Goal: Task Accomplishment & Management: Use online tool/utility

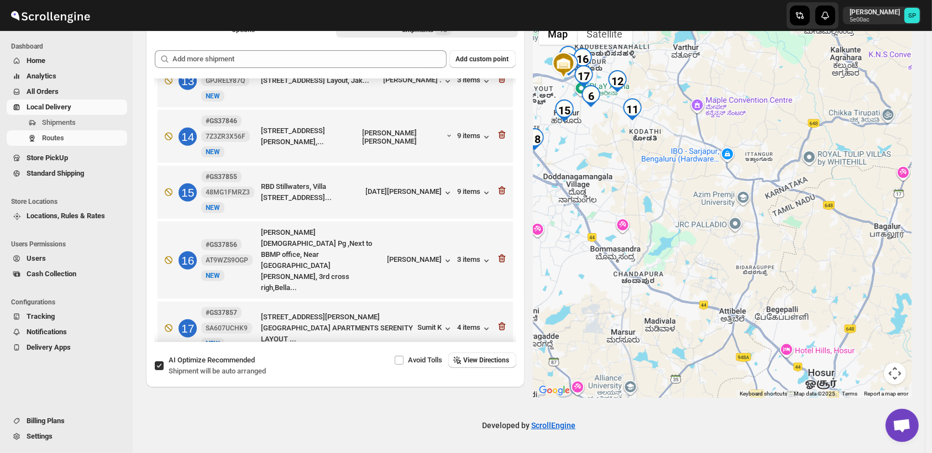
scroll to position [692, 0]
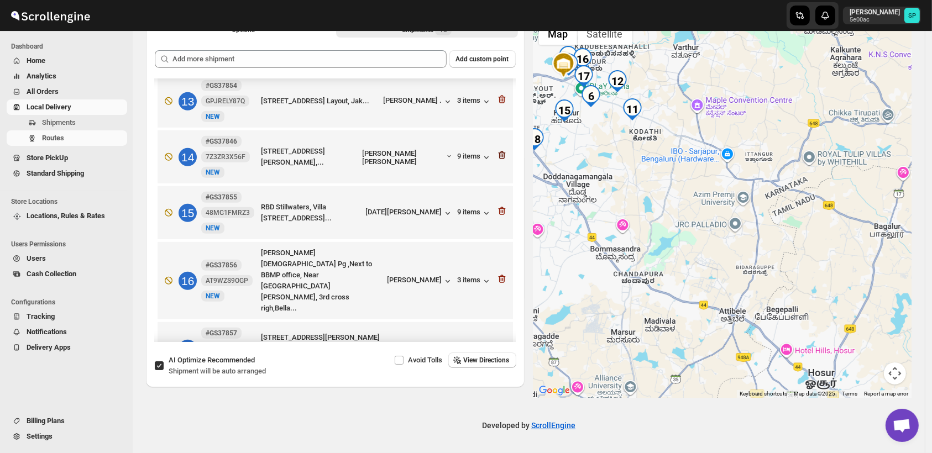
click at [496, 150] on icon "button" at bounding box center [501, 155] width 11 height 11
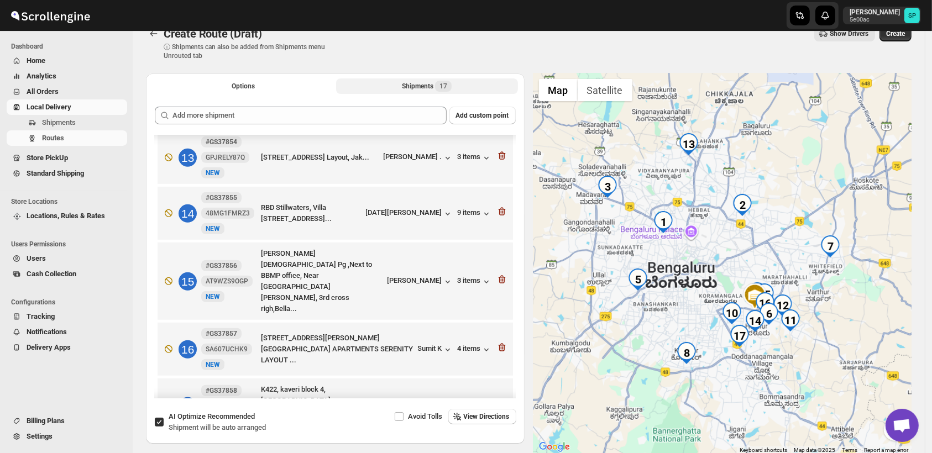
scroll to position [13, 0]
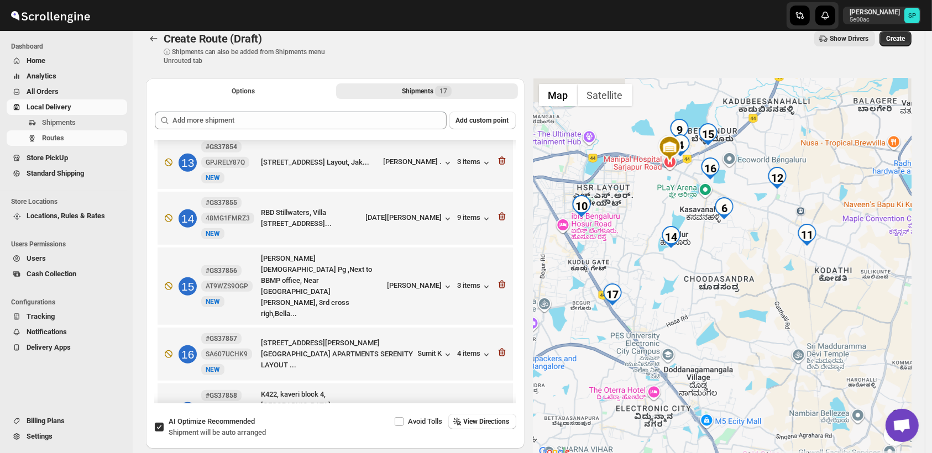
drag, startPoint x: 769, startPoint y: 327, endPoint x: 788, endPoint y: 378, distance: 54.6
click at [788, 378] on div at bounding box center [722, 268] width 378 height 381
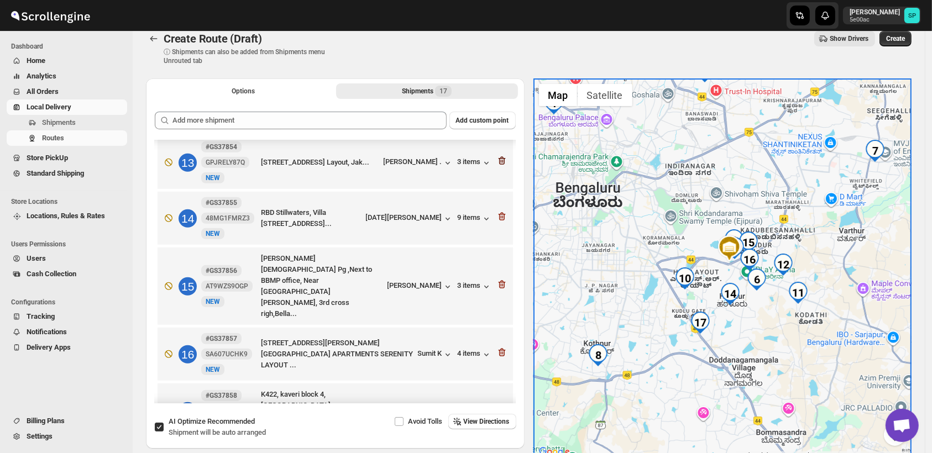
click at [498, 157] on icon "button" at bounding box center [501, 161] width 7 height 8
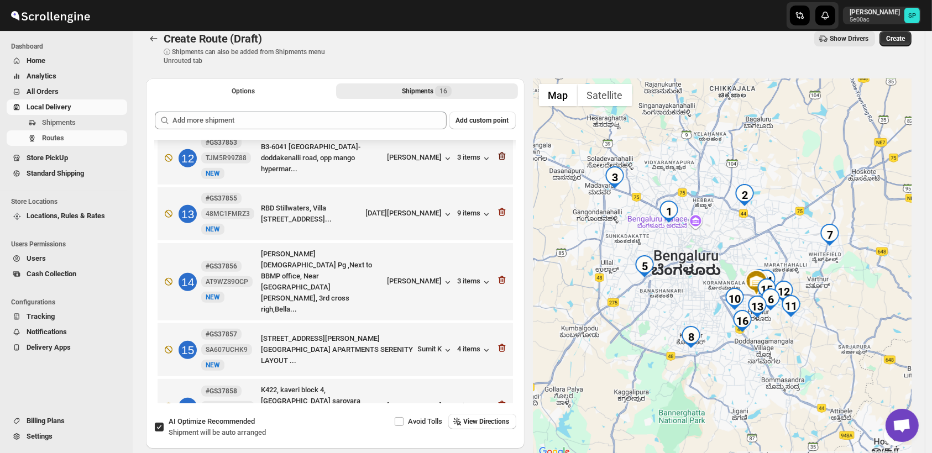
click at [497, 151] on icon "button" at bounding box center [501, 156] width 11 height 11
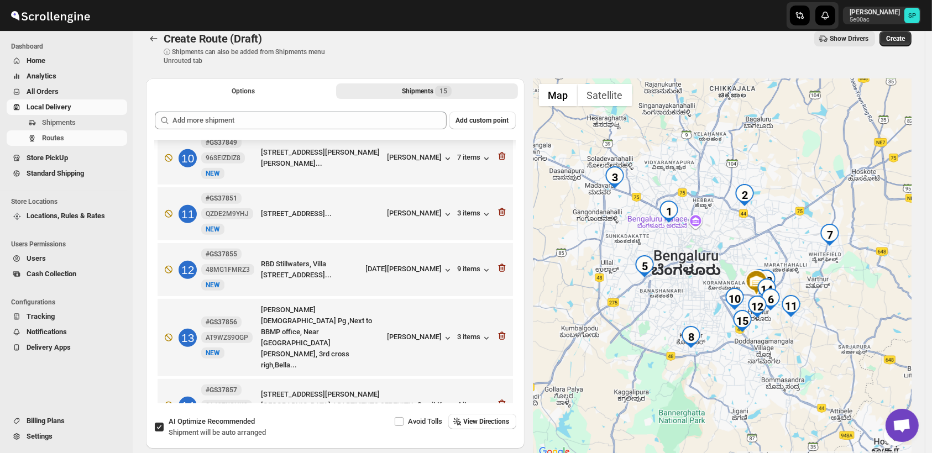
click at [500, 155] on icon "button" at bounding box center [500, 156] width 1 height 3
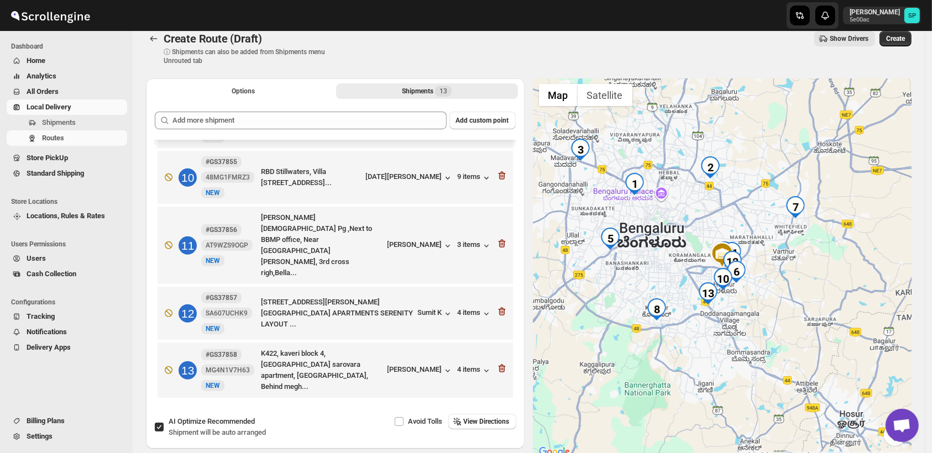
click at [497, 125] on icon "button" at bounding box center [501, 119] width 11 height 11
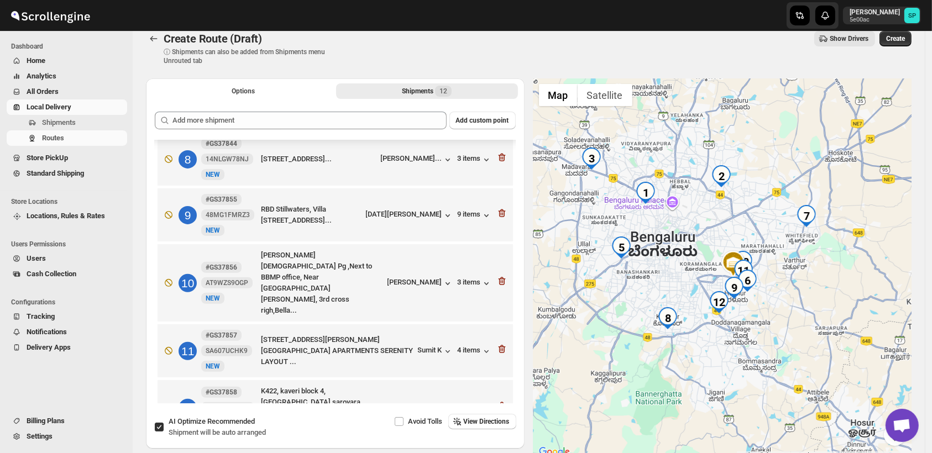
click at [497, 152] on icon "button" at bounding box center [501, 157] width 11 height 11
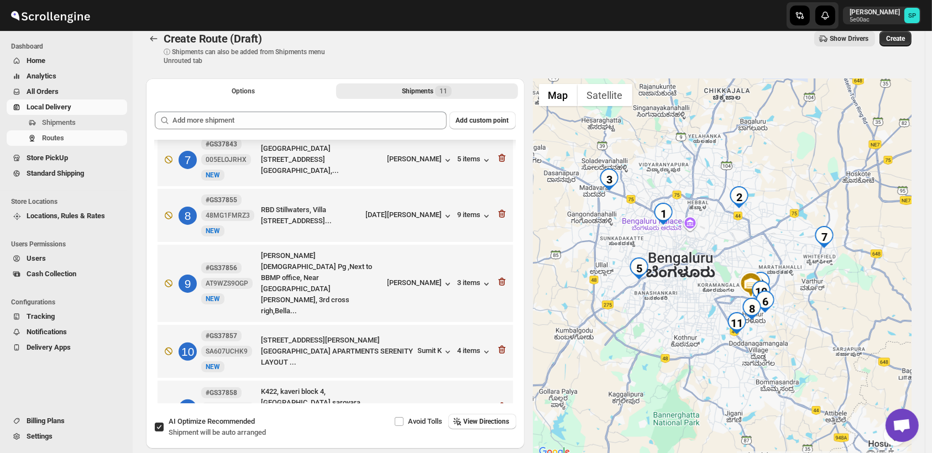
click at [497, 153] on icon "button" at bounding box center [501, 158] width 11 height 11
click at [497, 101] on icon "button" at bounding box center [501, 95] width 11 height 11
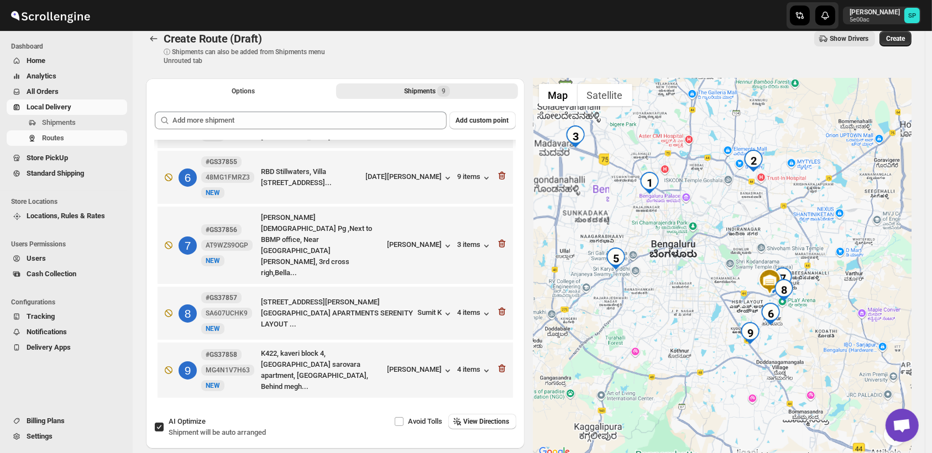
click at [497, 124] on icon "button" at bounding box center [501, 118] width 11 height 11
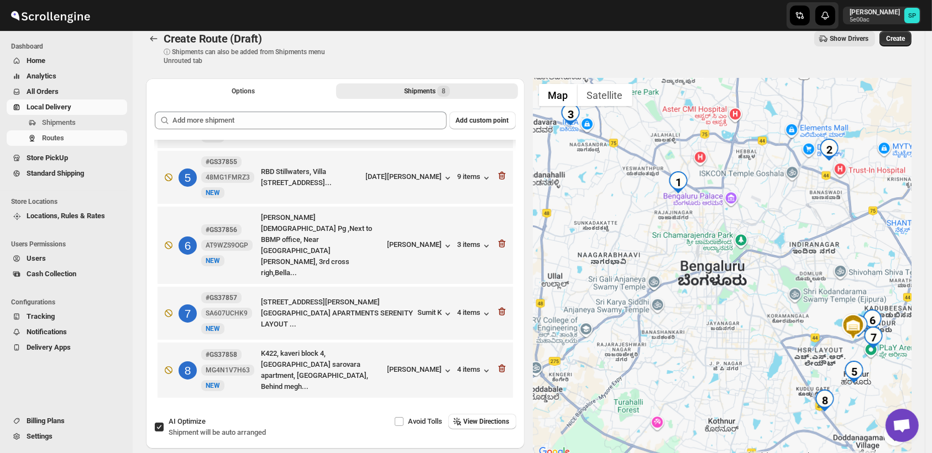
click at [497, 125] on icon "button" at bounding box center [501, 119] width 11 height 11
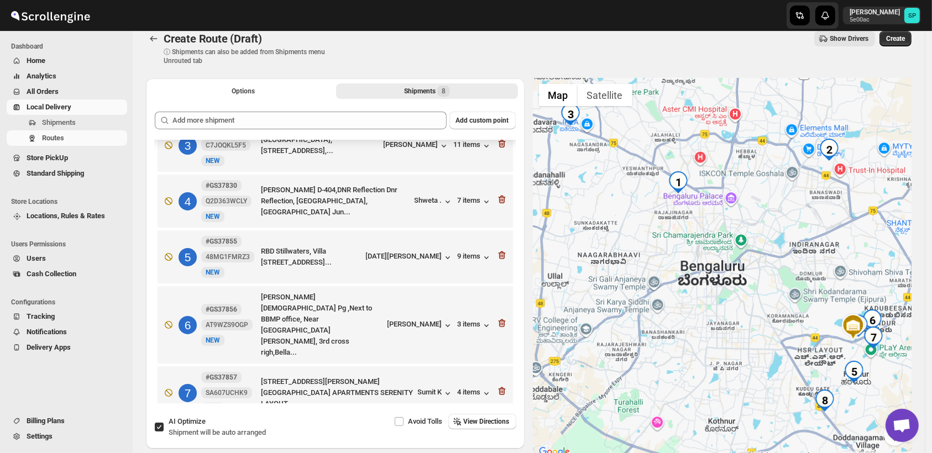
click at [497, 144] on icon "button" at bounding box center [501, 143] width 11 height 11
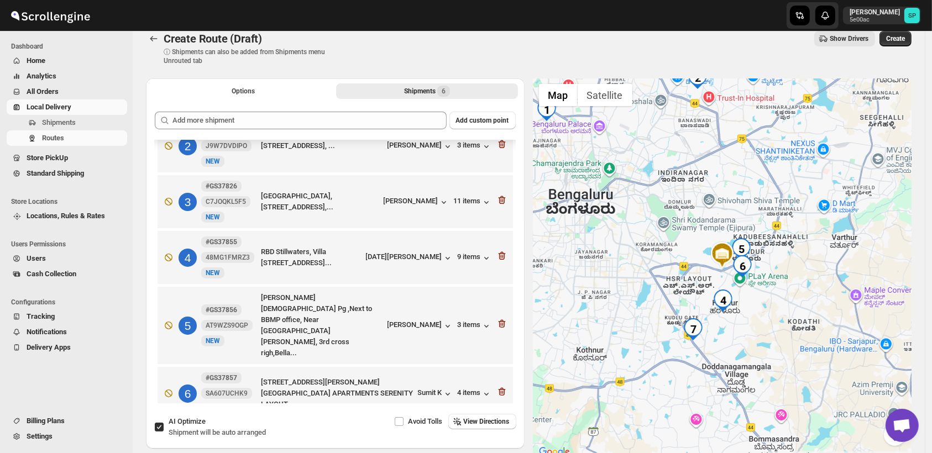
click at [500, 144] on icon "button" at bounding box center [500, 144] width 1 height 3
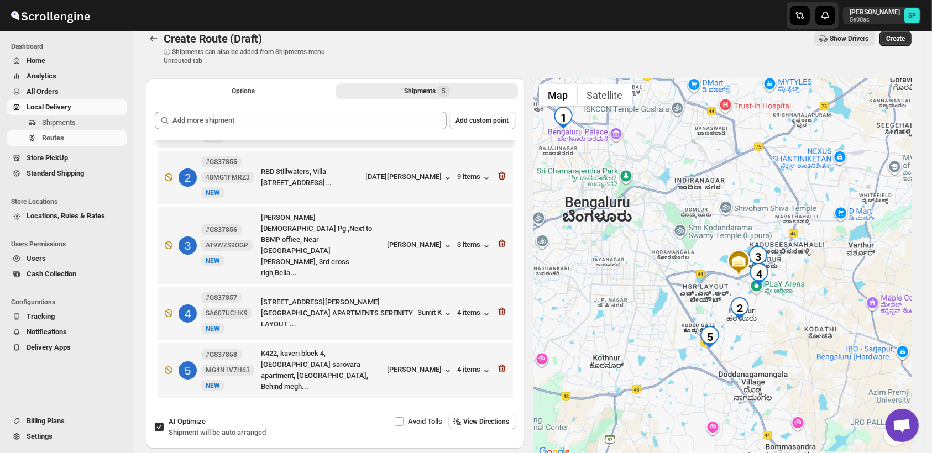
scroll to position [23, 0]
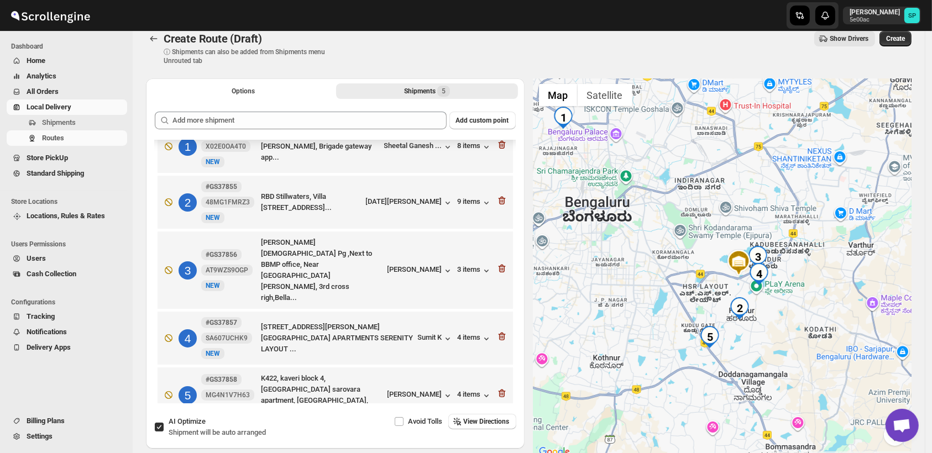
click at [497, 144] on icon "button" at bounding box center [501, 144] width 11 height 11
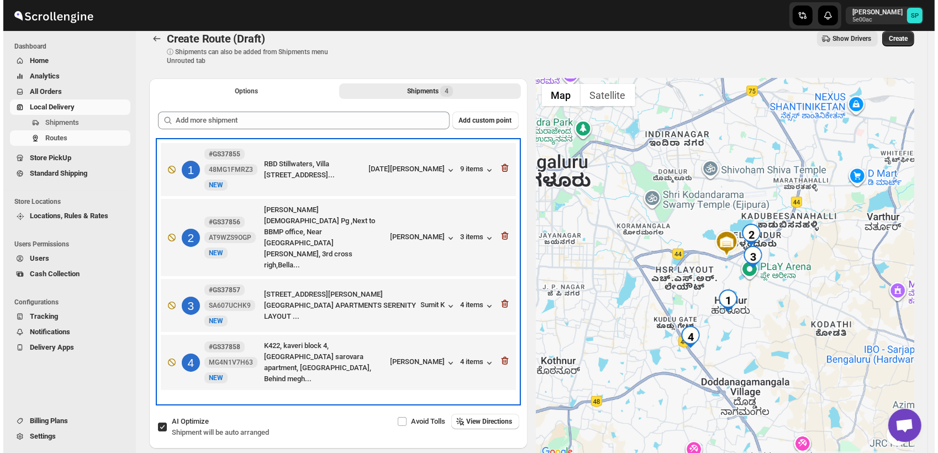
scroll to position [0, 0]
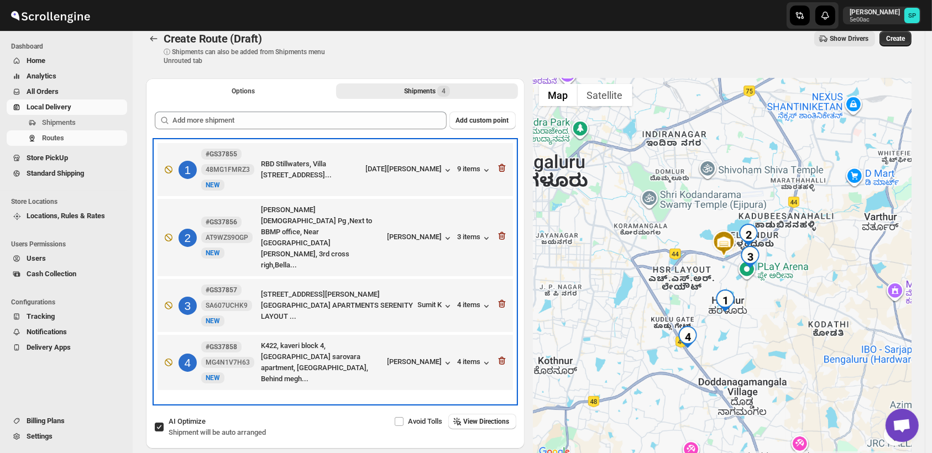
click at [497, 144] on div "1 #GS37855 48MG1FMRZ3 New NEW RBD Stillwaters, Villa 181, Silver County Road, H…" at bounding box center [334, 169] width 355 height 53
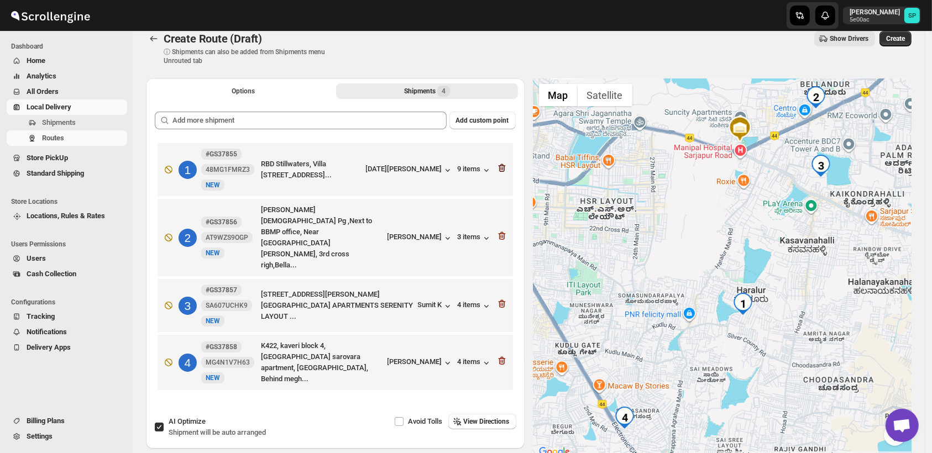
click at [503, 170] on icon "button" at bounding box center [502, 168] width 1 height 3
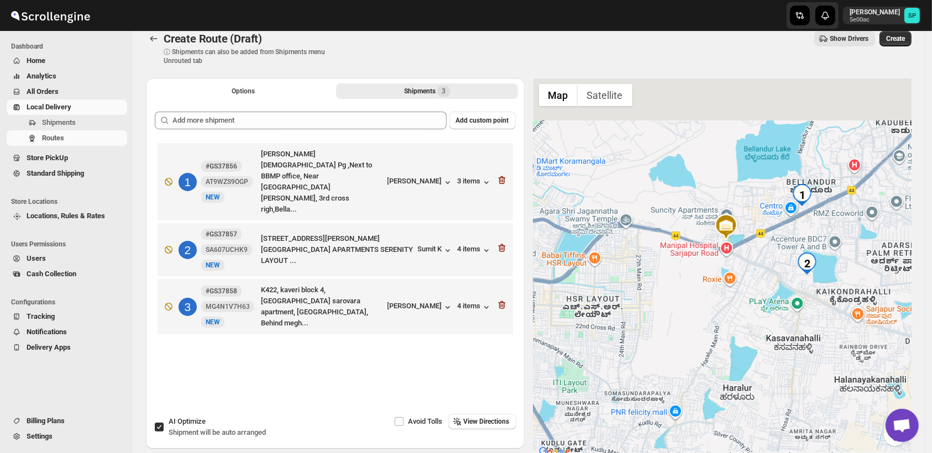
click at [503, 179] on icon "button" at bounding box center [502, 180] width 1 height 3
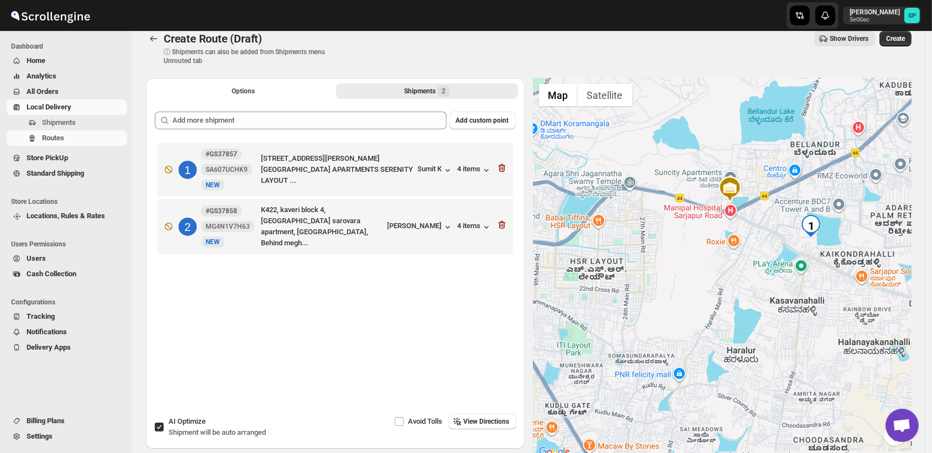
click at [503, 170] on icon "button" at bounding box center [502, 168] width 1 height 3
click at [503, 224] on icon "button" at bounding box center [502, 225] width 1 height 3
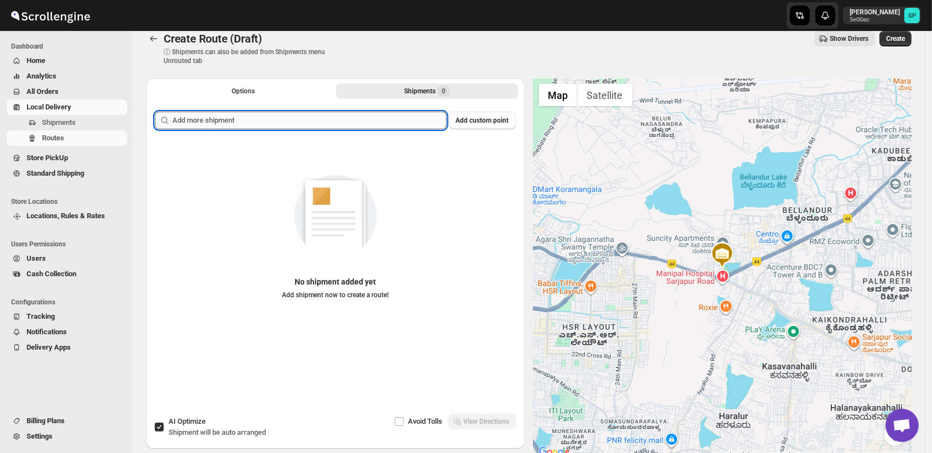
click at [297, 127] on input "text" at bounding box center [309, 121] width 274 height 18
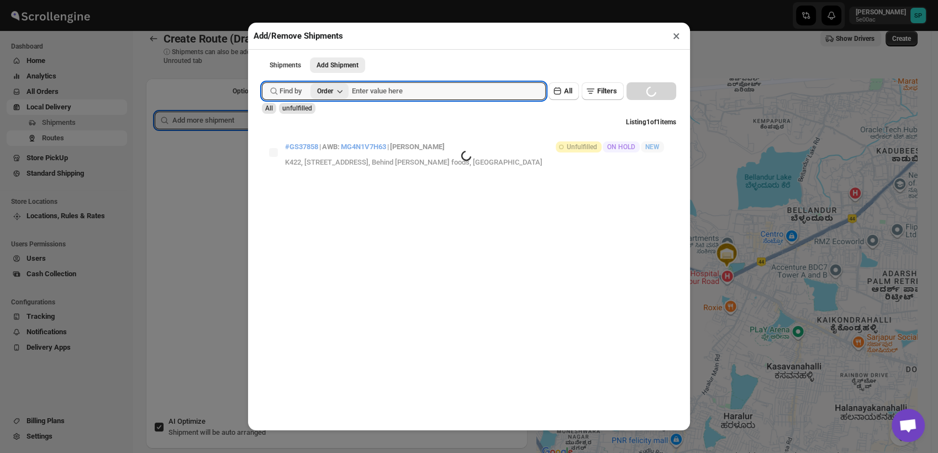
click at [338, 94] on icon "button" at bounding box center [339, 91] width 11 height 11
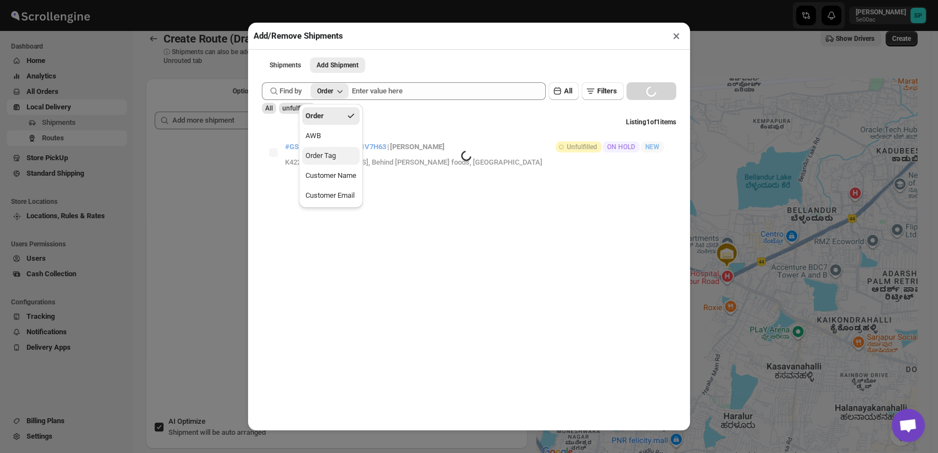
click at [336, 157] on button "Order Tag" at bounding box center [330, 156] width 57 height 18
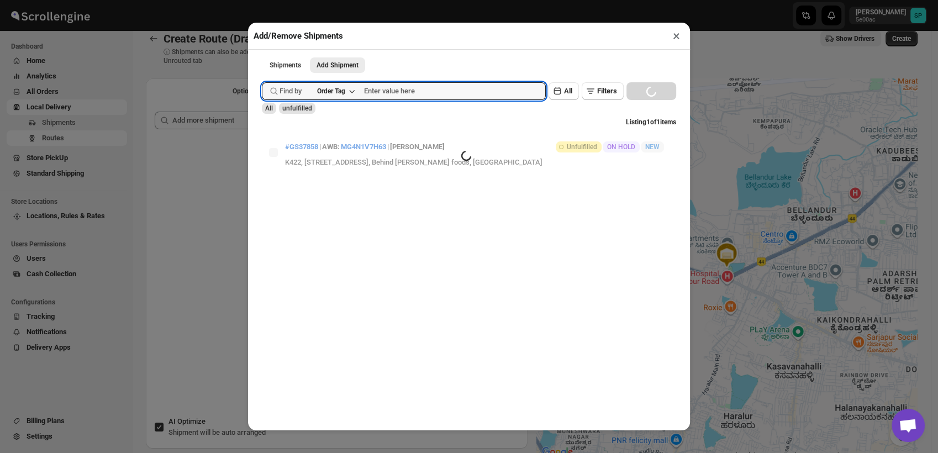
type input "e"
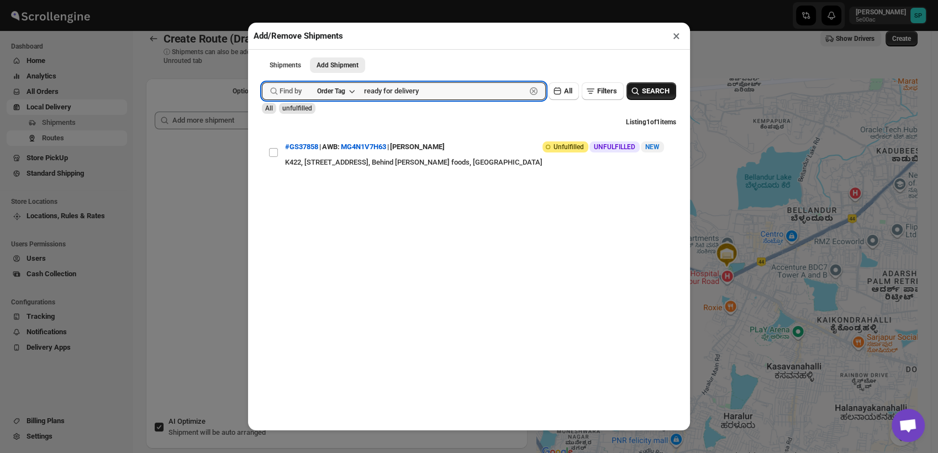
type input "ready for delivery"
click at [642, 90] on span "SEARCH" at bounding box center [656, 91] width 28 height 11
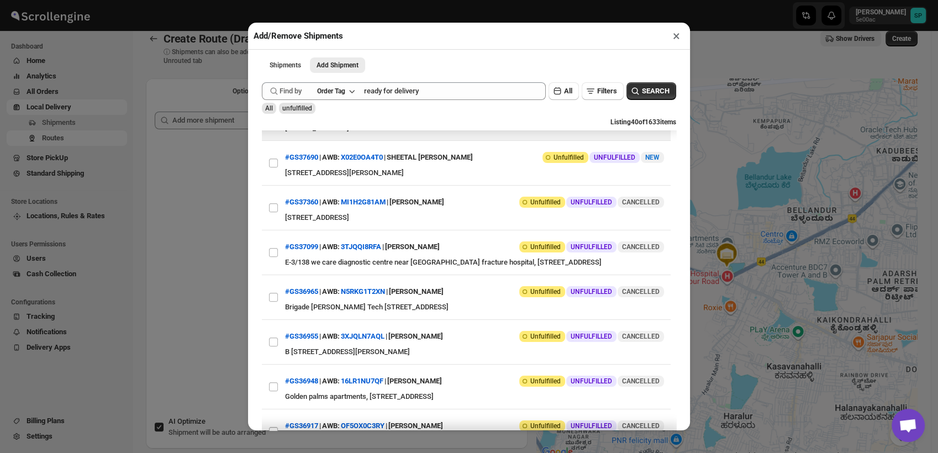
scroll to position [798, 0]
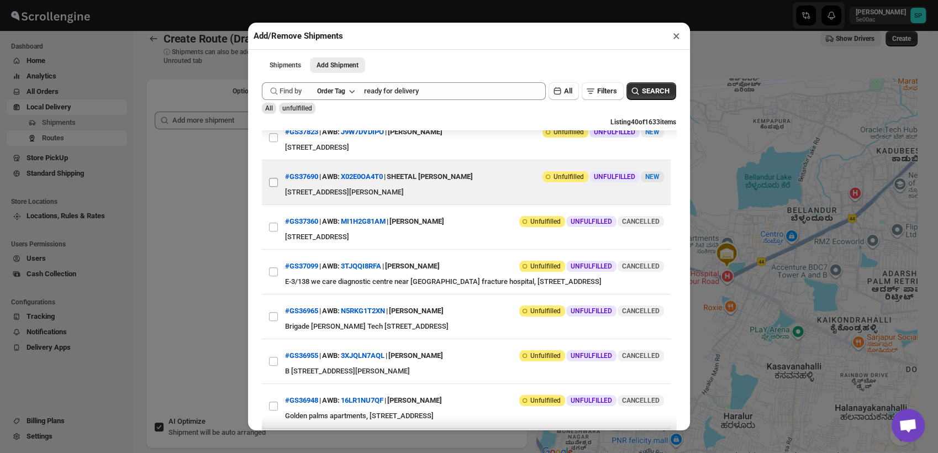
click at [276, 187] on input "View details for 68be7e0b460e7d7809209c11" at bounding box center [273, 182] width 9 height 9
checkbox input "true"
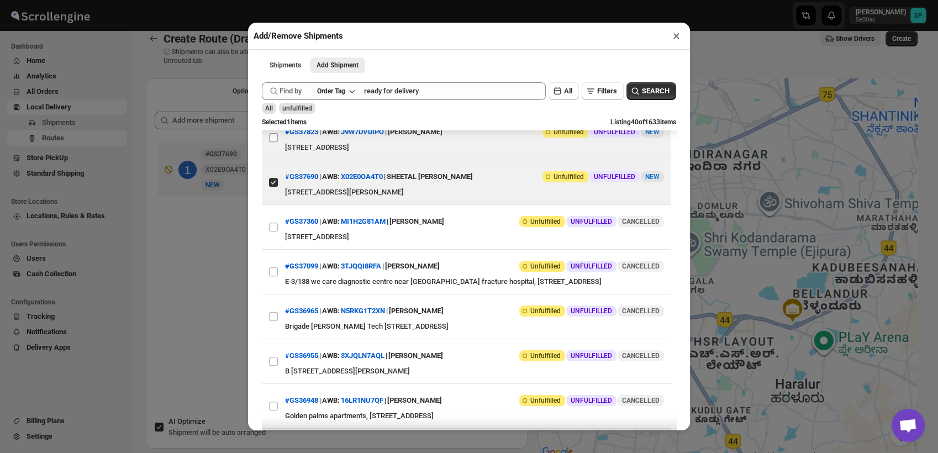
click at [274, 142] on input "View details for 68c51b068f29d9ce0bed9808" at bounding box center [273, 137] width 9 height 9
checkbox input "true"
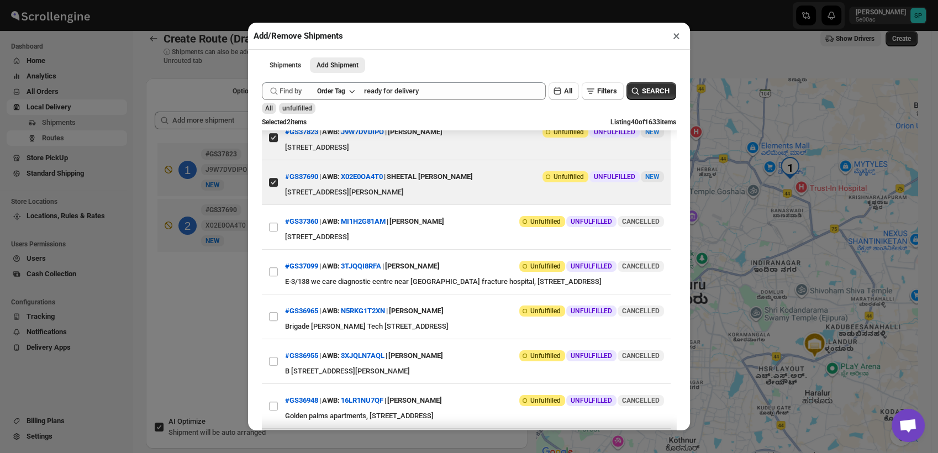
click at [276, 97] on input "View details for 68c5201d8f29d9ce0bed983f" at bounding box center [273, 92] width 9 height 9
checkbox input "true"
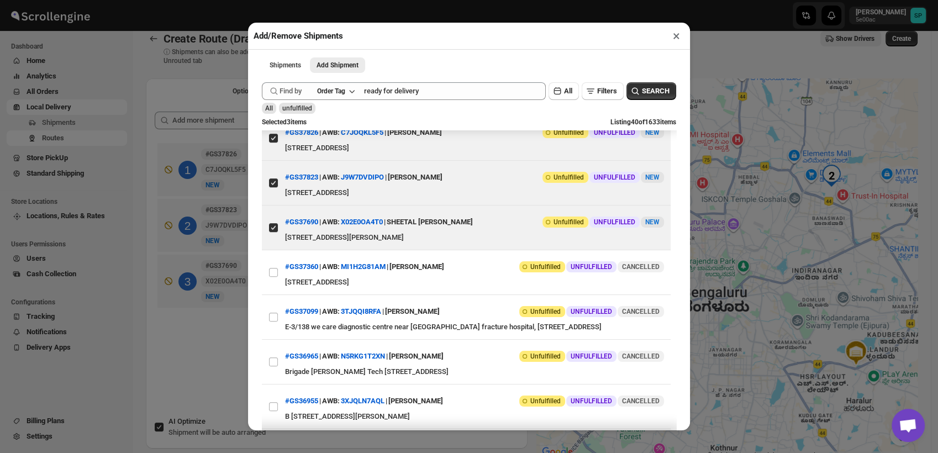
scroll to position [737, 0]
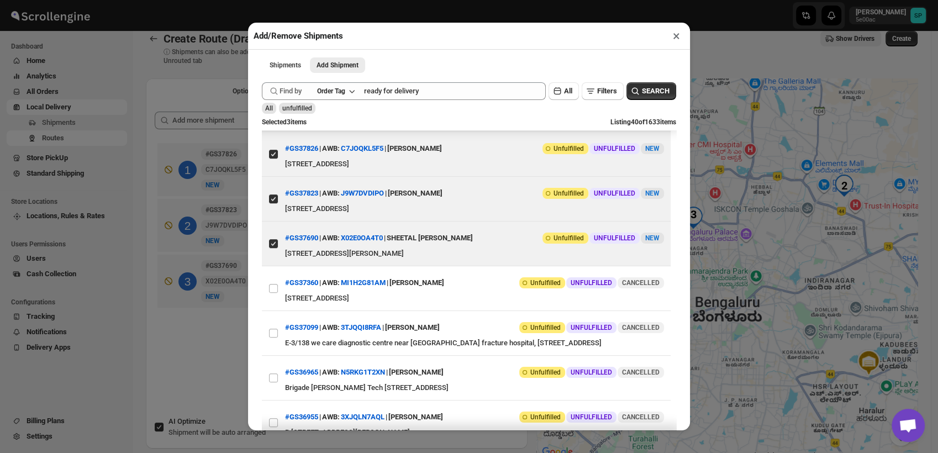
click at [276, 114] on input "View details for 68c5409e8f29d9ce0bed9a17" at bounding box center [273, 109] width 9 height 9
checkbox input "true"
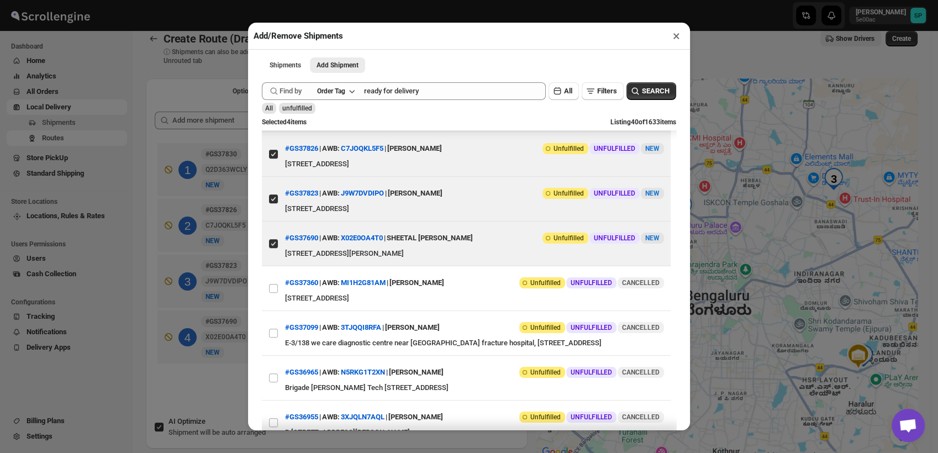
click at [273, 64] on input "View details for 68c545b98f29d9ce0bed9a5e" at bounding box center [273, 59] width 9 height 9
checkbox input "true"
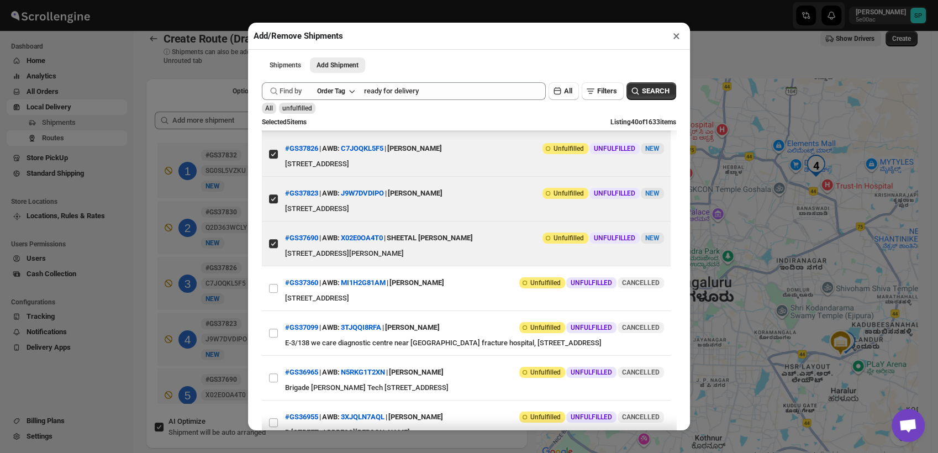
scroll to position [614, 0]
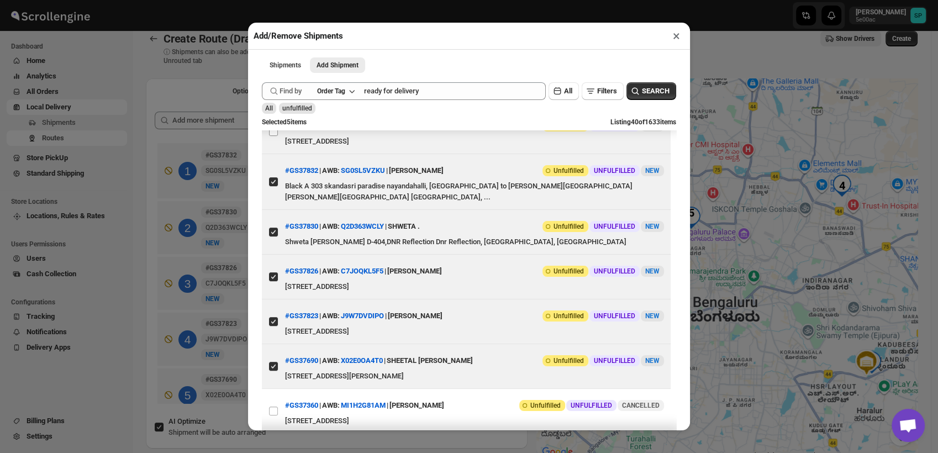
click at [276, 136] on input "View details for 68c5944c8f29d9ce0bed9f49" at bounding box center [273, 131] width 9 height 9
checkbox input "true"
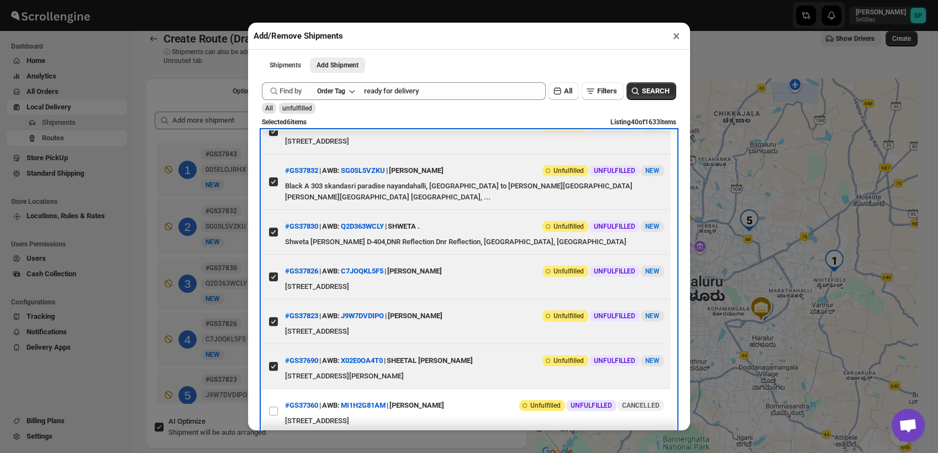
click at [274, 109] on label "View details for 68c611ec8f29d9ce0beda4c7" at bounding box center [273, 87] width 23 height 44
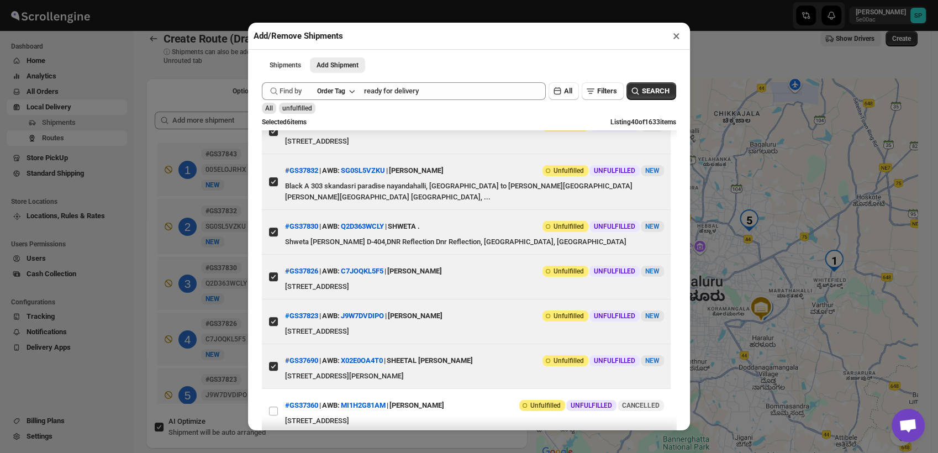
click at [274, 91] on input "View details for 68c611ec8f29d9ce0beda4c7" at bounding box center [273, 86] width 9 height 9
checkbox input "true"
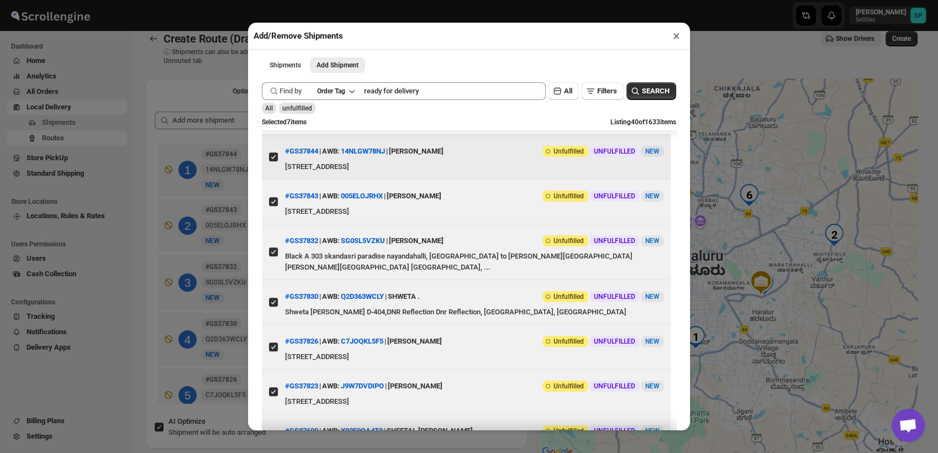
scroll to position [491, 0]
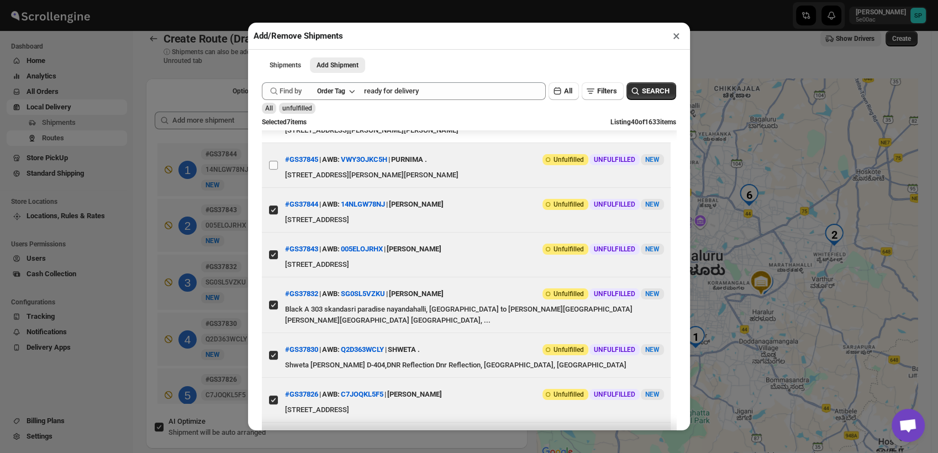
click at [273, 170] on input "View details for 68c618fc8f29d9ce0beda4f8" at bounding box center [273, 165] width 9 height 9
checkbox input "true"
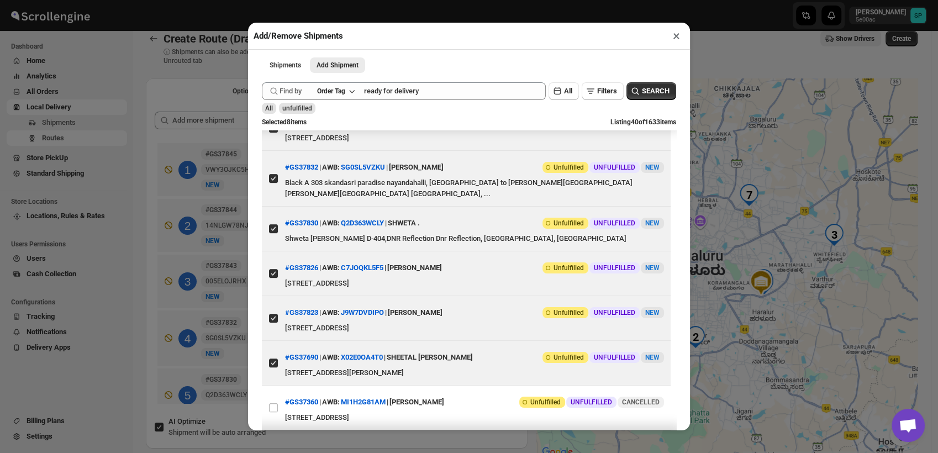
scroll to position [675, 0]
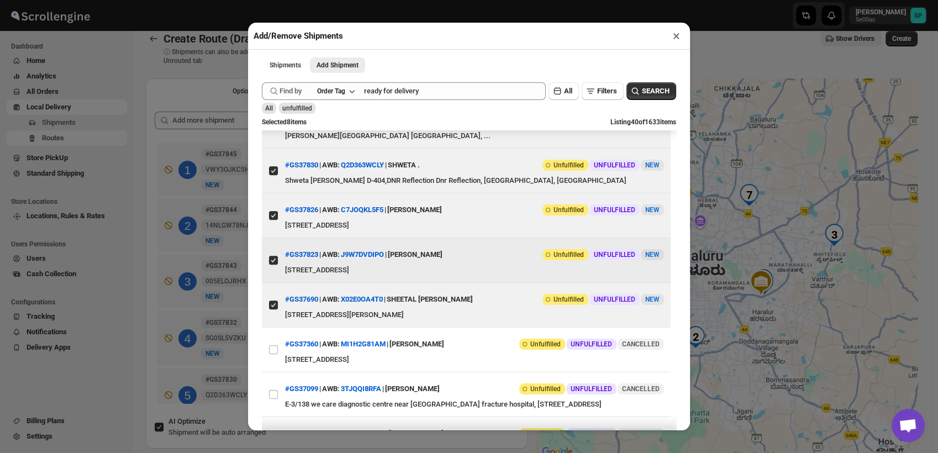
click at [272, 265] on input "View details for 68c51b068f29d9ce0bed9808" at bounding box center [273, 260] width 9 height 9
checkbox input "false"
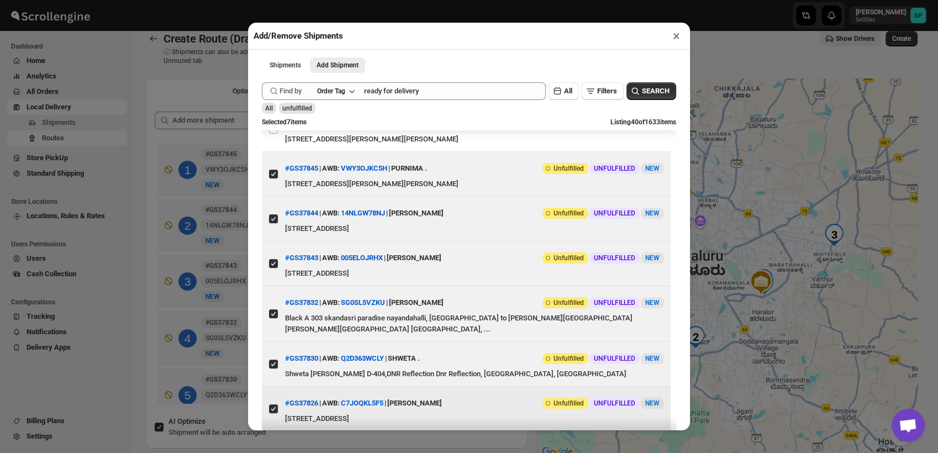
scroll to position [429, 0]
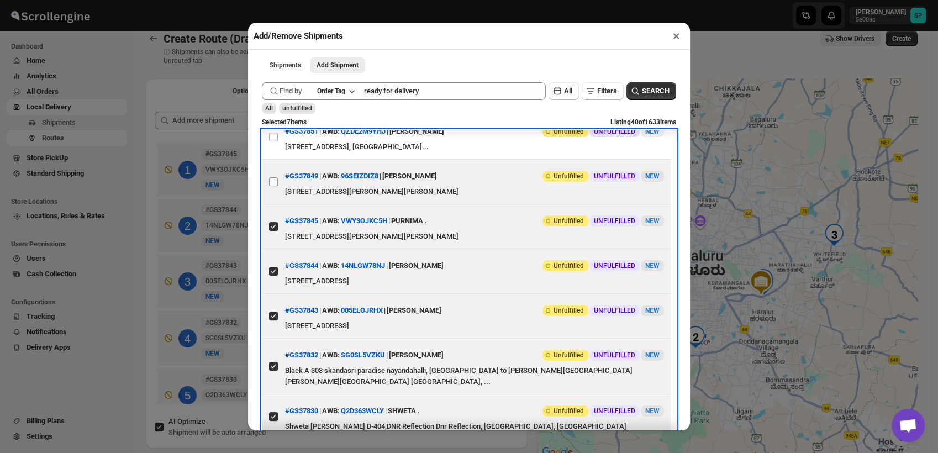
click at [271, 204] on label "View details for 68c651b38f29d9ce0beda68f" at bounding box center [273, 182] width 23 height 44
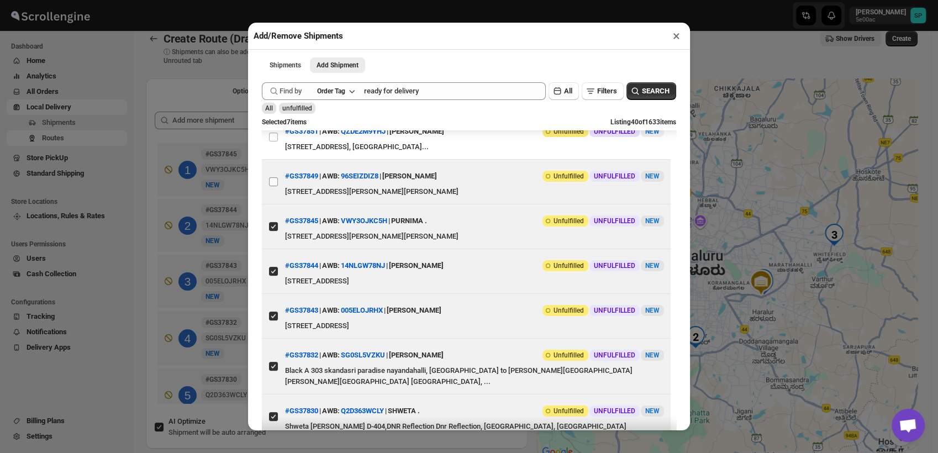
click at [271, 186] on input "View details for 68c651b38f29d9ce0beda68f" at bounding box center [273, 181] width 9 height 9
checkbox input "true"
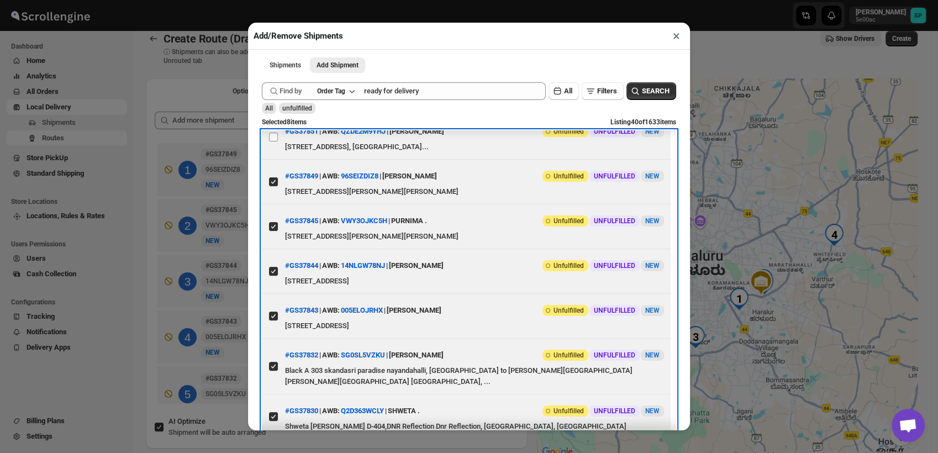
click at [265, 159] on label "View details for 68c677028f29d9ce0beda813" at bounding box center [273, 137] width 23 height 44
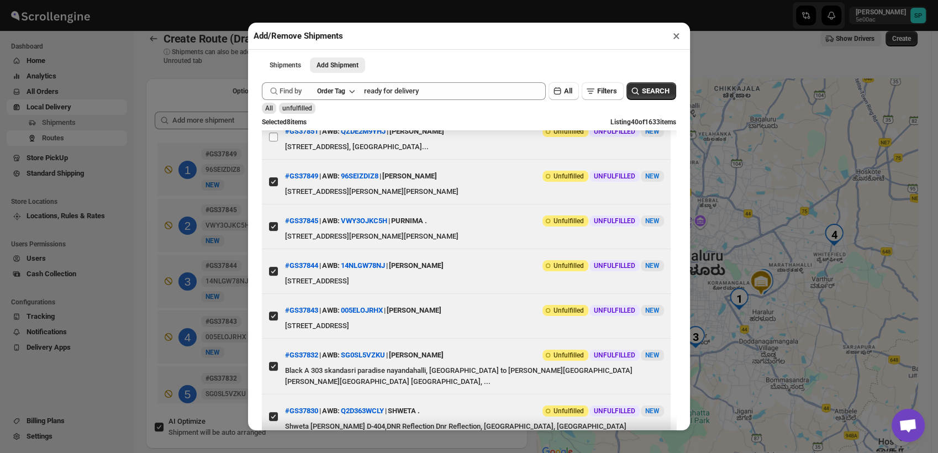
click at [269, 141] on input "View details for 68c677028f29d9ce0beda813" at bounding box center [273, 137] width 9 height 9
checkbox input "true"
click at [270, 97] on input "View details for 68c67bec8f29d9ce0beda83f" at bounding box center [273, 92] width 9 height 9
checkbox input "true"
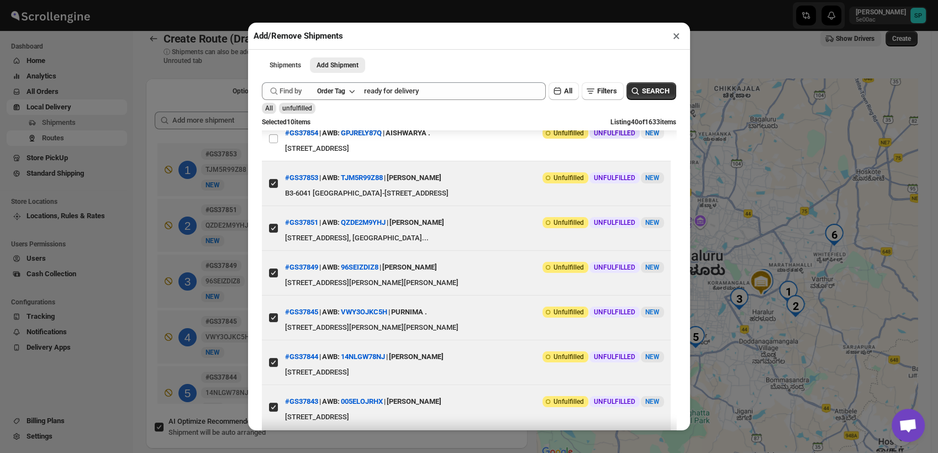
scroll to position [245, 0]
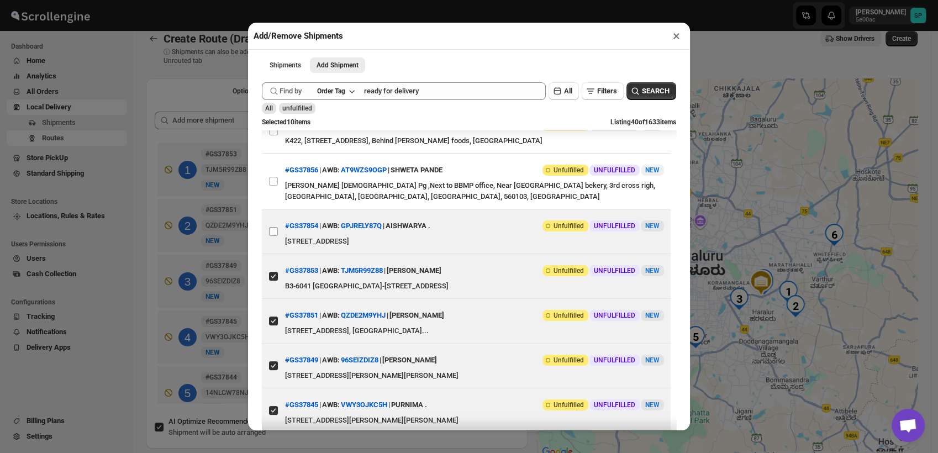
click at [274, 236] on input "View details for 68c68c168f29d9ce0beda902" at bounding box center [273, 231] width 9 height 9
checkbox input "true"
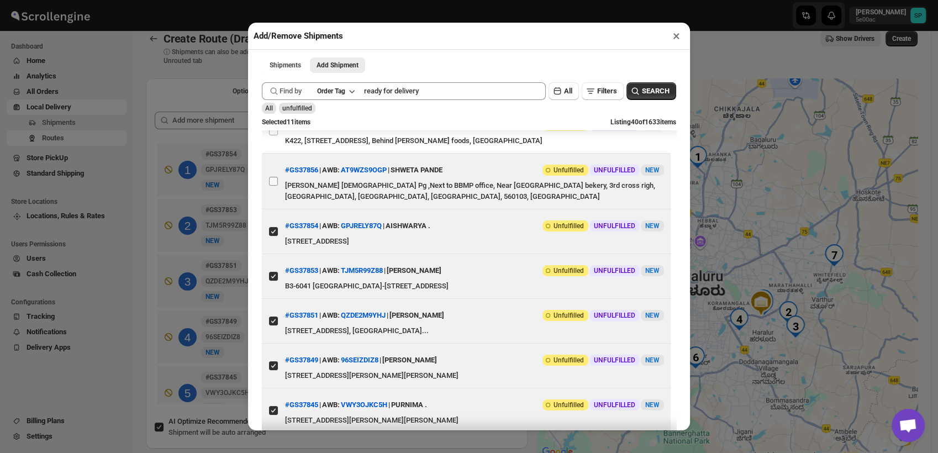
click at [275, 186] on input "View details for 68c68dbb8f29d9ce0beda90d" at bounding box center [273, 181] width 9 height 9
checkbox input "true"
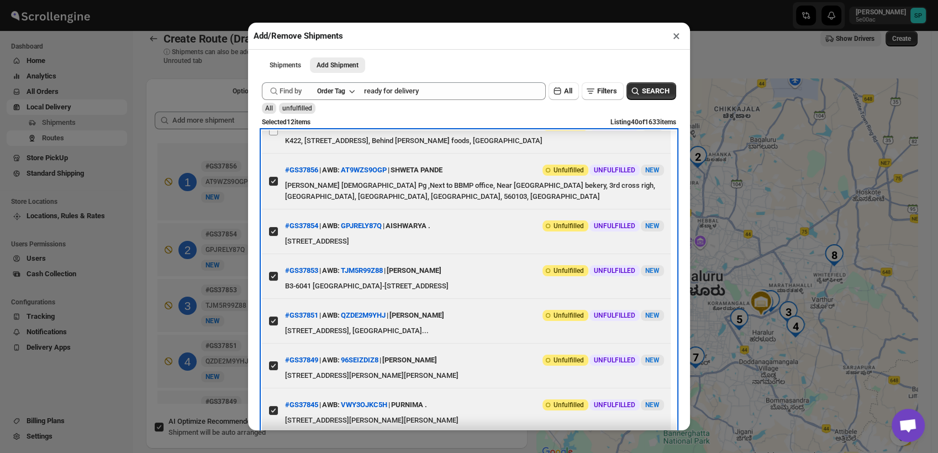
click at [276, 153] on label "View details for 68c6a3928f29d9ce0beda9e2" at bounding box center [273, 131] width 23 height 44
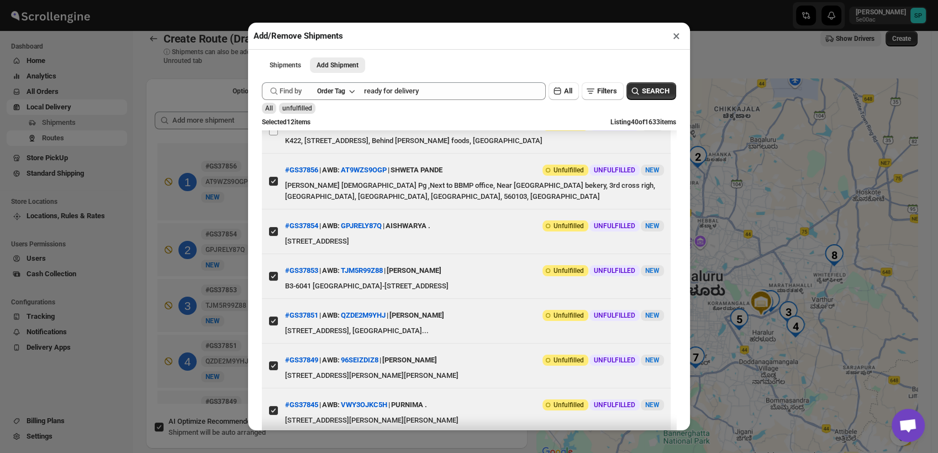
click at [276, 135] on input "View details for 68c6a3928f29d9ce0beda9e2" at bounding box center [273, 131] width 9 height 9
checkbox input "true"
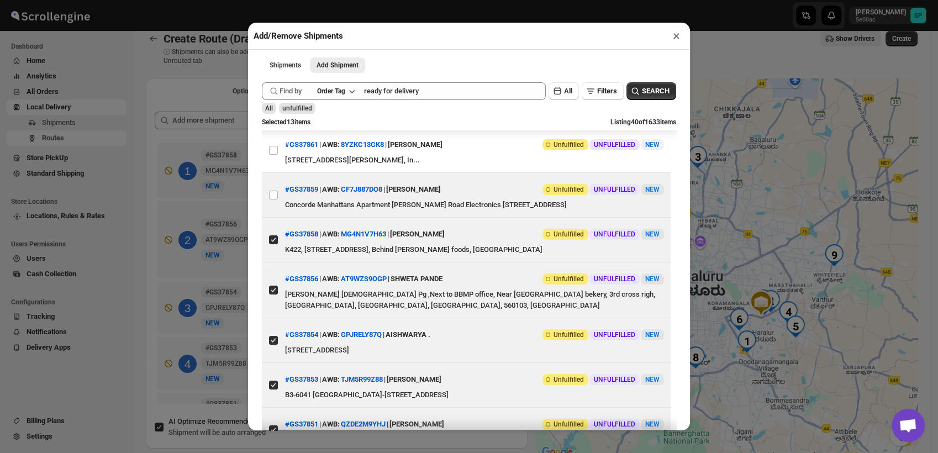
scroll to position [61, 0]
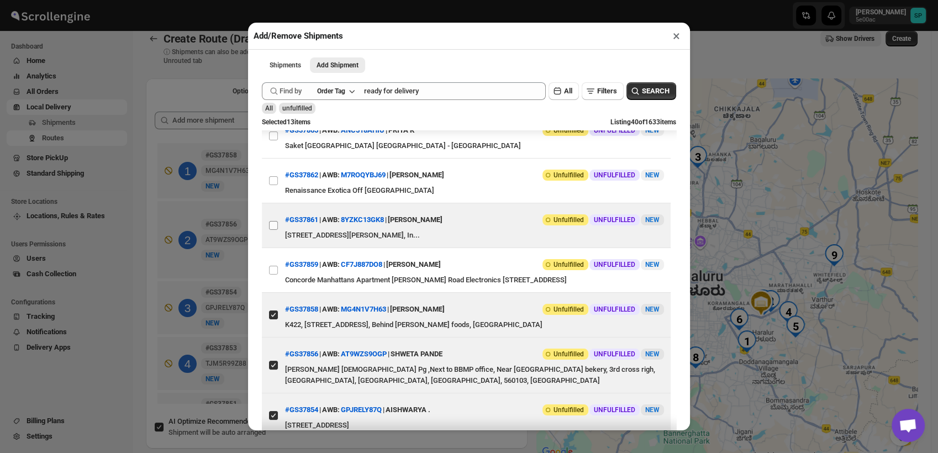
click at [272, 228] on input "View details for 68c6b10c8f29d9ce0bedaa9b" at bounding box center [273, 225] width 9 height 9
checkbox input "true"
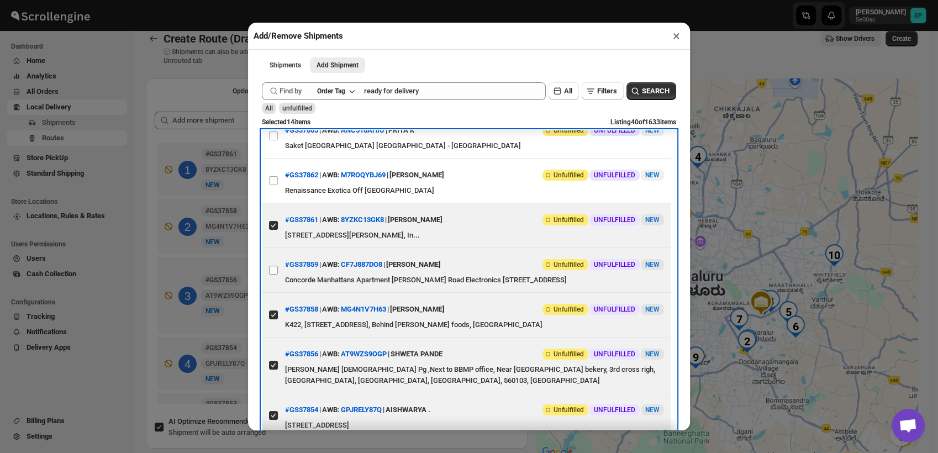
click at [278, 281] on label "View details for 68c6abbe8f29d9ce0bedaa42" at bounding box center [273, 270] width 23 height 44
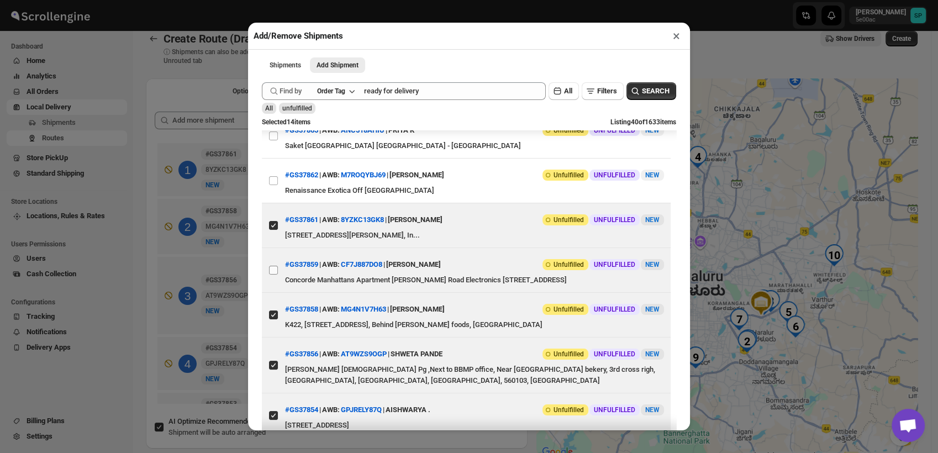
click at [278, 275] on input "View details for 68c6abbe8f29d9ce0bedaa42" at bounding box center [273, 270] width 9 height 9
checkbox input "true"
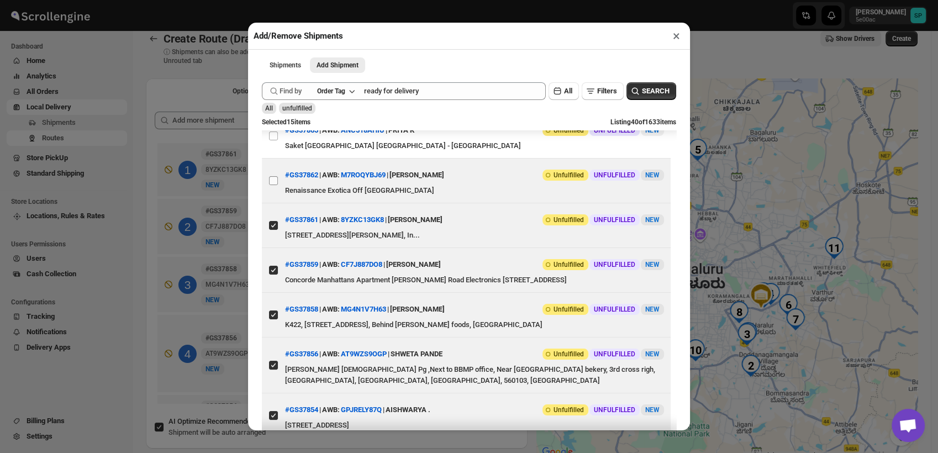
scroll to position [0, 0]
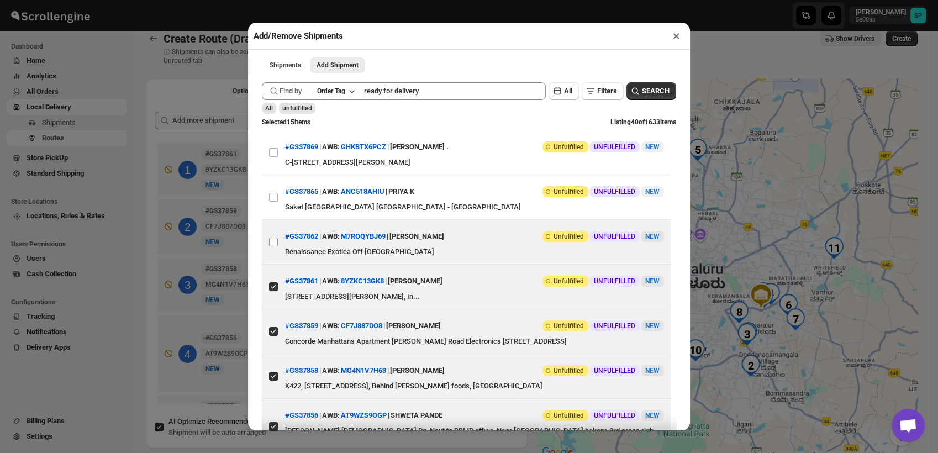
click at [272, 245] on input "View details for 68c6be9d8f29d9ce0bedab4b" at bounding box center [273, 242] width 9 height 9
checkbox input "true"
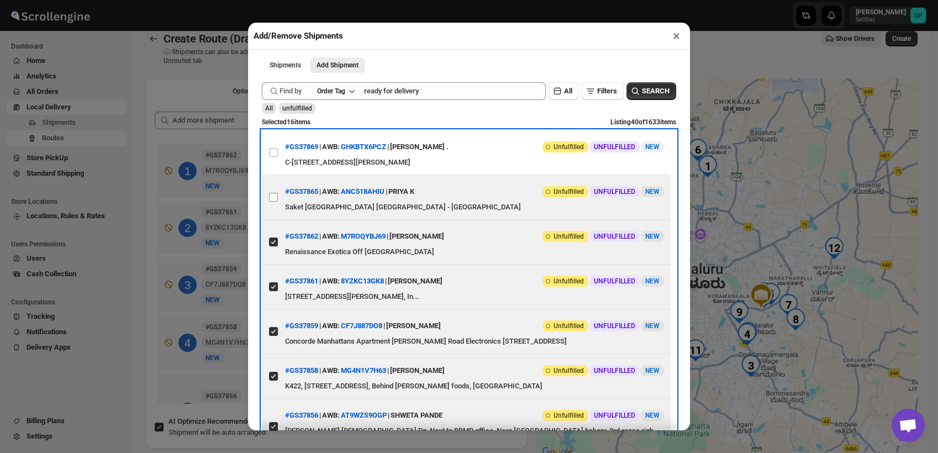
click at [277, 189] on label "View details for 68c6c81a8f29d9ce0bedabde" at bounding box center [273, 197] width 23 height 44
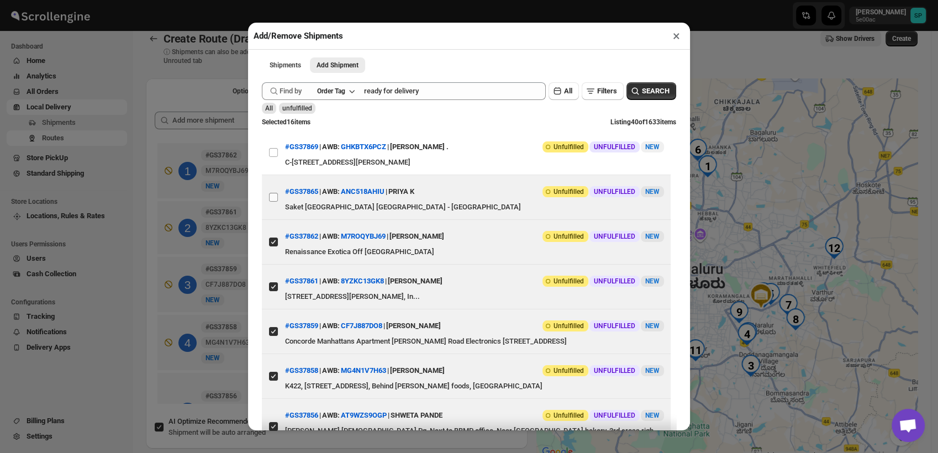
click at [277, 193] on input "View details for 68c6c81a8f29d9ce0bedabde" at bounding box center [273, 197] width 9 height 9
checkbox input "true"
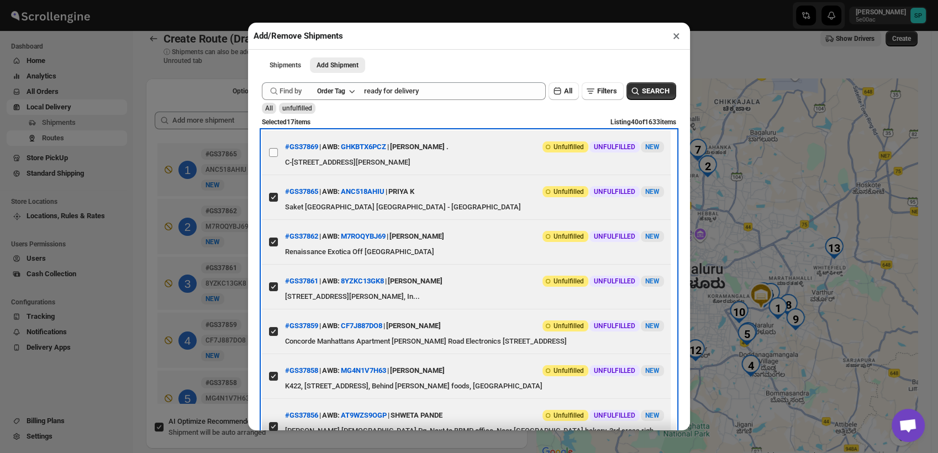
click at [277, 163] on label "View details for 68c6d0298f29d9ce0bedac44" at bounding box center [273, 152] width 23 height 44
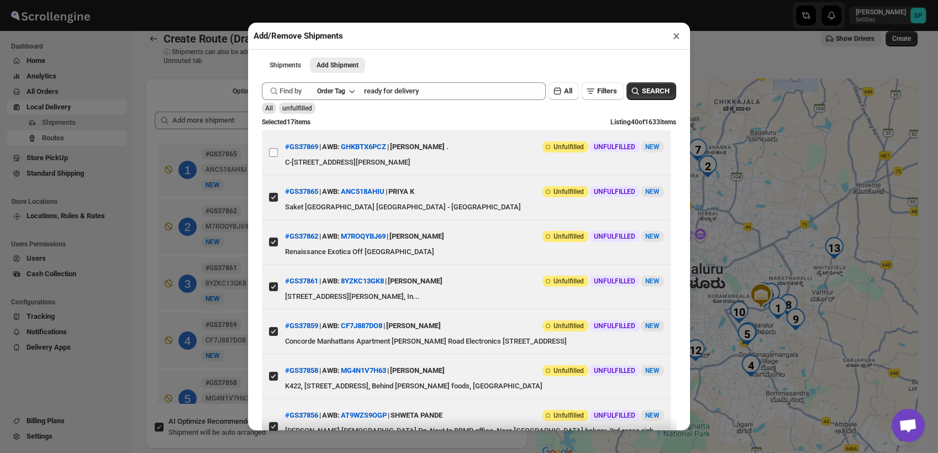
click at [277, 157] on input "View details for 68c6d0298f29d9ce0bedac44" at bounding box center [273, 152] width 9 height 9
checkbox input "true"
click at [672, 38] on button "×" at bounding box center [677, 35] width 16 height 15
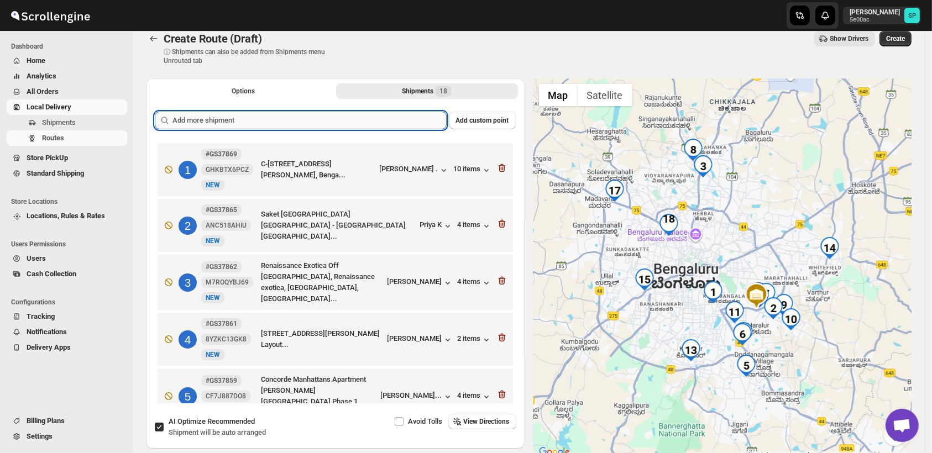
click at [318, 120] on input "text" at bounding box center [309, 121] width 274 height 18
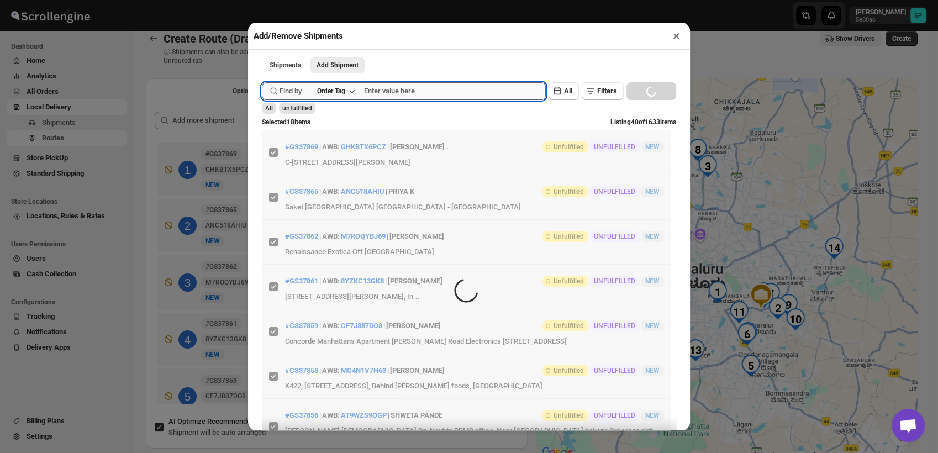
click at [406, 96] on input "text" at bounding box center [455, 91] width 182 height 18
paste input "GS37857"
type input "GS37857"
click at [262, 0] on button "Submit" at bounding box center [277, 6] width 31 height 12
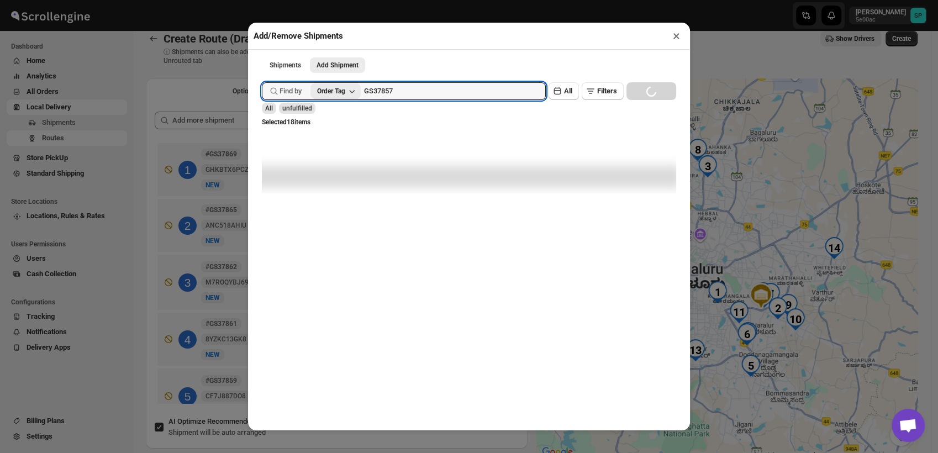
click at [356, 99] on button "Order Tag" at bounding box center [336, 90] width 50 height 15
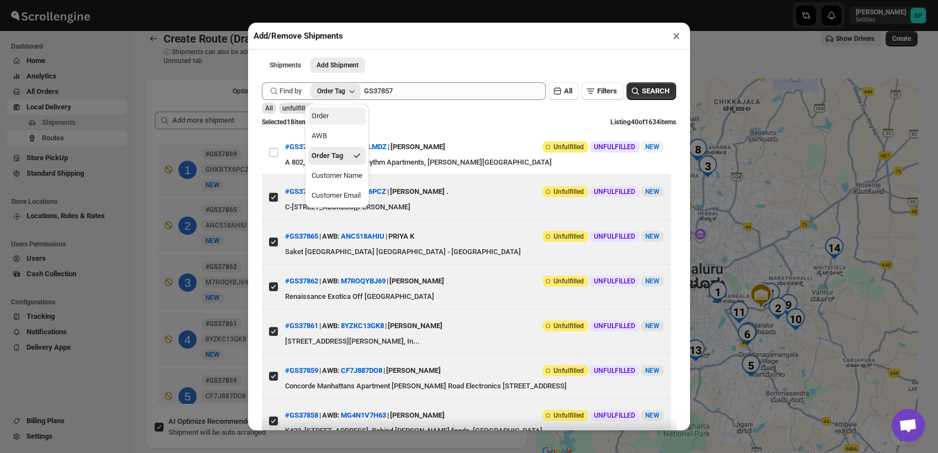
click at [353, 122] on button "Order" at bounding box center [336, 116] width 57 height 18
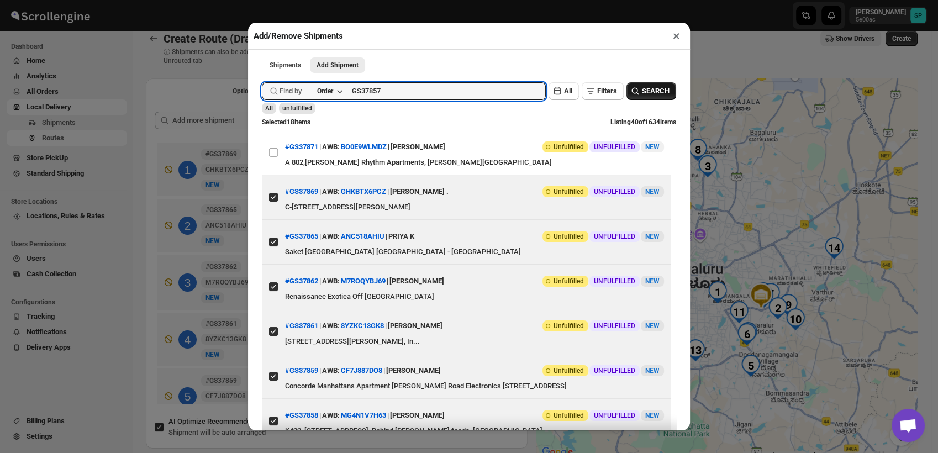
click at [642, 92] on span "SEARCH" at bounding box center [656, 91] width 28 height 11
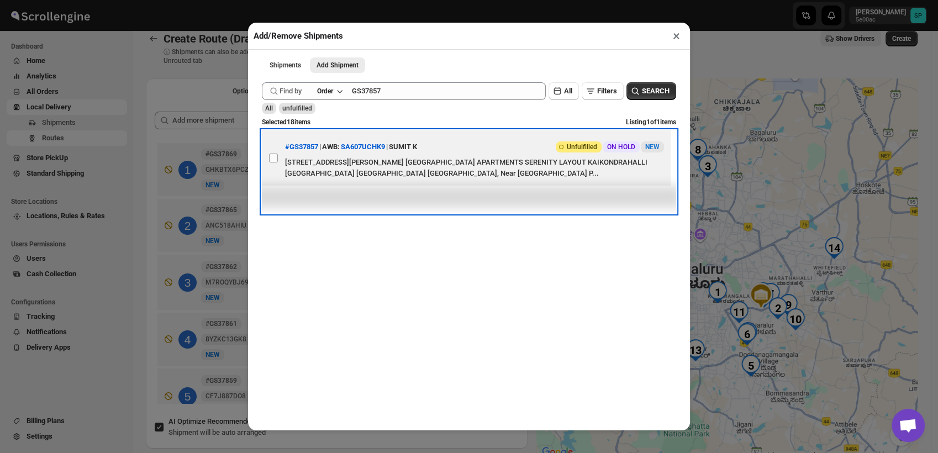
click at [278, 161] on label "View details for 68c6a0748f29d9ce0beda9b4" at bounding box center [273, 157] width 23 height 55
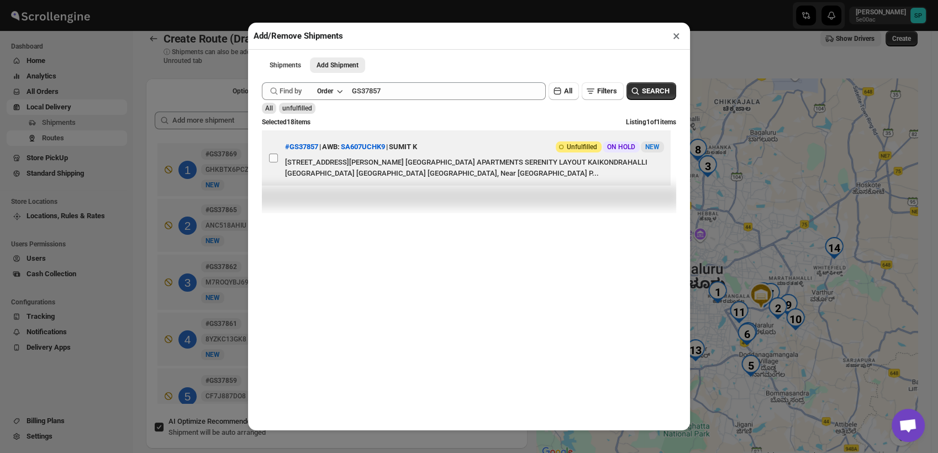
click at [278, 161] on input "View details for 68c6a0748f29d9ce0beda9b4" at bounding box center [273, 158] width 9 height 9
checkbox input "true"
click at [678, 34] on button "×" at bounding box center [677, 35] width 16 height 15
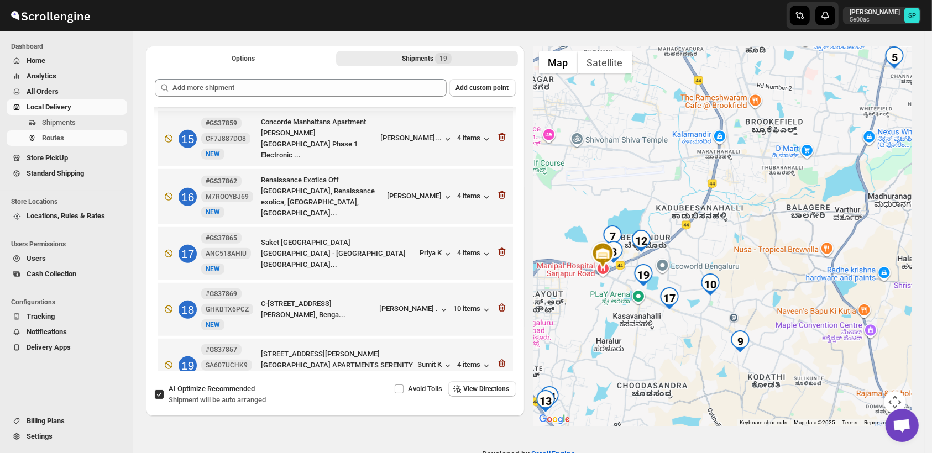
scroll to position [75, 0]
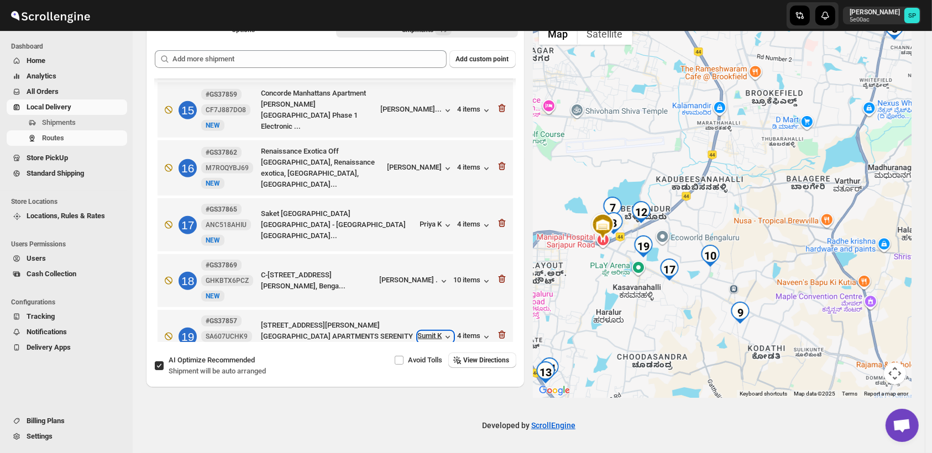
click at [422, 332] on div "Sumit K" at bounding box center [435, 337] width 35 height 11
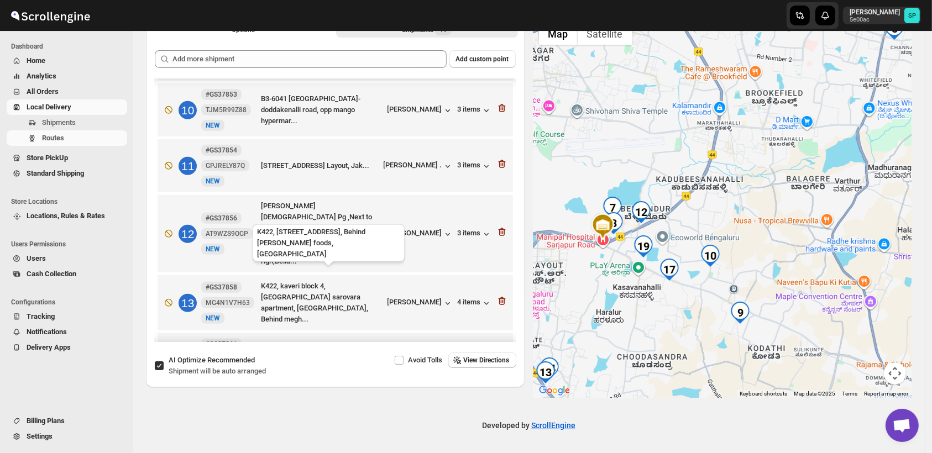
scroll to position [441, 0]
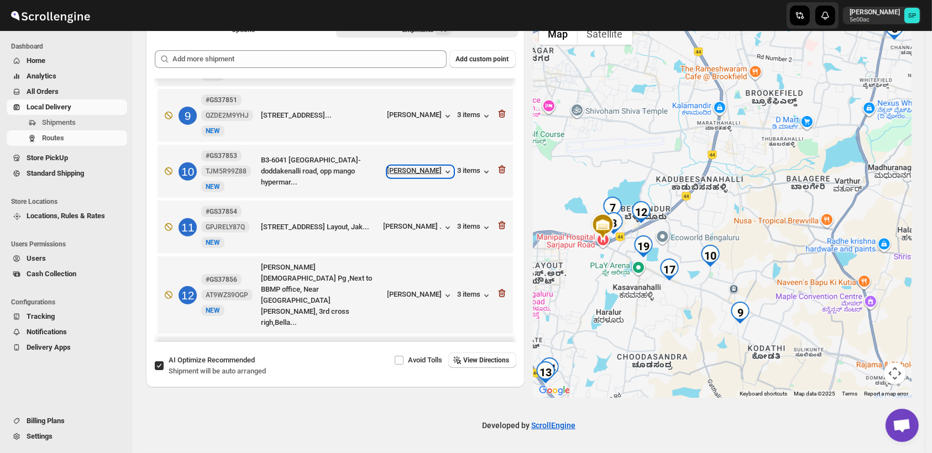
click at [414, 171] on div "Nitu Jaiswal" at bounding box center [420, 171] width 66 height 11
click at [481, 169] on icon "button" at bounding box center [486, 171] width 11 height 11
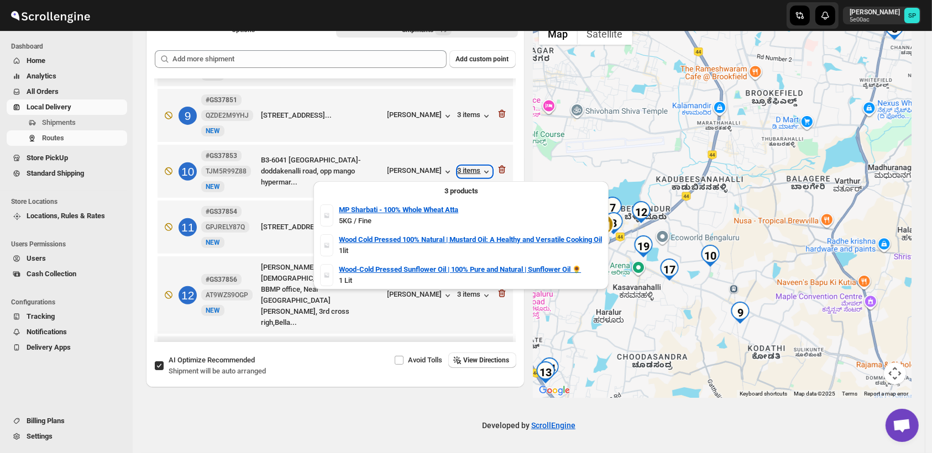
click at [481, 169] on icon "button" at bounding box center [486, 171] width 11 height 11
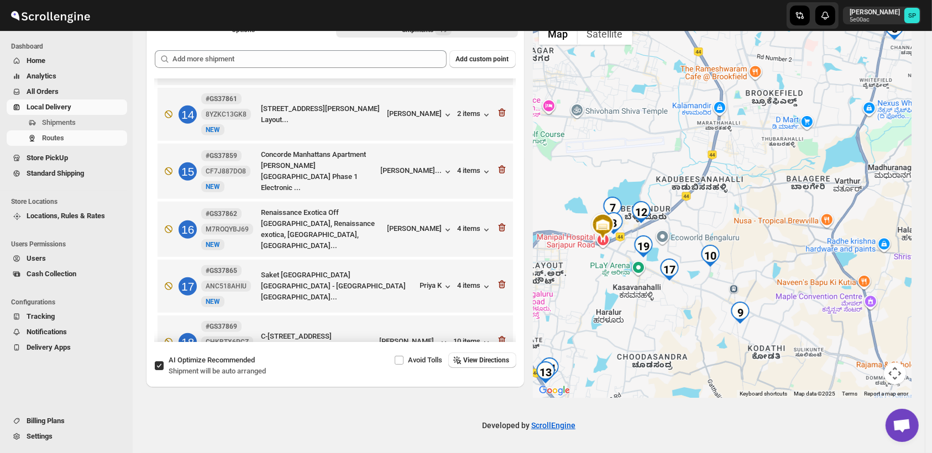
scroll to position [809, 0]
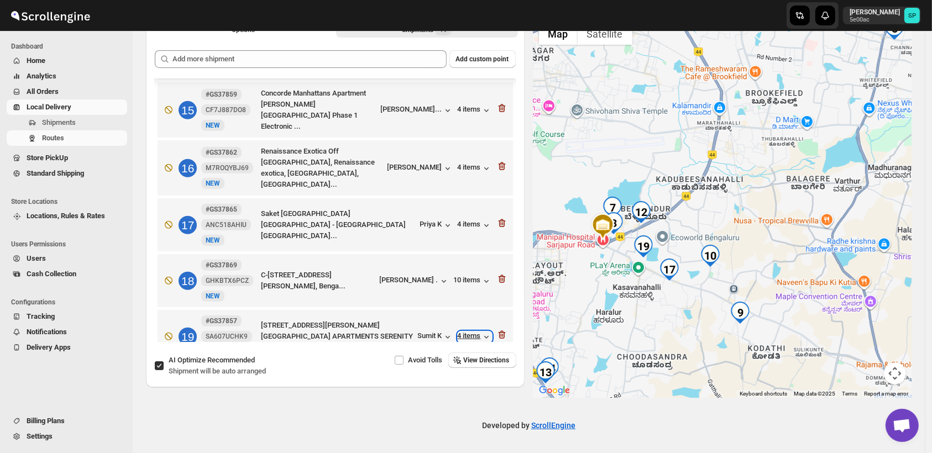
click at [473, 332] on div "4 items" at bounding box center [475, 337] width 34 height 11
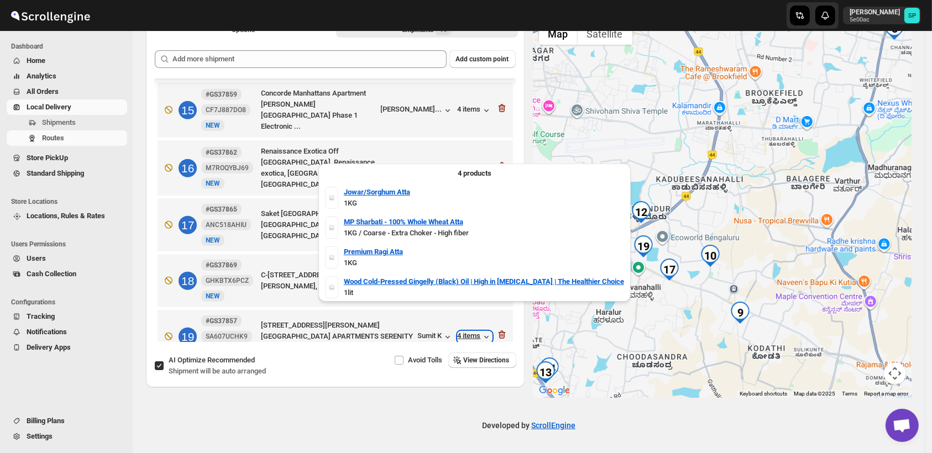
click at [473, 332] on div "4 items" at bounding box center [475, 337] width 34 height 11
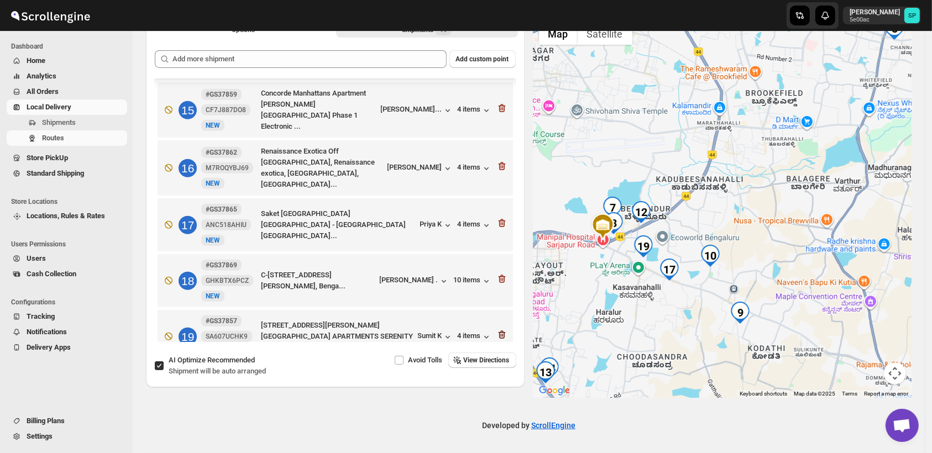
click at [498, 329] on icon "button" at bounding box center [501, 334] width 11 height 11
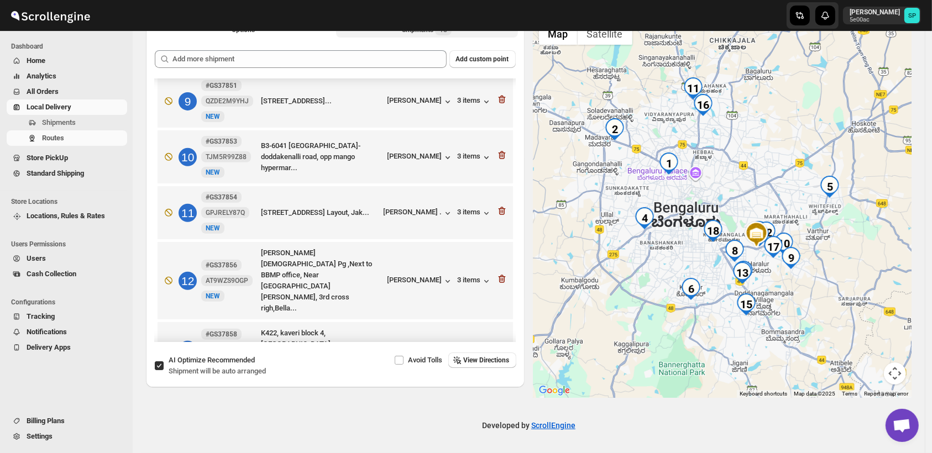
scroll to position [385, 0]
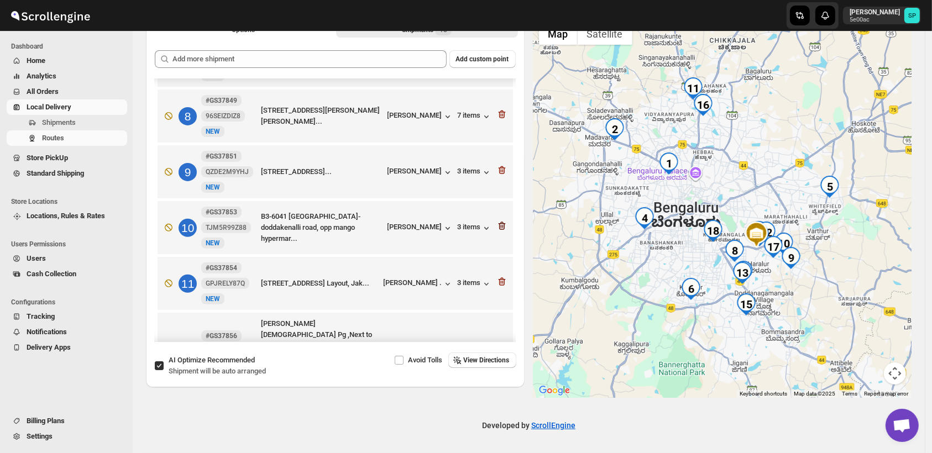
click at [500, 228] on icon "button" at bounding box center [500, 226] width 1 height 3
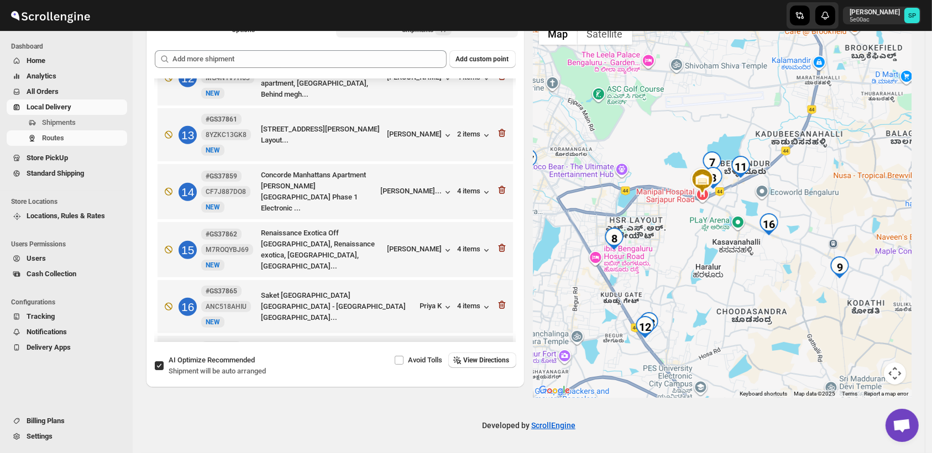
scroll to position [692, 0]
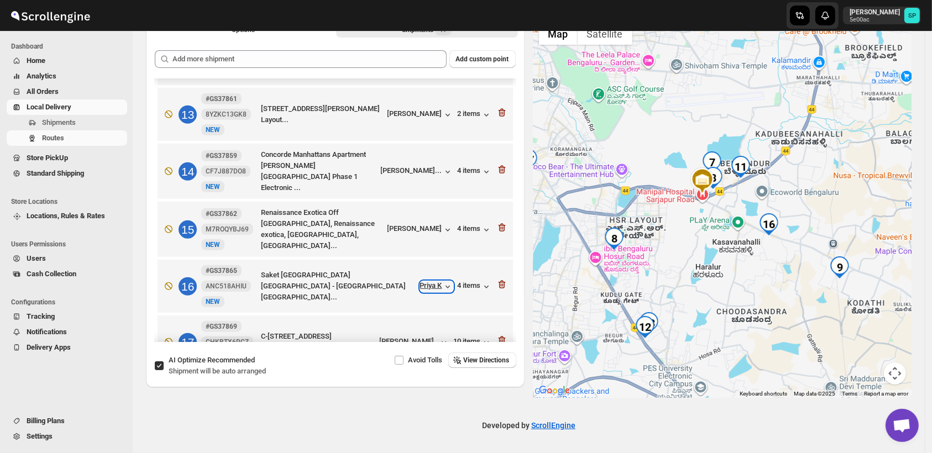
click at [442, 281] on icon "button" at bounding box center [447, 286] width 11 height 11
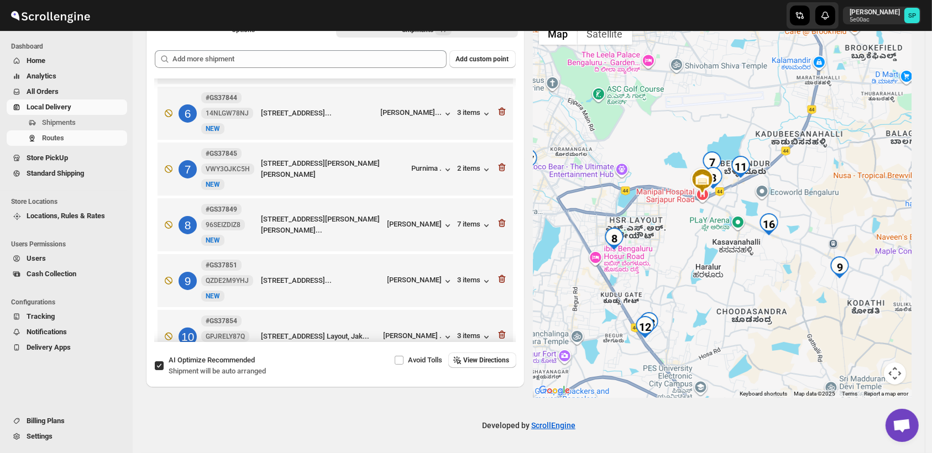
scroll to position [329, 0]
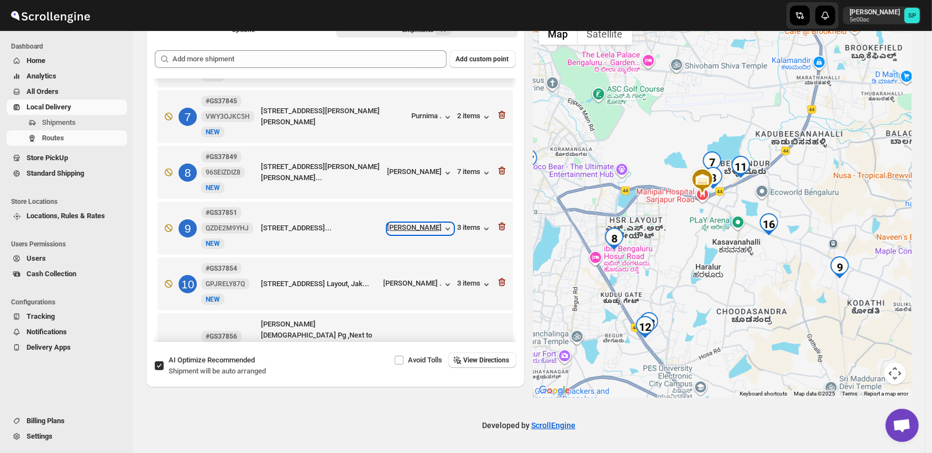
click at [437, 229] on div "Snehal Desai" at bounding box center [420, 228] width 66 height 11
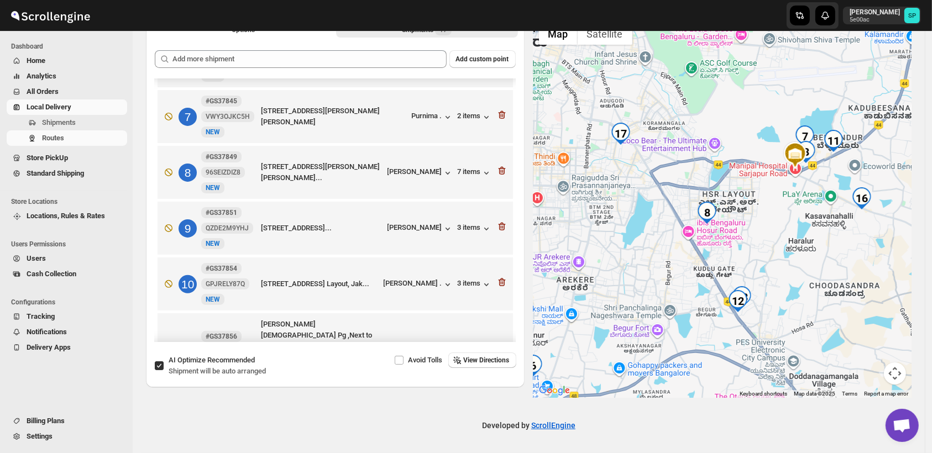
drag, startPoint x: 775, startPoint y: 303, endPoint x: 854, endPoint y: 277, distance: 83.7
click at [854, 277] on div at bounding box center [722, 207] width 378 height 381
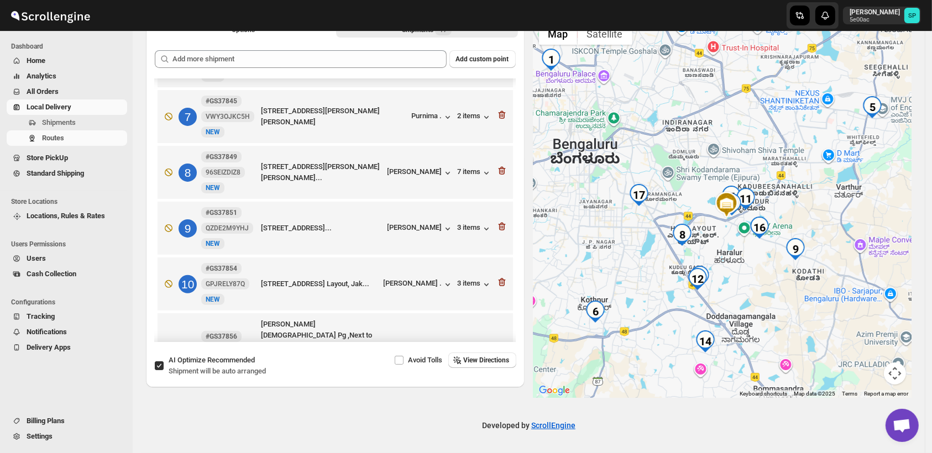
drag, startPoint x: 851, startPoint y: 282, endPoint x: 729, endPoint y: 287, distance: 122.2
click at [729, 287] on div at bounding box center [722, 207] width 378 height 381
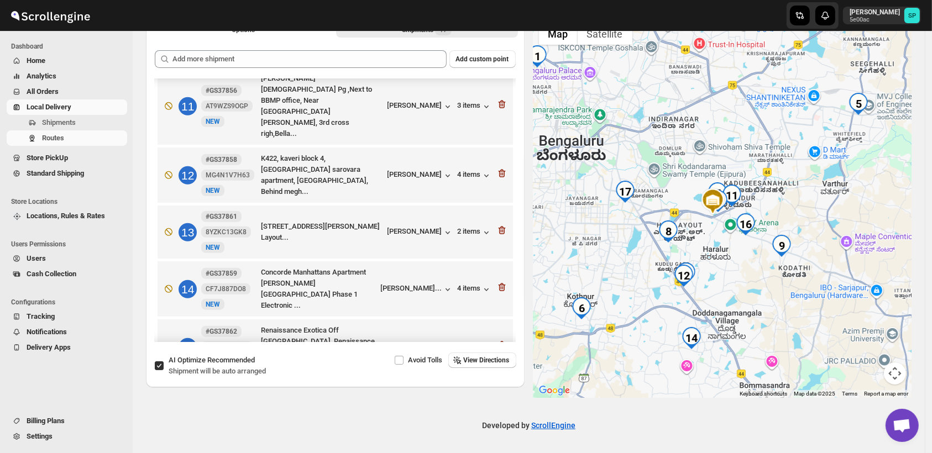
scroll to position [697, 0]
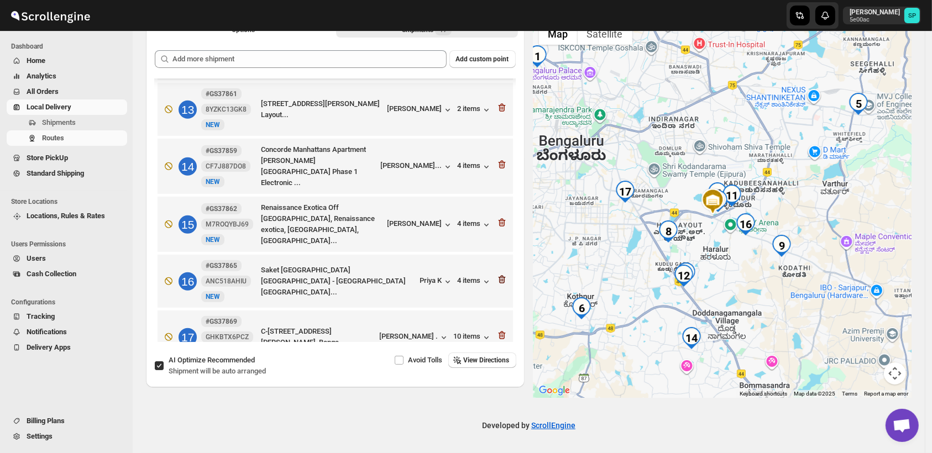
click at [496, 274] on icon "button" at bounding box center [501, 279] width 11 height 11
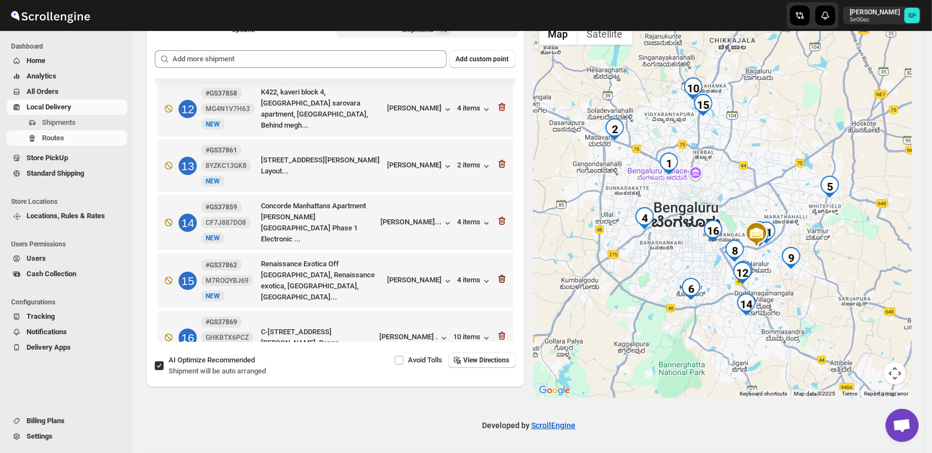
scroll to position [396, 0]
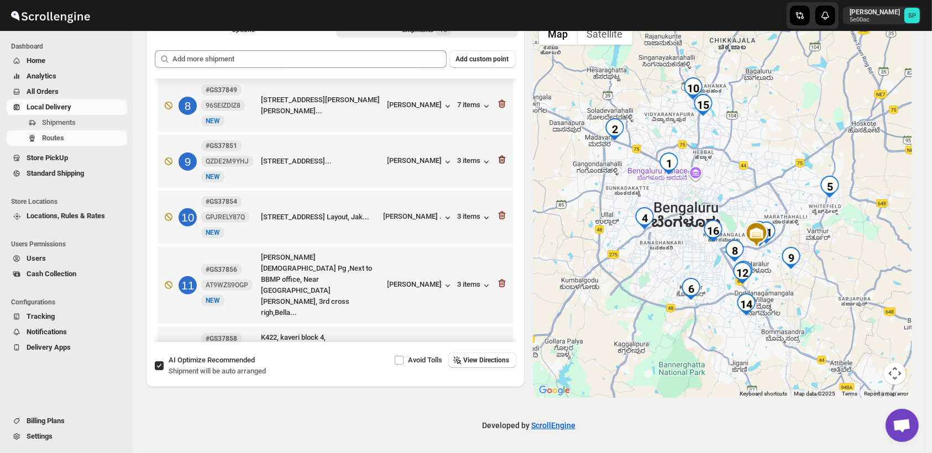
click at [498, 162] on icon "button" at bounding box center [501, 159] width 11 height 11
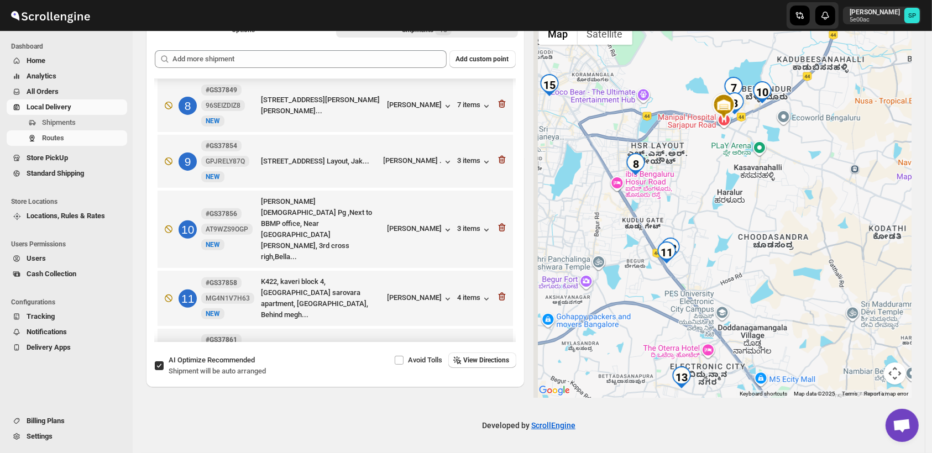
drag, startPoint x: 737, startPoint y: 246, endPoint x: 758, endPoint y: 231, distance: 25.3
click at [758, 231] on div at bounding box center [722, 207] width 378 height 381
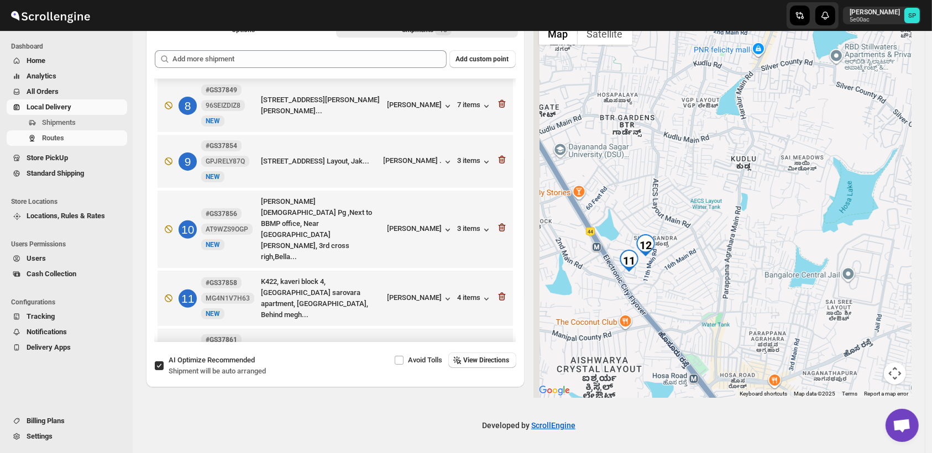
drag, startPoint x: 671, startPoint y: 255, endPoint x: 827, endPoint y: 201, distance: 164.8
click at [827, 201] on div at bounding box center [722, 207] width 378 height 381
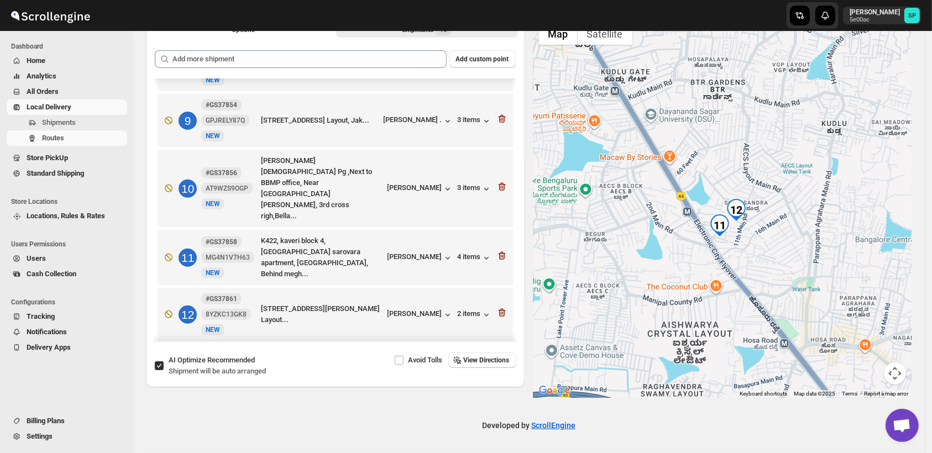
scroll to position [457, 0]
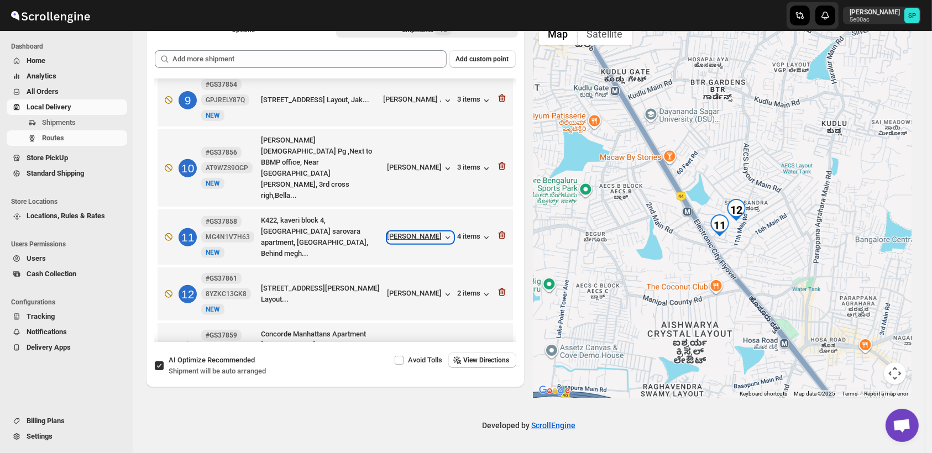
click at [429, 232] on div "Vidya hugar" at bounding box center [420, 237] width 66 height 11
click at [407, 289] on div "Pratik Beedkar" at bounding box center [420, 294] width 66 height 11
click at [458, 289] on div "2 items" at bounding box center [475, 294] width 34 height 11
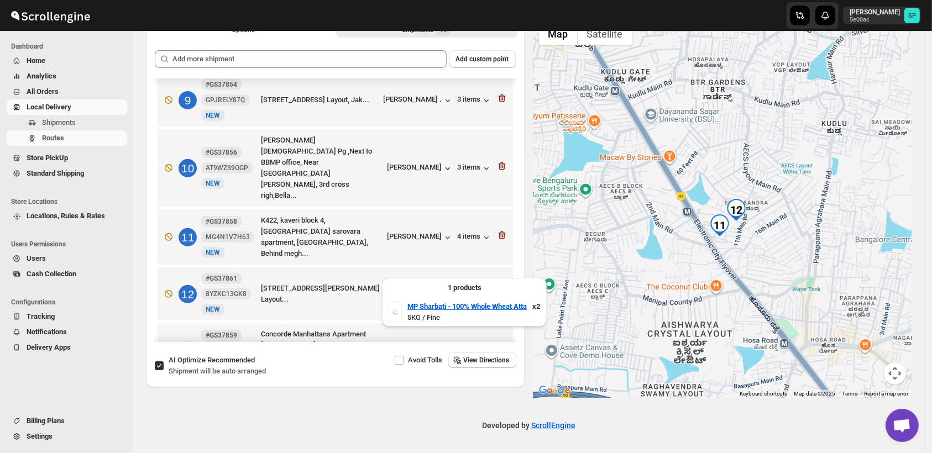
click at [458, 289] on div "2 items" at bounding box center [475, 294] width 34 height 11
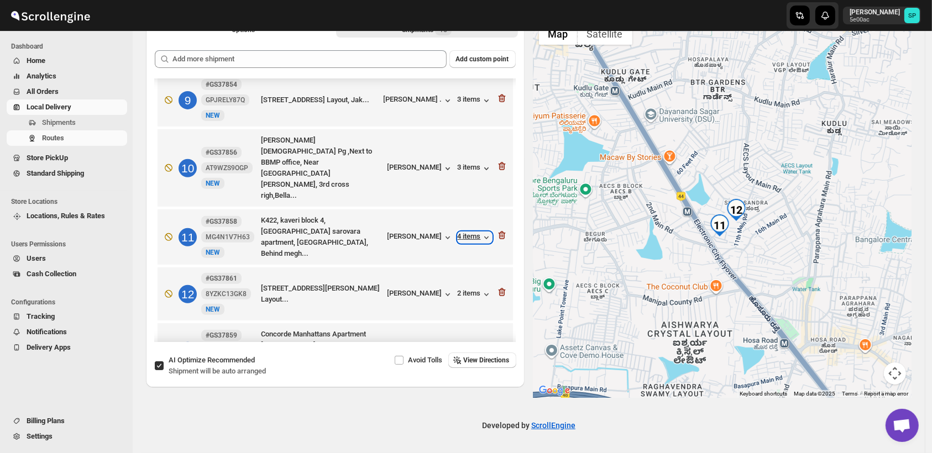
click at [458, 232] on div "4 items" at bounding box center [475, 237] width 34 height 11
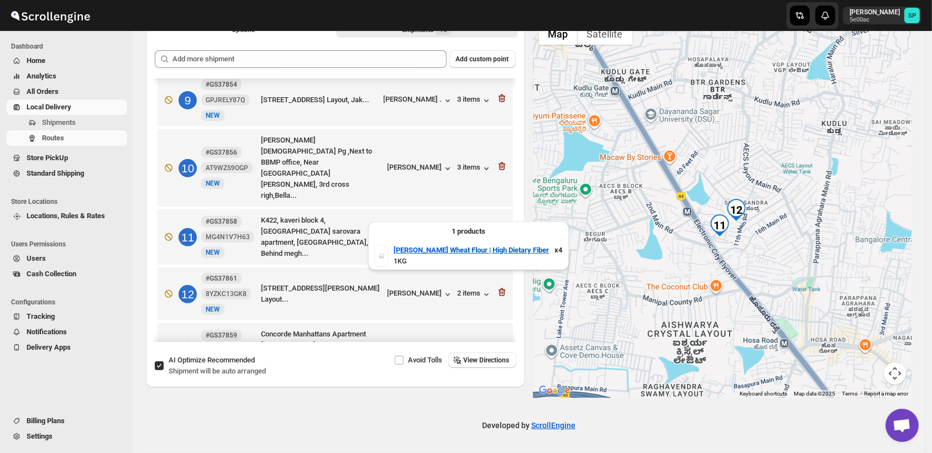
click at [458, 232] on div "4 items" at bounding box center [475, 237] width 34 height 11
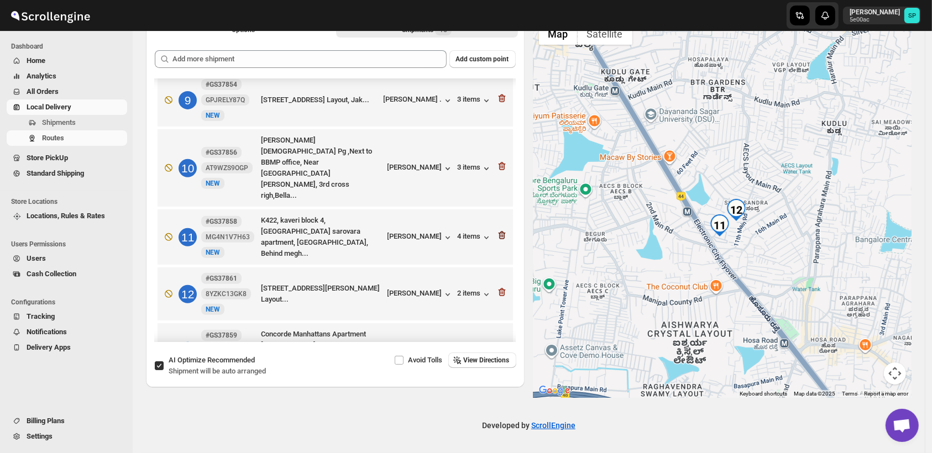
click at [496, 230] on icon "button" at bounding box center [501, 235] width 11 height 11
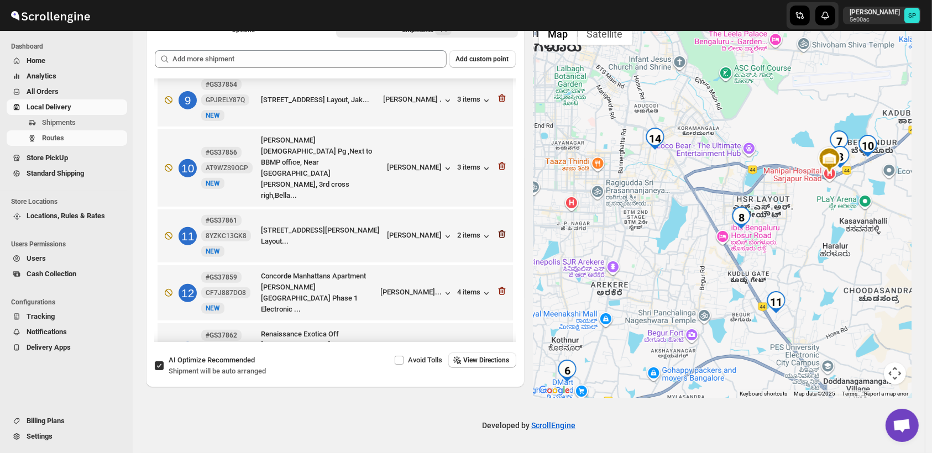
click at [502, 229] on icon "button" at bounding box center [501, 234] width 11 height 11
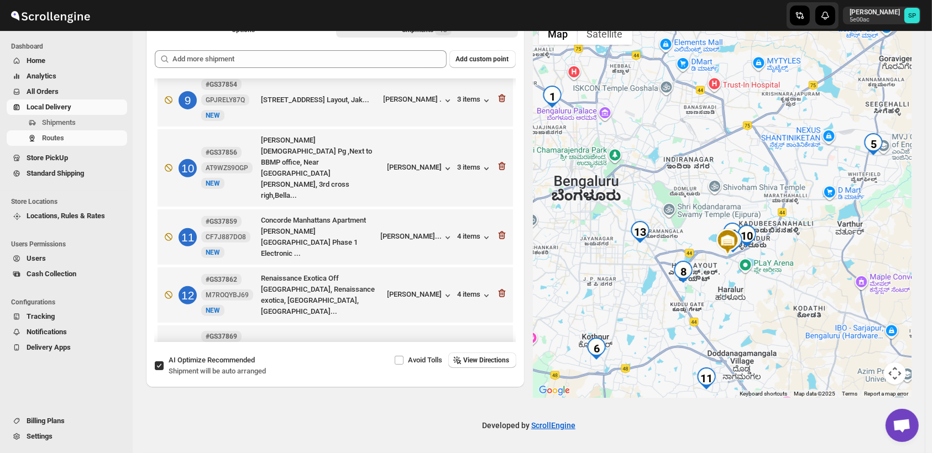
drag, startPoint x: 736, startPoint y: 262, endPoint x: 738, endPoint y: 307, distance: 44.8
click at [738, 307] on div at bounding box center [722, 207] width 378 height 381
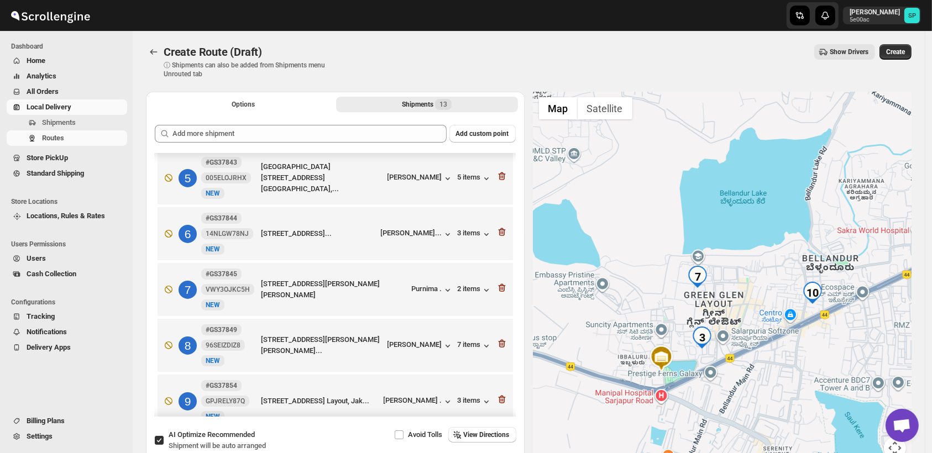
scroll to position [227, 0]
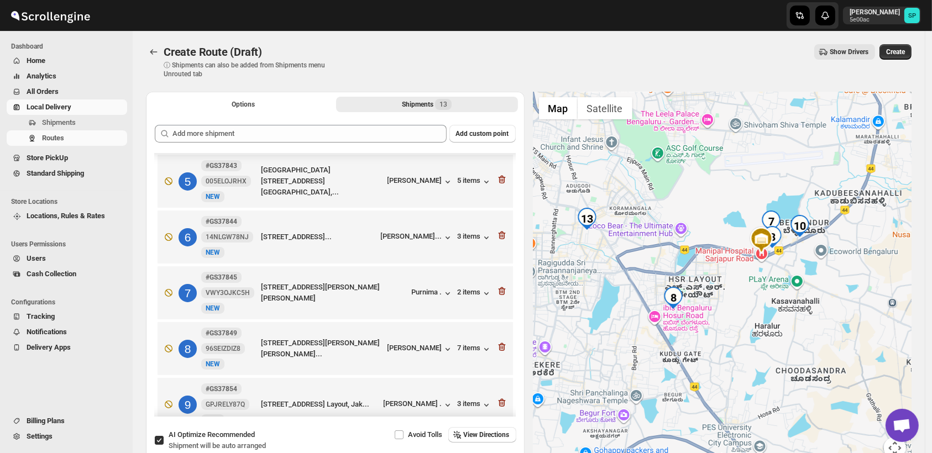
drag, startPoint x: 751, startPoint y: 312, endPoint x: 763, endPoint y: 280, distance: 33.9
click at [763, 280] on div at bounding box center [722, 282] width 378 height 381
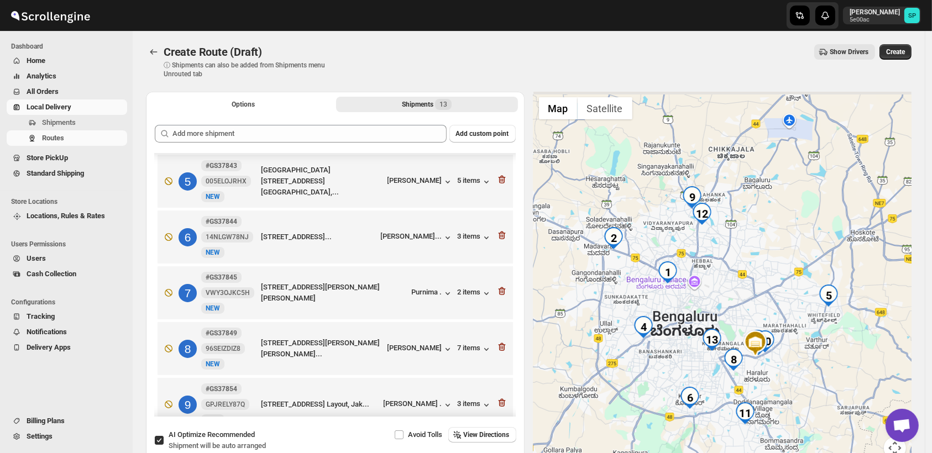
click at [711, 291] on div at bounding box center [722, 282] width 378 height 381
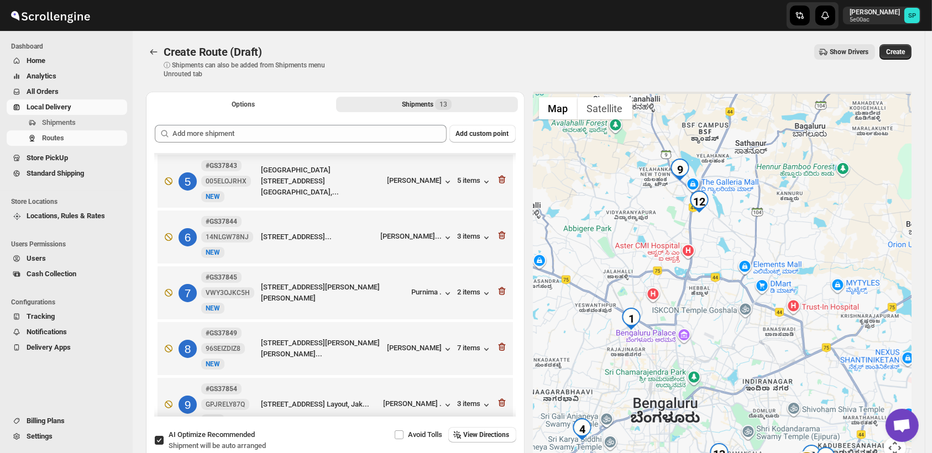
drag, startPoint x: 708, startPoint y: 245, endPoint x: 712, endPoint y: 309, distance: 63.6
click at [712, 309] on div at bounding box center [722, 282] width 378 height 381
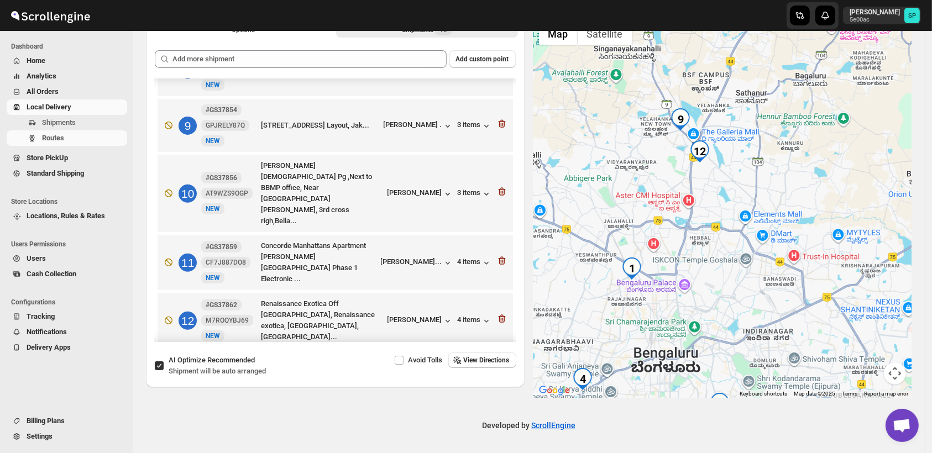
scroll to position [411, 0]
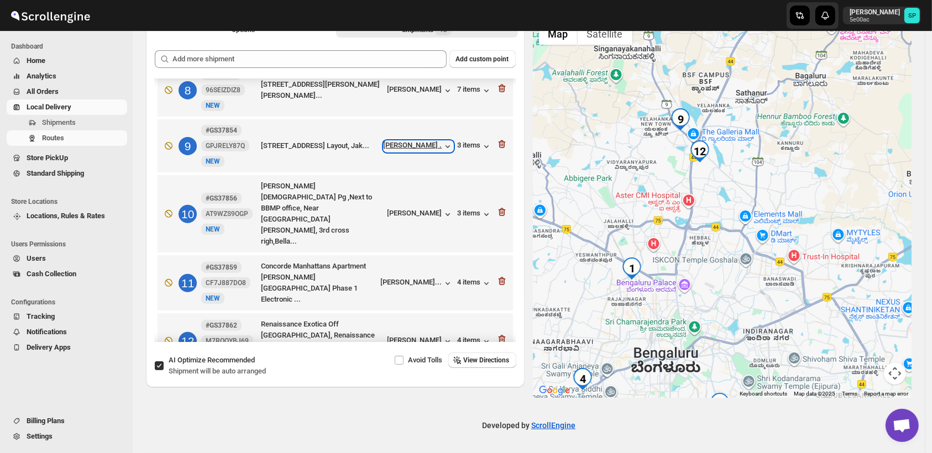
click at [416, 146] on div "Aishwarya ." at bounding box center [418, 146] width 70 height 11
click at [427, 336] on div "Gauri Khandekar" at bounding box center [420, 341] width 66 height 11
click at [476, 336] on div "4 items" at bounding box center [475, 341] width 34 height 11
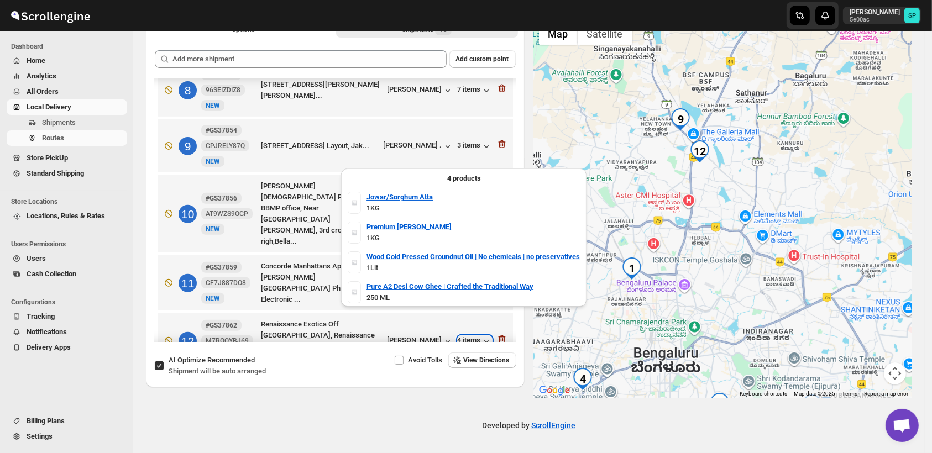
click at [476, 336] on div "4 items" at bounding box center [475, 341] width 34 height 11
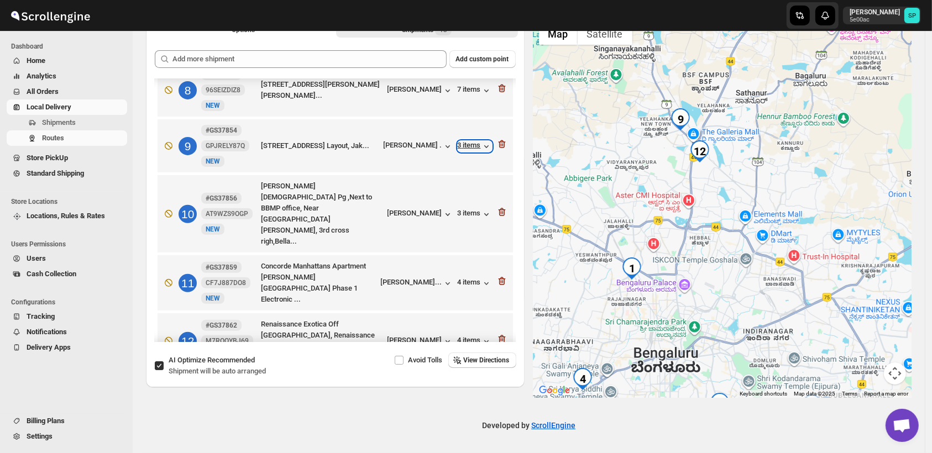
click at [466, 143] on div "3 items" at bounding box center [475, 146] width 34 height 11
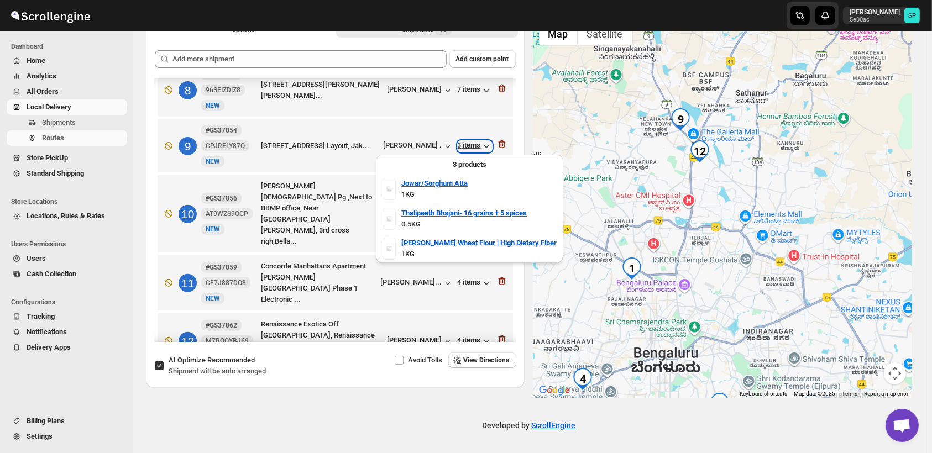
click at [466, 143] on div "3 items" at bounding box center [475, 146] width 34 height 11
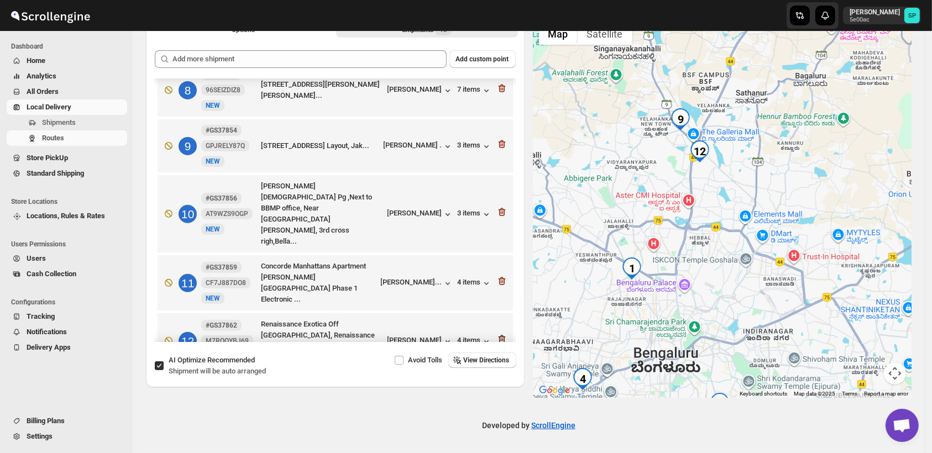
click at [502, 338] on icon "button" at bounding box center [502, 339] width 1 height 3
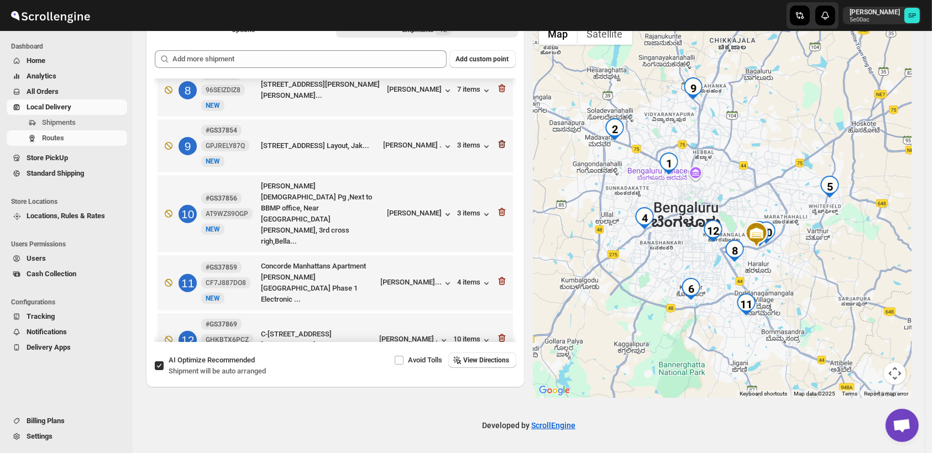
click at [498, 141] on icon "button" at bounding box center [501, 144] width 7 height 8
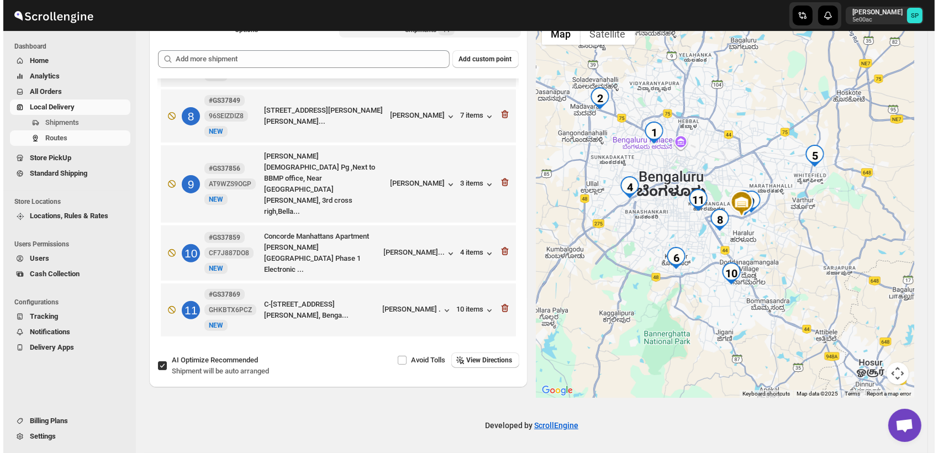
scroll to position [360, 0]
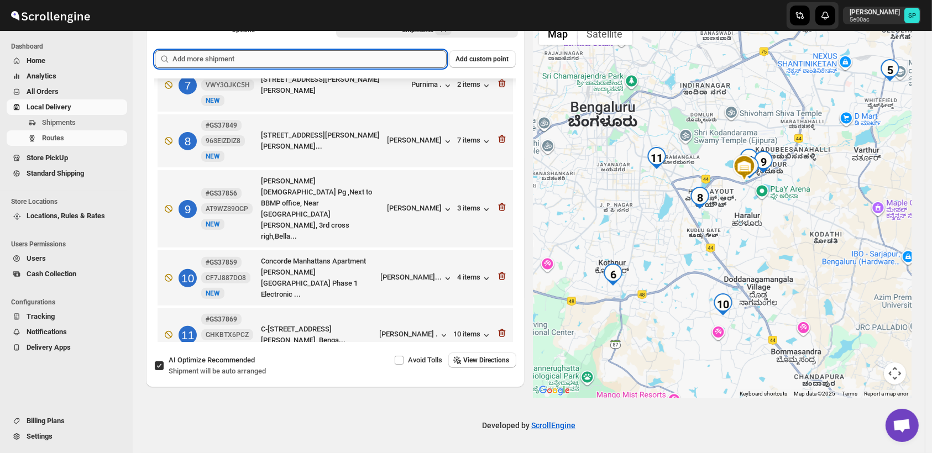
click at [376, 62] on input "text" at bounding box center [309, 59] width 274 height 18
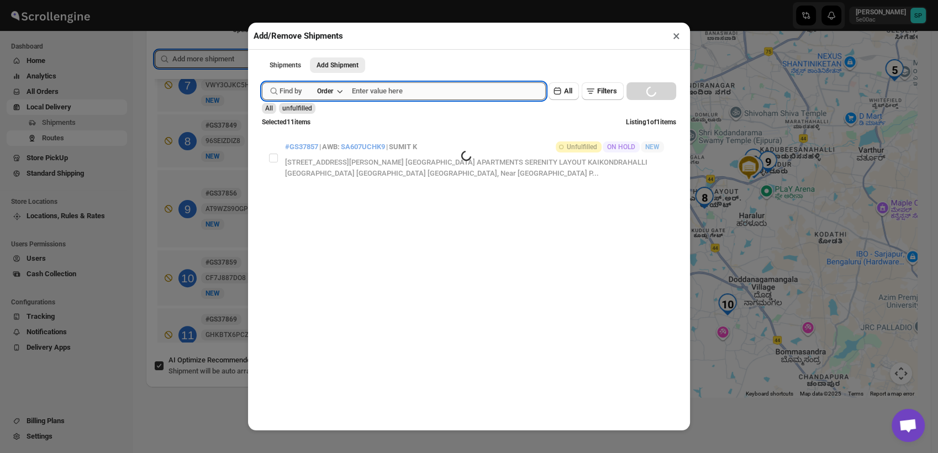
click at [406, 91] on input "text" at bounding box center [449, 91] width 194 height 18
paste input "GS37875"
type input "GS37875"
click at [262, 0] on button "Submit" at bounding box center [277, 6] width 31 height 12
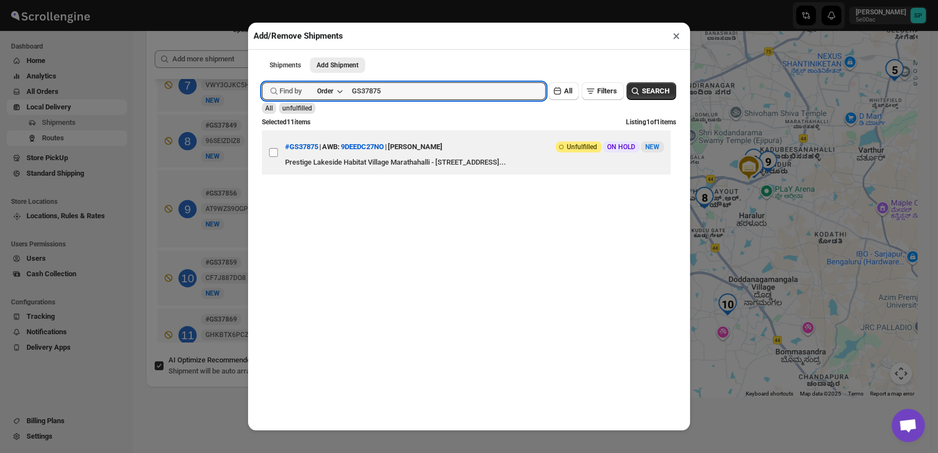
click at [274, 157] on input "View details for 68c775f08f29d9ce0bedb3bd" at bounding box center [273, 152] width 9 height 9
checkbox input "true"
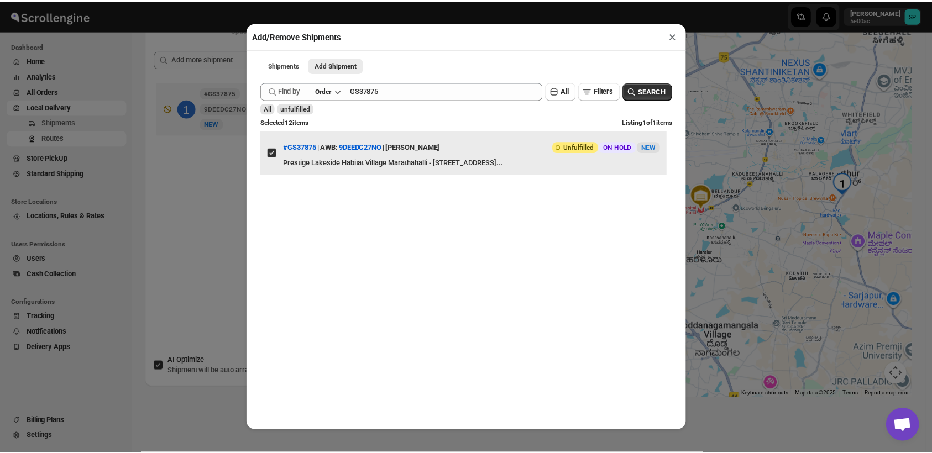
scroll to position [0, 0]
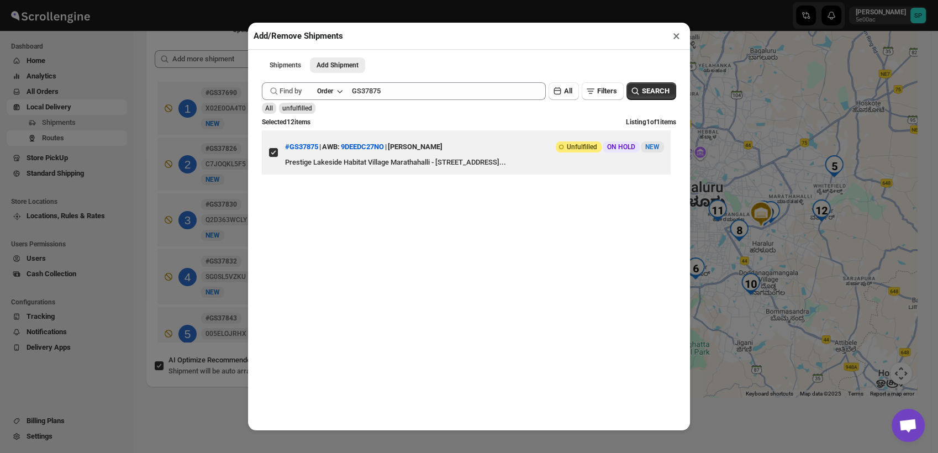
click at [678, 39] on button "×" at bounding box center [677, 35] width 16 height 15
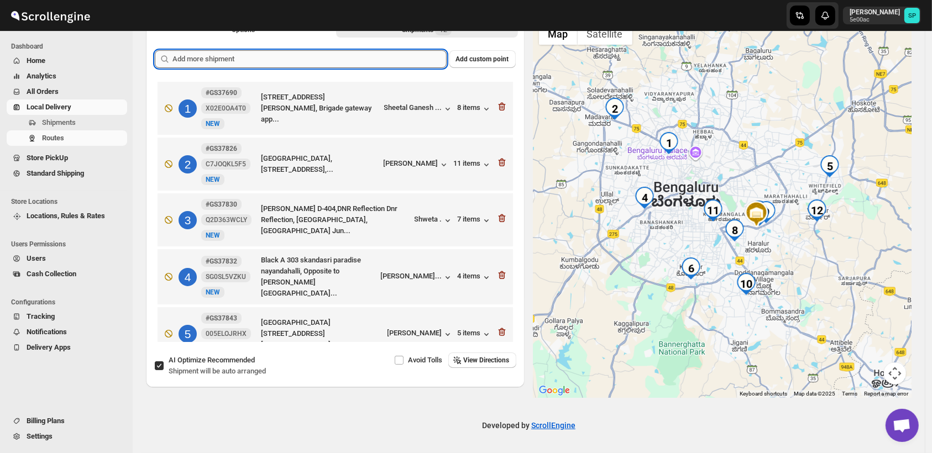
click at [402, 57] on input "text" at bounding box center [309, 59] width 274 height 18
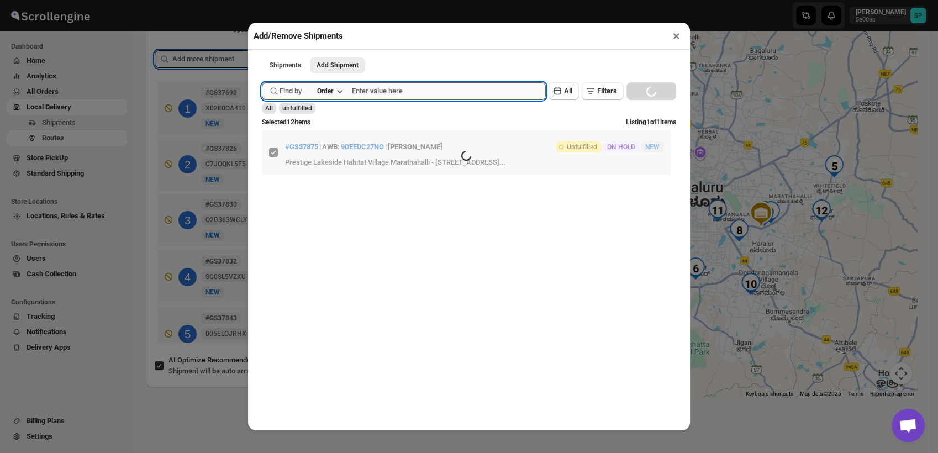
click at [413, 87] on input "text" at bounding box center [449, 91] width 194 height 18
paste input "GS37876"
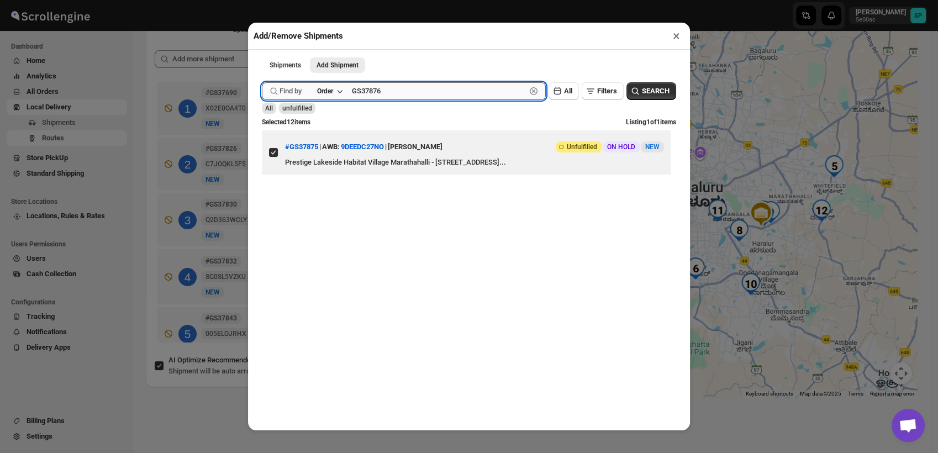
type input "GS37876"
click at [262, 0] on button "Submit" at bounding box center [277, 6] width 31 height 12
click at [269, 157] on input "View details for 68c785dd8f29d9ce0bedb480" at bounding box center [273, 152] width 9 height 9
checkbox input "true"
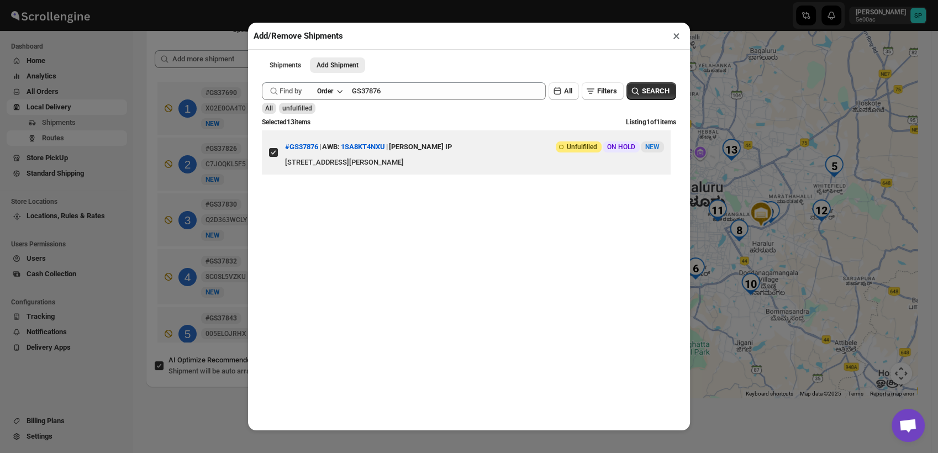
click at [675, 39] on button "×" at bounding box center [677, 35] width 16 height 15
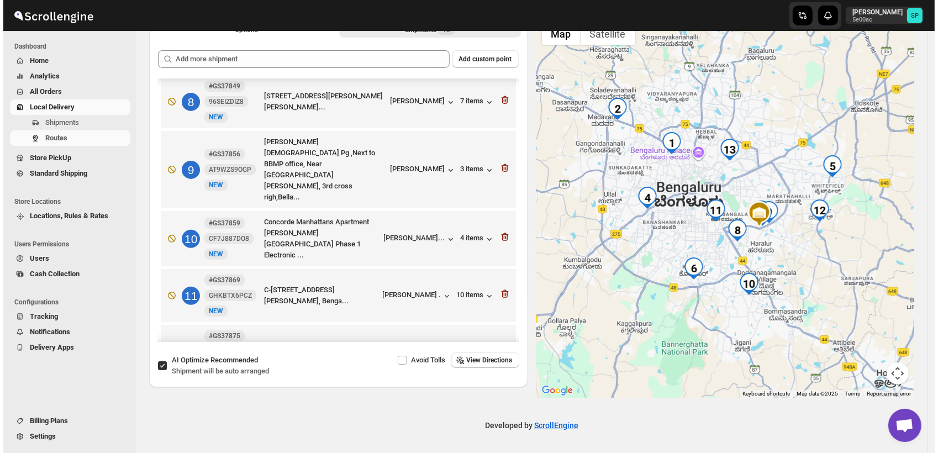
scroll to position [473, 0]
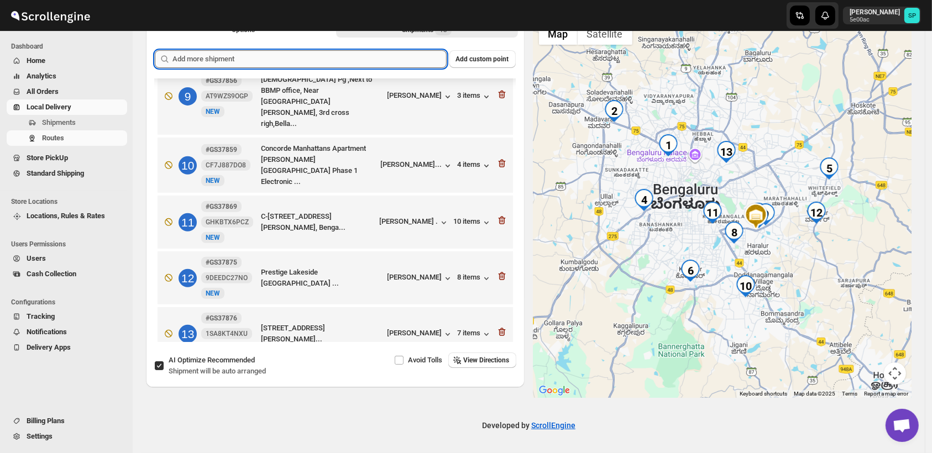
click at [297, 55] on input "text" at bounding box center [309, 59] width 274 height 18
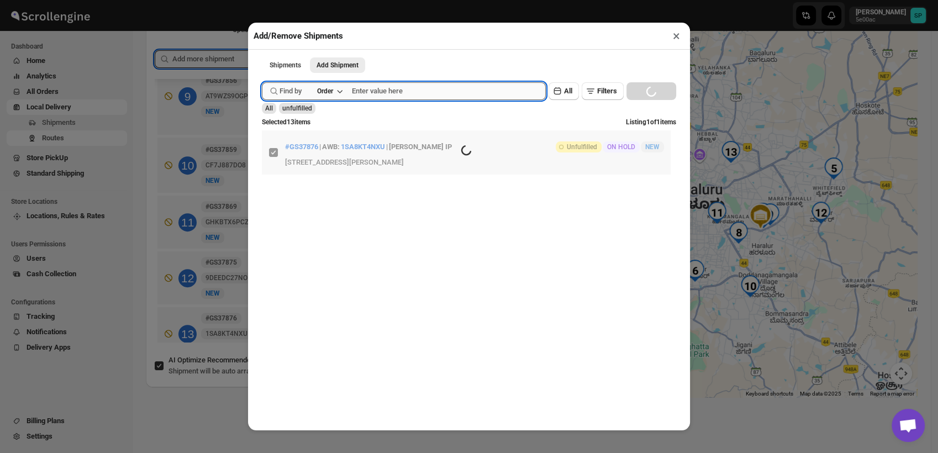
click at [402, 92] on input "text" at bounding box center [449, 91] width 194 height 18
paste input "GS37879"
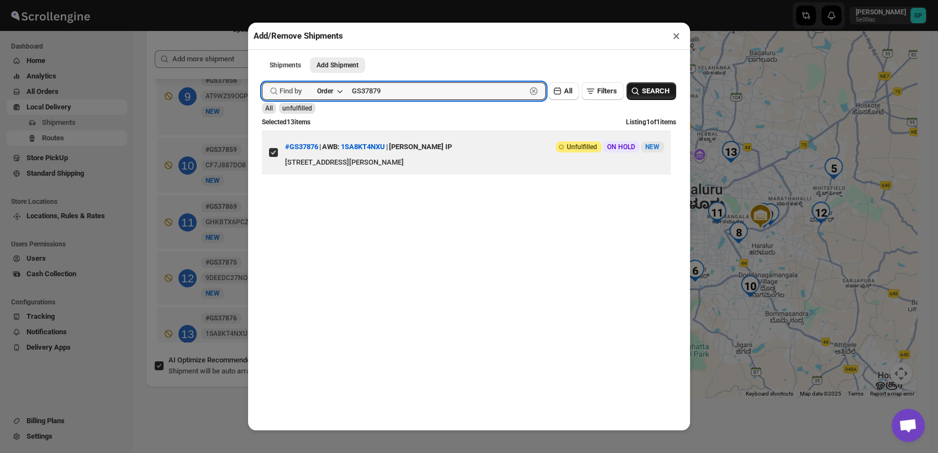
type input "GS37879"
click at [630, 97] on icon "button" at bounding box center [635, 91] width 11 height 11
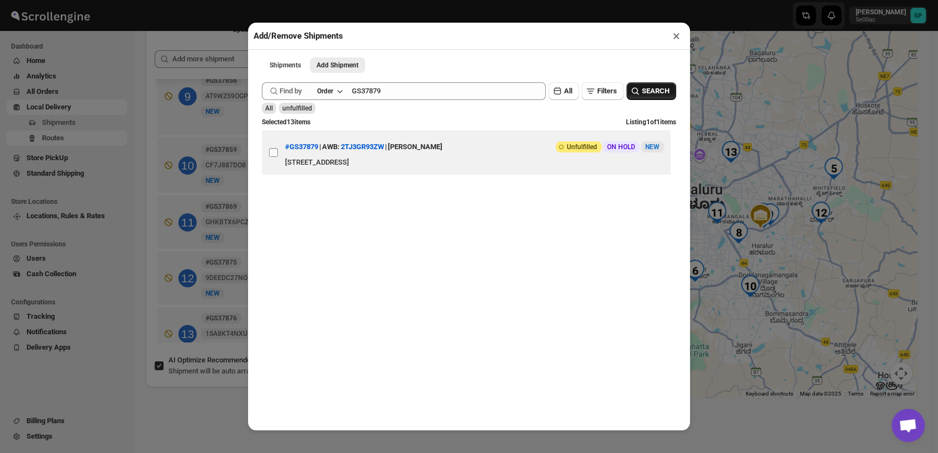
click at [274, 157] on input "View details for 68c7981b8f29d9ce0bedb589" at bounding box center [273, 152] width 9 height 9
checkbox input "true"
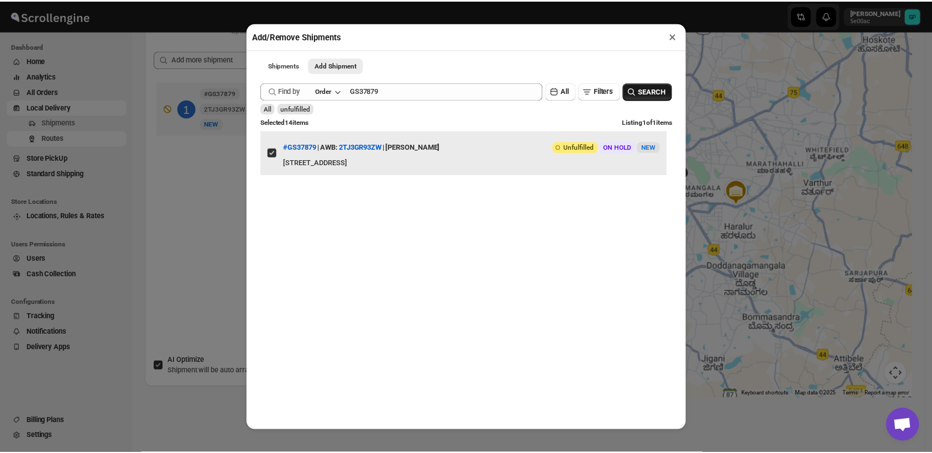
scroll to position [0, 0]
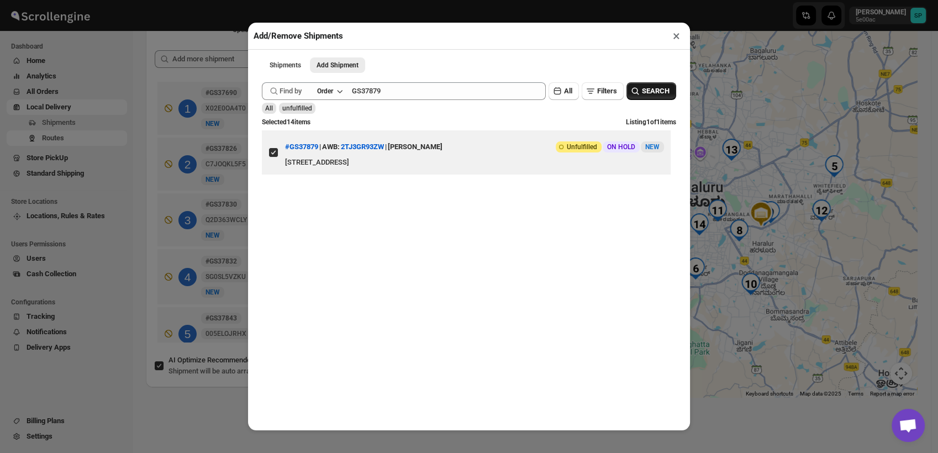
click at [679, 36] on button "×" at bounding box center [677, 35] width 16 height 15
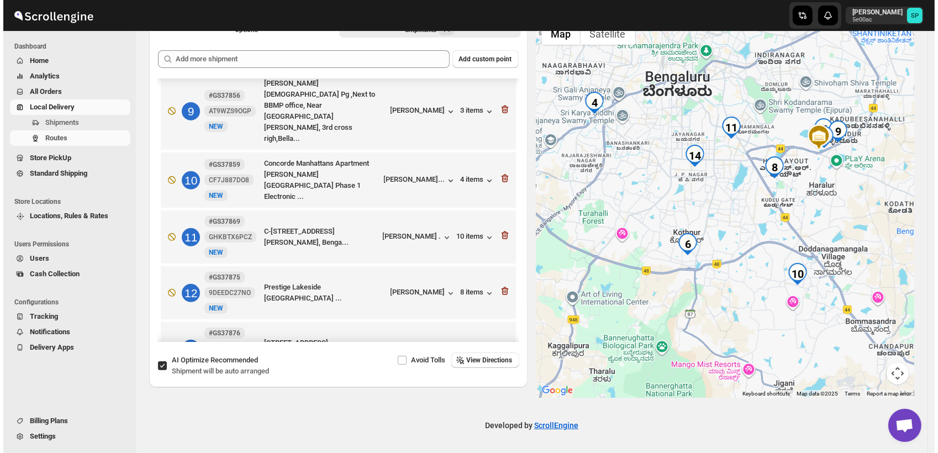
scroll to position [529, 0]
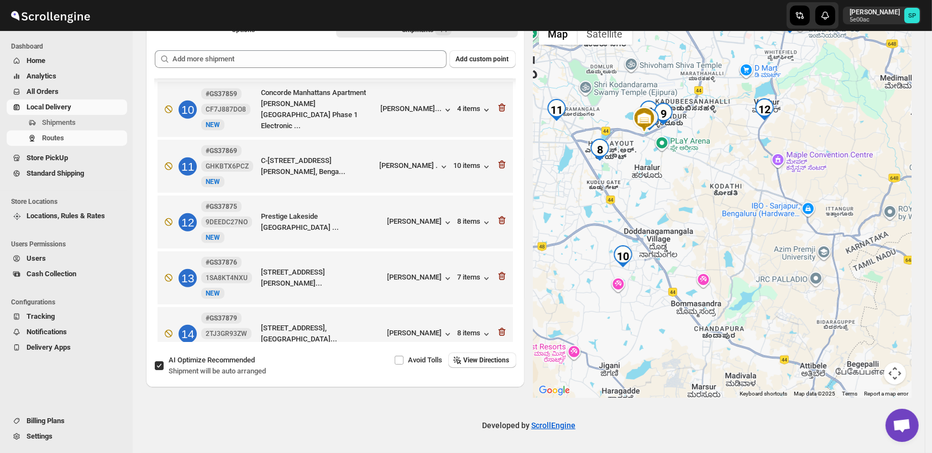
drag, startPoint x: 837, startPoint y: 272, endPoint x: 662, endPoint y: 255, distance: 175.5
click at [662, 255] on div at bounding box center [722, 207] width 378 height 381
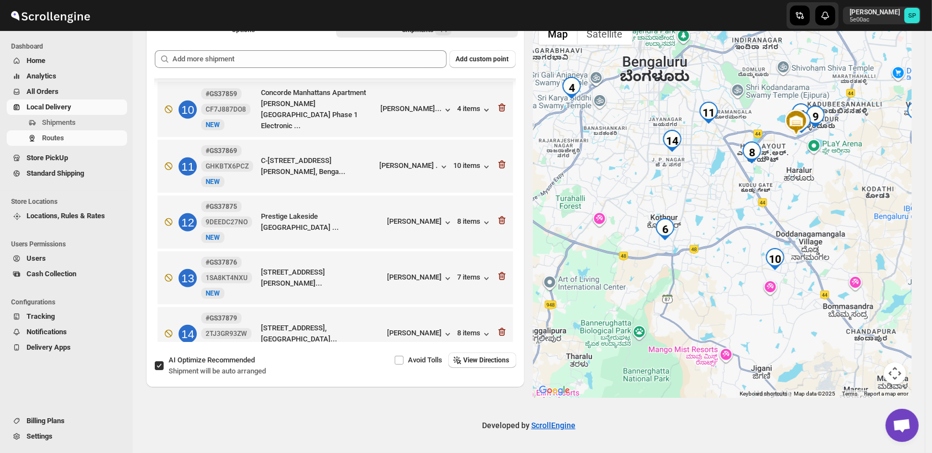
drag, startPoint x: 688, startPoint y: 285, endPoint x: 844, endPoint y: 288, distance: 155.8
click at [844, 288] on div at bounding box center [722, 207] width 378 height 381
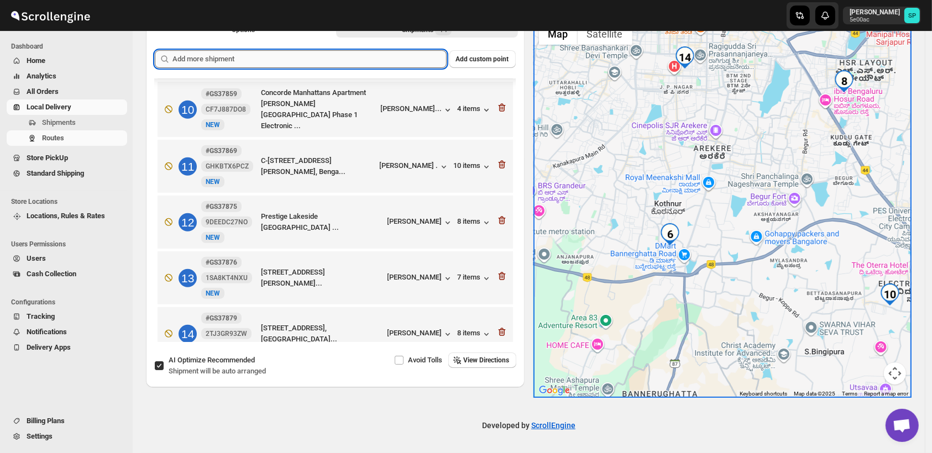
click at [362, 57] on input "text" at bounding box center [309, 59] width 274 height 18
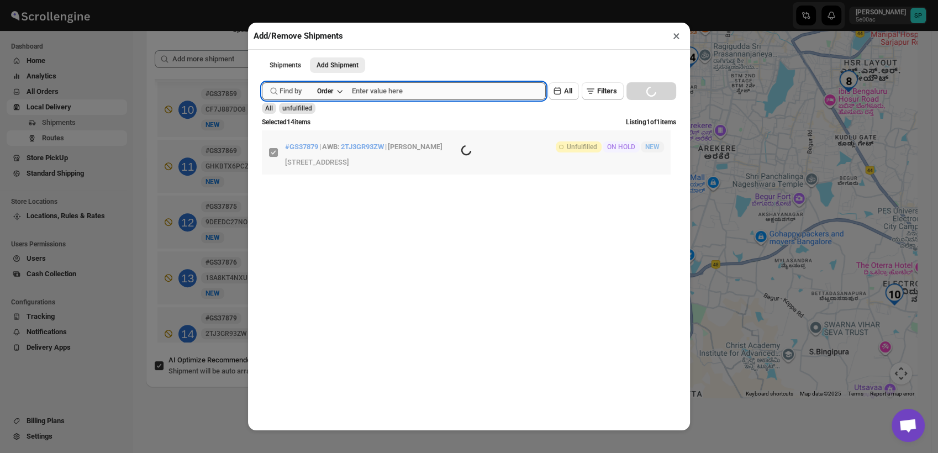
click at [421, 93] on input "text" at bounding box center [449, 91] width 194 height 18
paste input "GS37881"
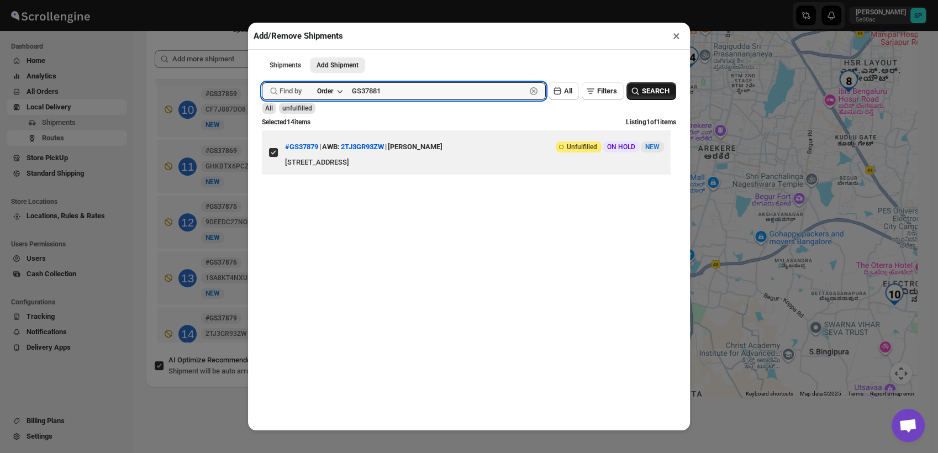
type input "GS37881"
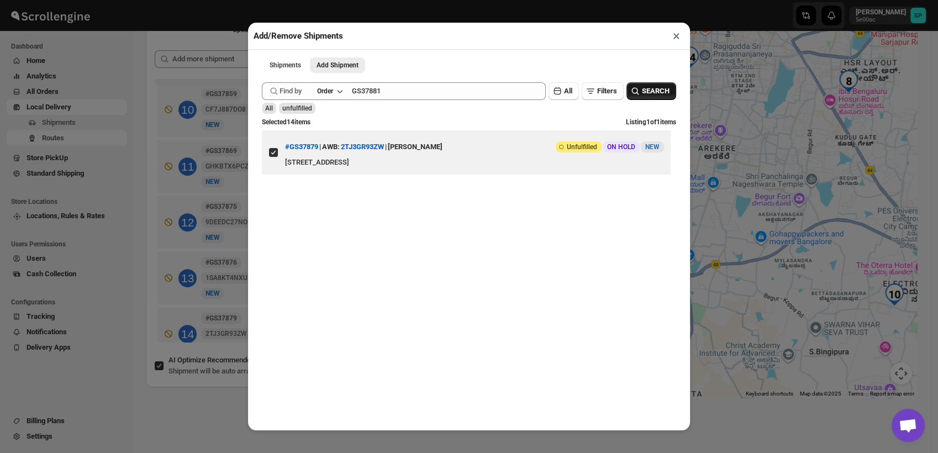
click at [631, 86] on button "SEARCH" at bounding box center [652, 91] width 50 height 18
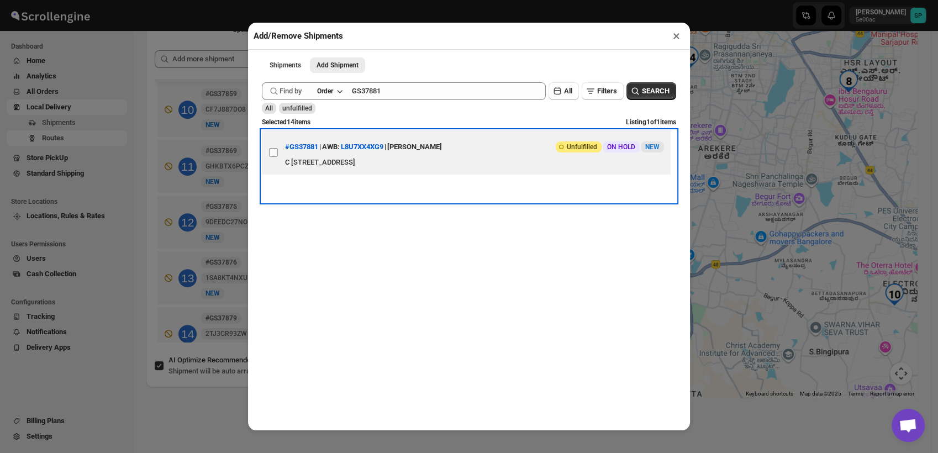
click at [266, 153] on label "View details for 68c7a0b48f29d9ce0bedb628" at bounding box center [273, 152] width 23 height 44
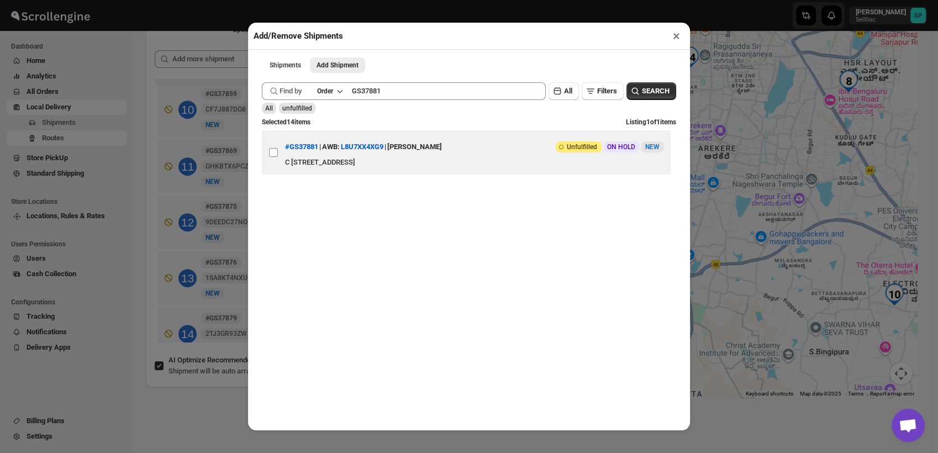
click at [269, 153] on input "View details for 68c7a0b48f29d9ce0bedb628" at bounding box center [273, 152] width 9 height 9
checkbox input "true"
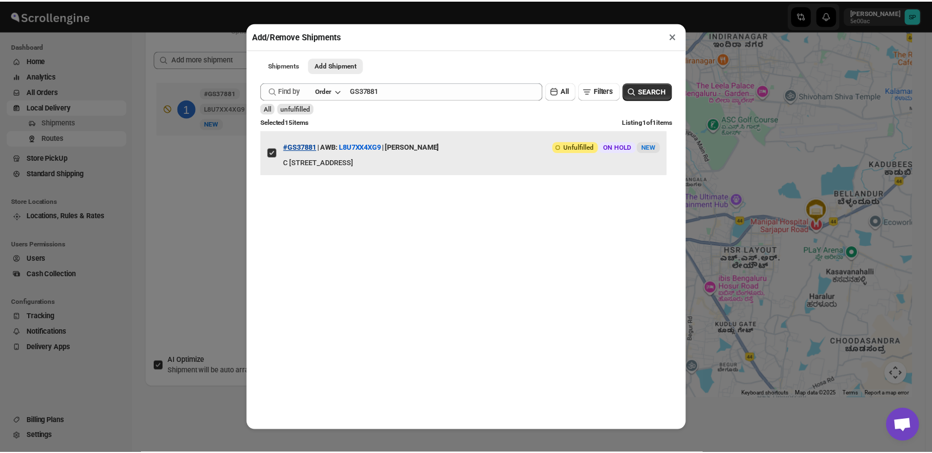
scroll to position [0, 0]
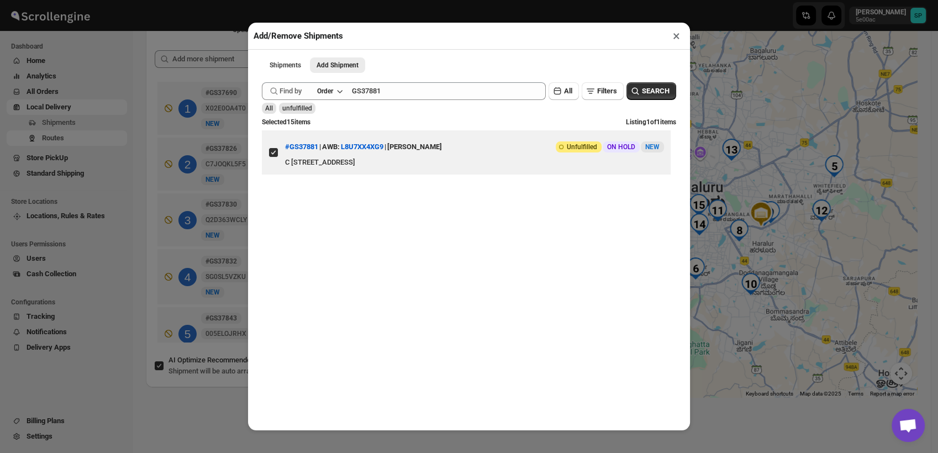
click at [674, 38] on button "×" at bounding box center [677, 35] width 16 height 15
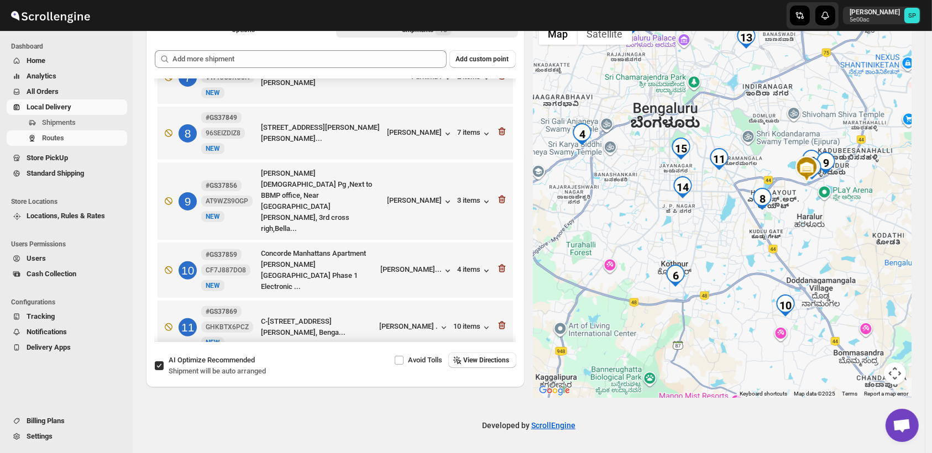
scroll to position [585, 0]
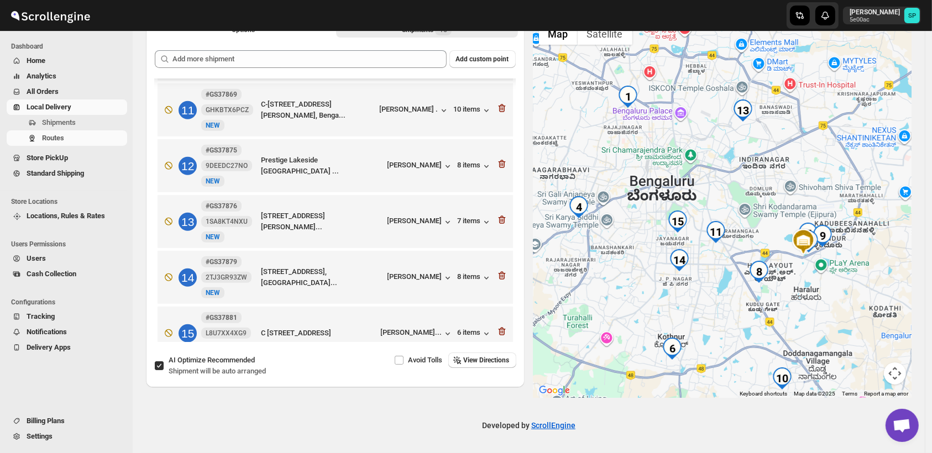
drag, startPoint x: 700, startPoint y: 224, endPoint x: 695, endPoint y: 321, distance: 97.3
click at [695, 321] on div at bounding box center [722, 207] width 378 height 381
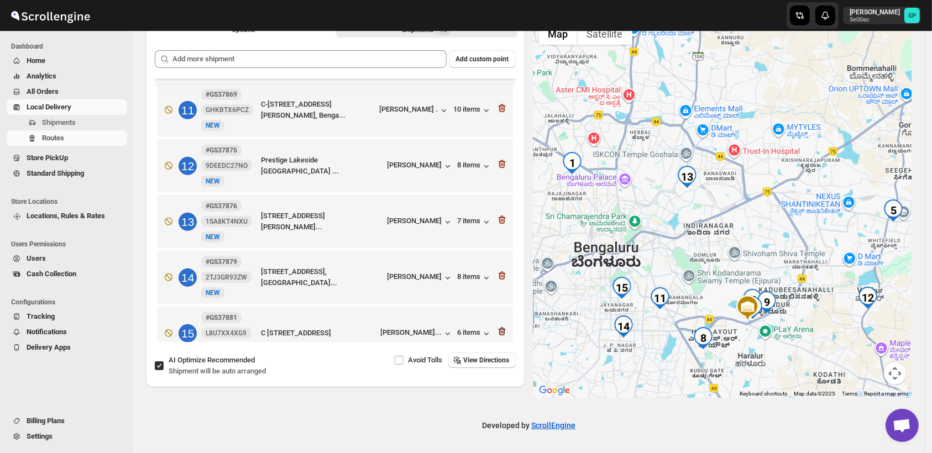
click at [498, 328] on icon "button" at bounding box center [501, 332] width 7 height 8
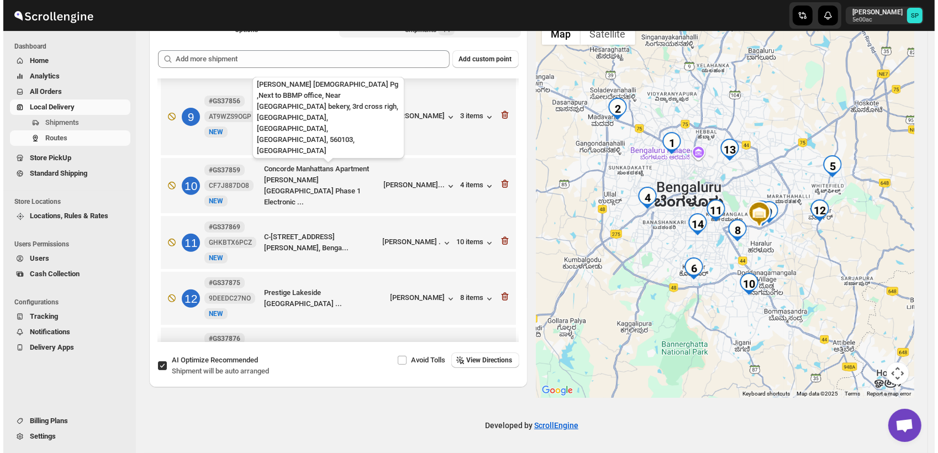
scroll to position [407, 0]
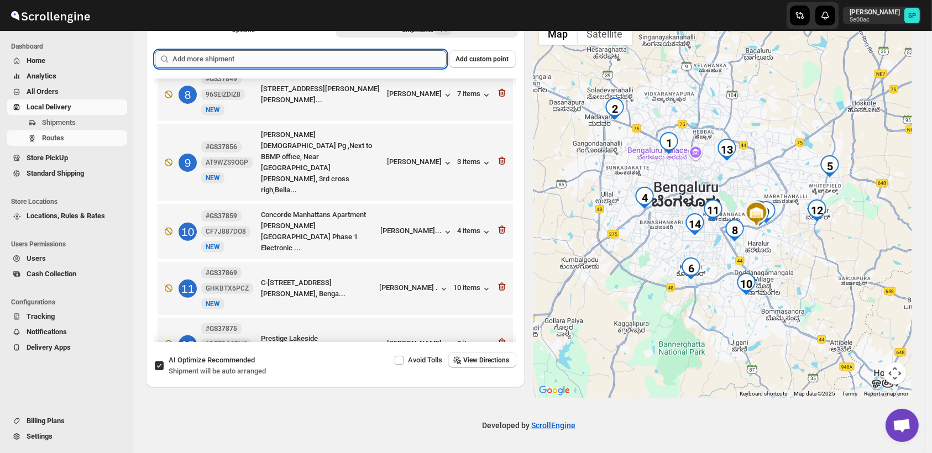
click at [318, 62] on input "text" at bounding box center [309, 59] width 274 height 18
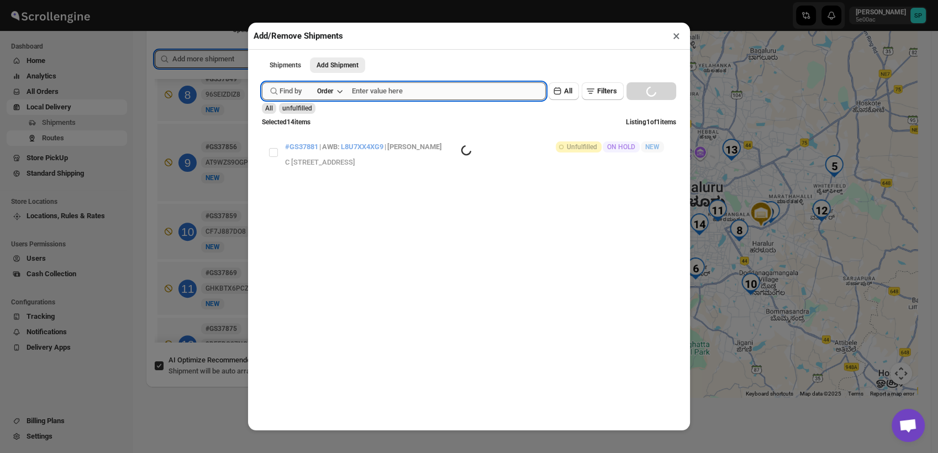
click at [412, 92] on input "text" at bounding box center [449, 91] width 194 height 18
paste input "GS37881"
type input "GS37881"
click at [262, 0] on button "Submit" at bounding box center [277, 6] width 31 height 12
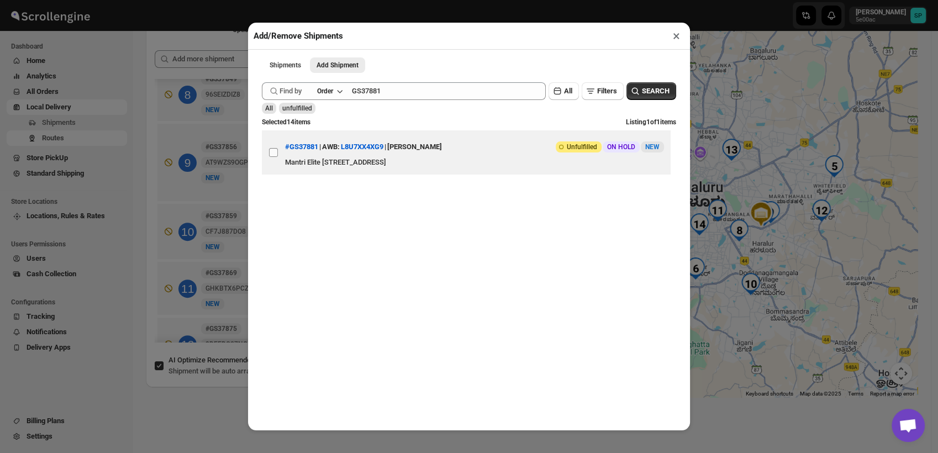
click at [269, 154] on input "View details for 68c7a0b48f29d9ce0bedb628" at bounding box center [273, 152] width 9 height 9
checkbox input "true"
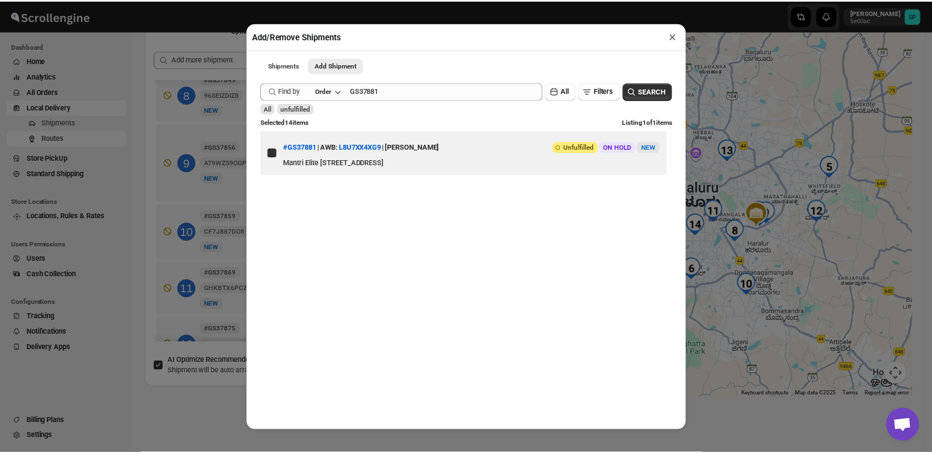
scroll to position [0, 0]
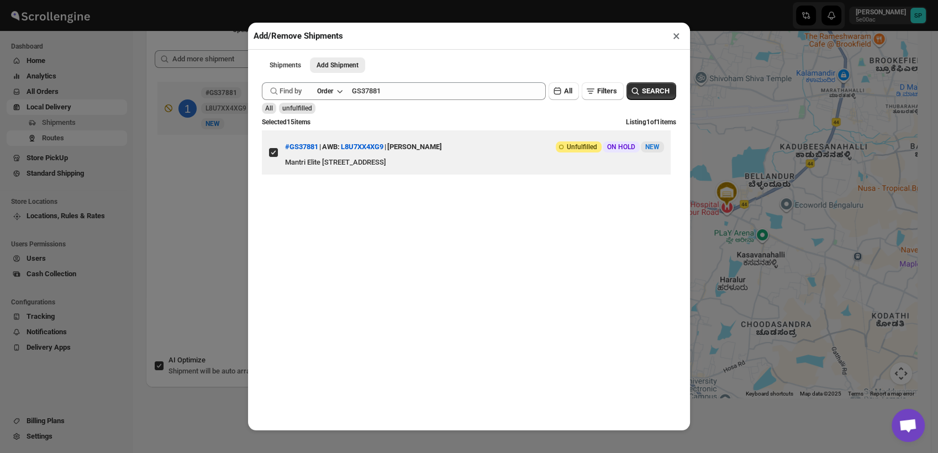
click at [676, 38] on button "×" at bounding box center [677, 35] width 16 height 15
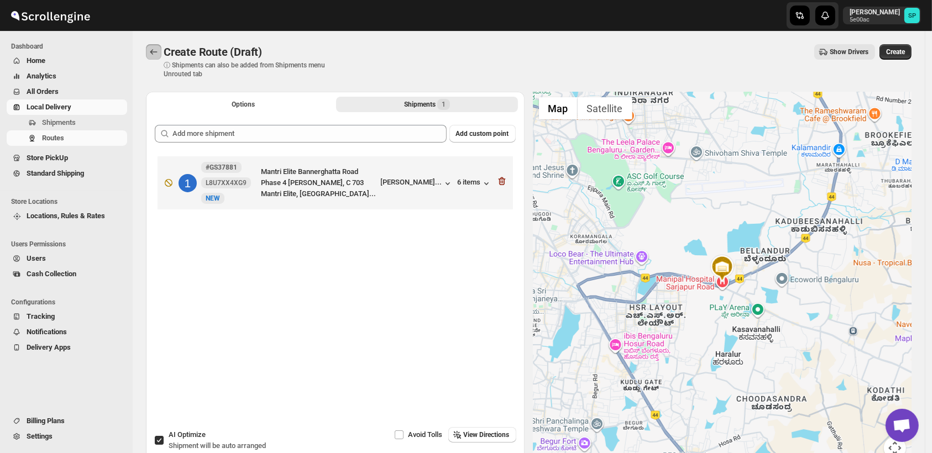
click at [157, 55] on icon "Routes" at bounding box center [153, 51] width 11 height 11
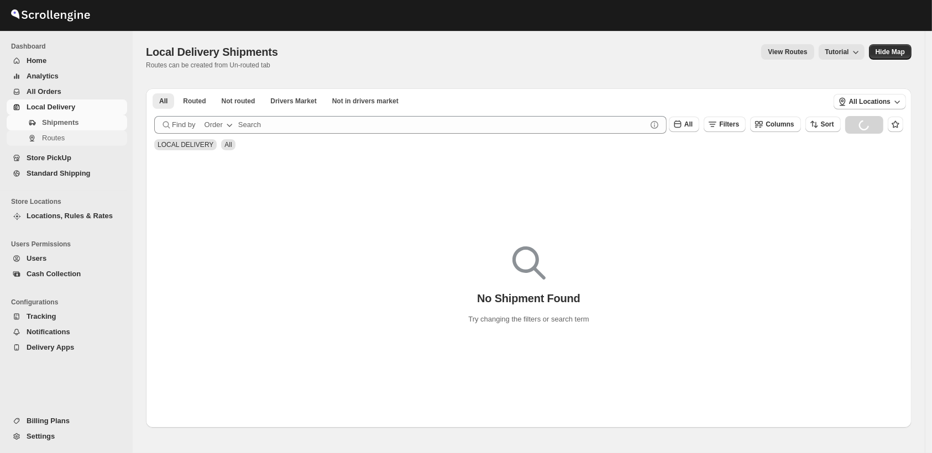
click at [68, 143] on span "Routes" at bounding box center [83, 138] width 83 height 11
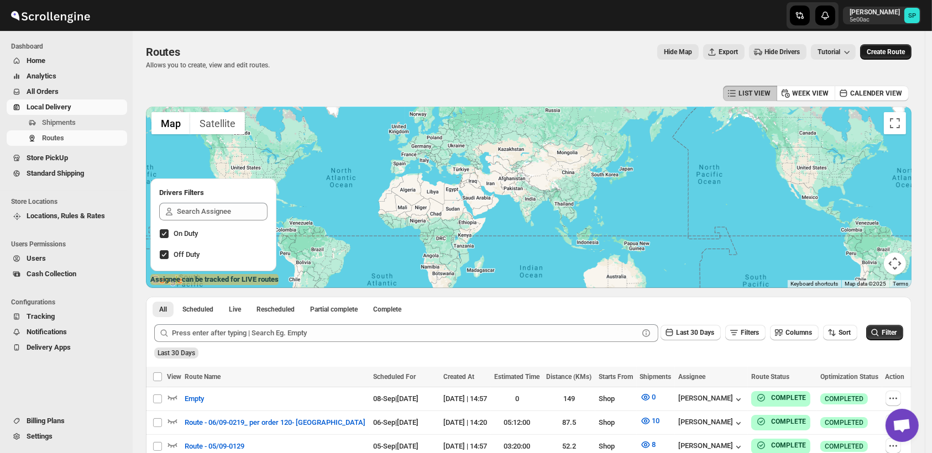
click at [893, 56] on button "Create Route" at bounding box center [885, 51] width 51 height 15
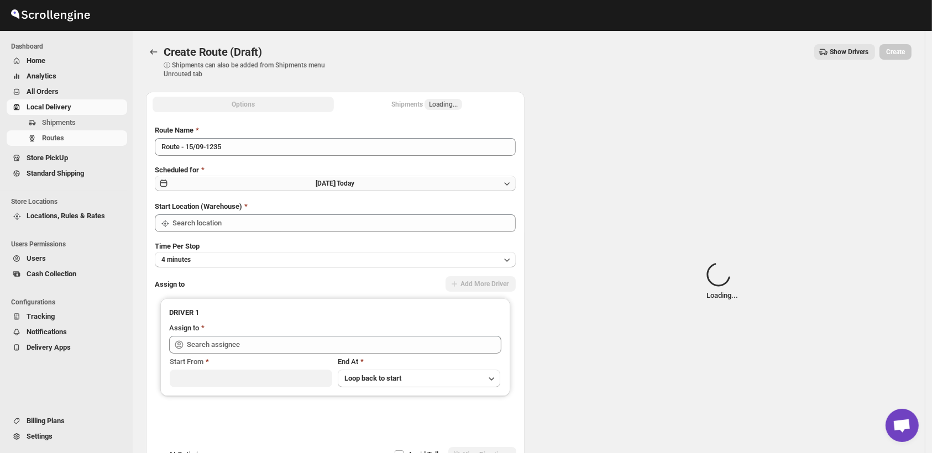
type input "Shop"
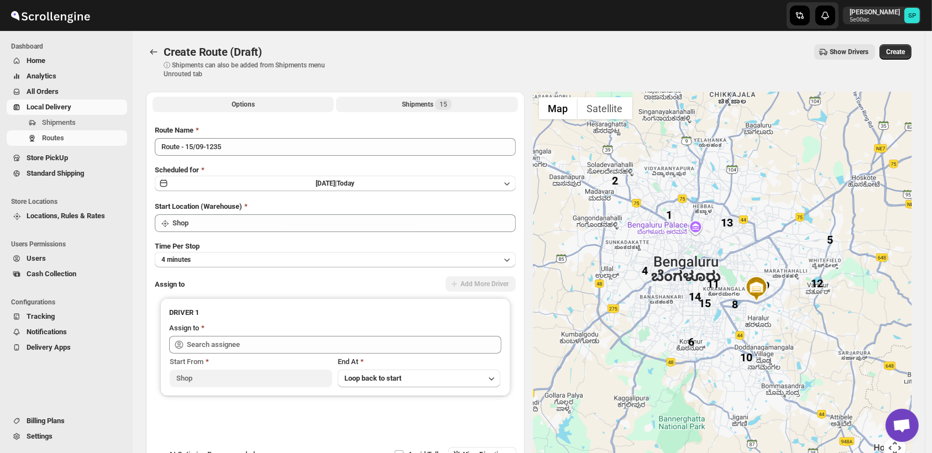
click at [443, 101] on span "15" at bounding box center [443, 104] width 8 height 9
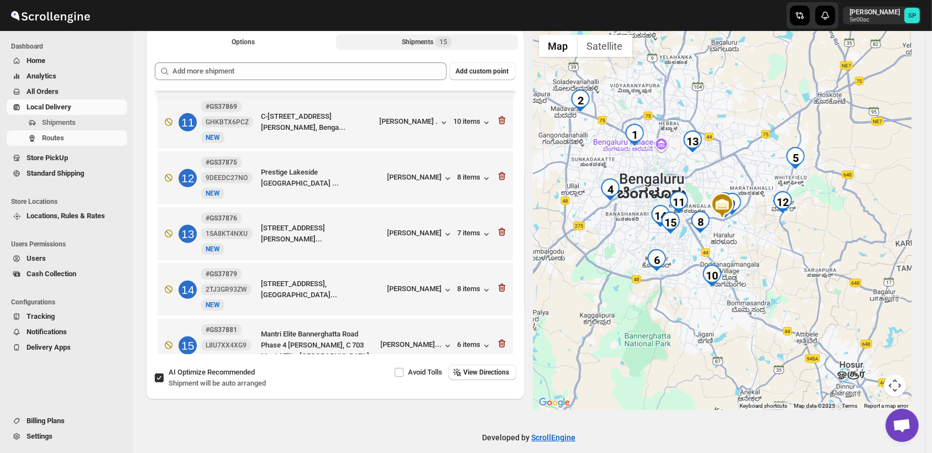
scroll to position [75, 0]
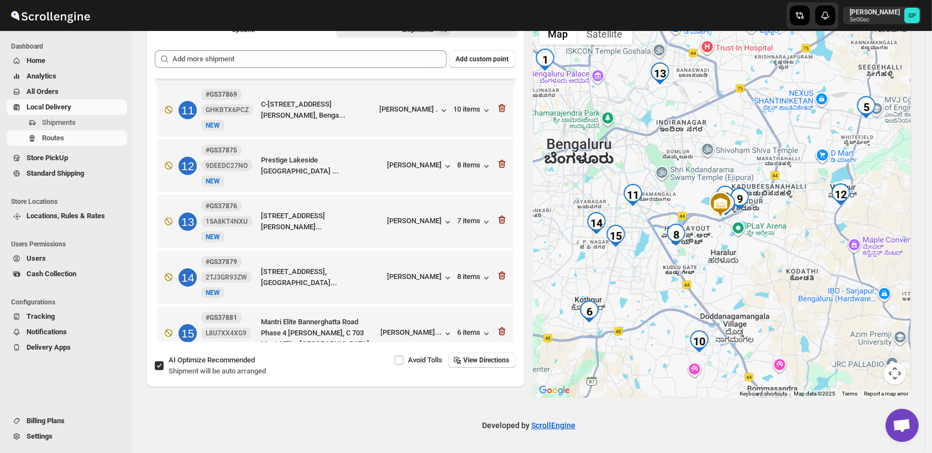
drag, startPoint x: 685, startPoint y: 243, endPoint x: 660, endPoint y: 313, distance: 75.2
click at [660, 313] on div at bounding box center [722, 207] width 378 height 381
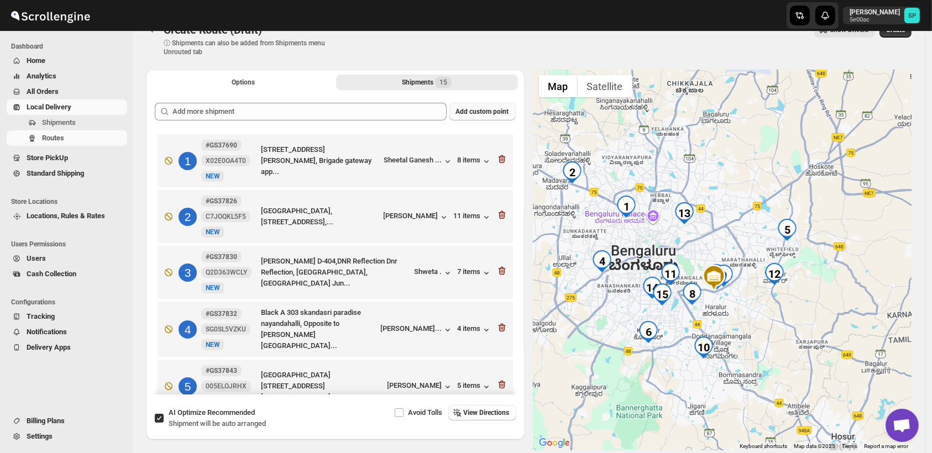
scroll to position [0, 0]
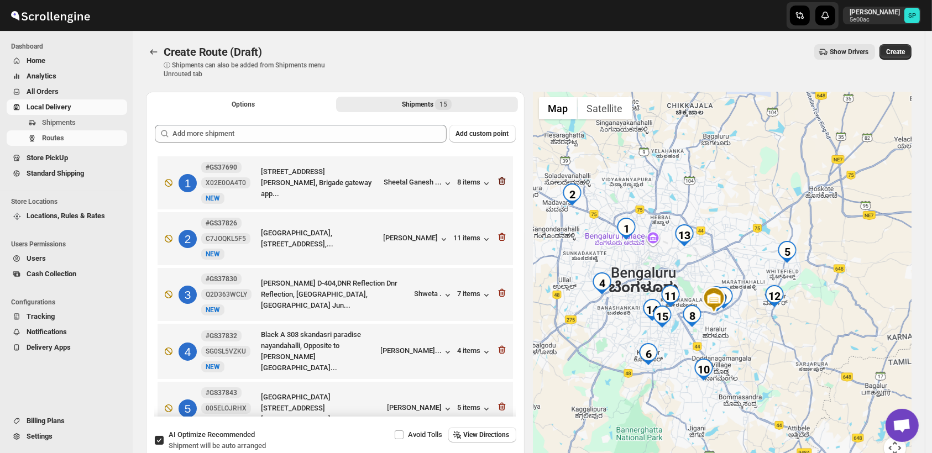
click at [497, 183] on icon "button" at bounding box center [501, 181] width 11 height 11
click at [497, 232] on icon "button" at bounding box center [501, 237] width 11 height 11
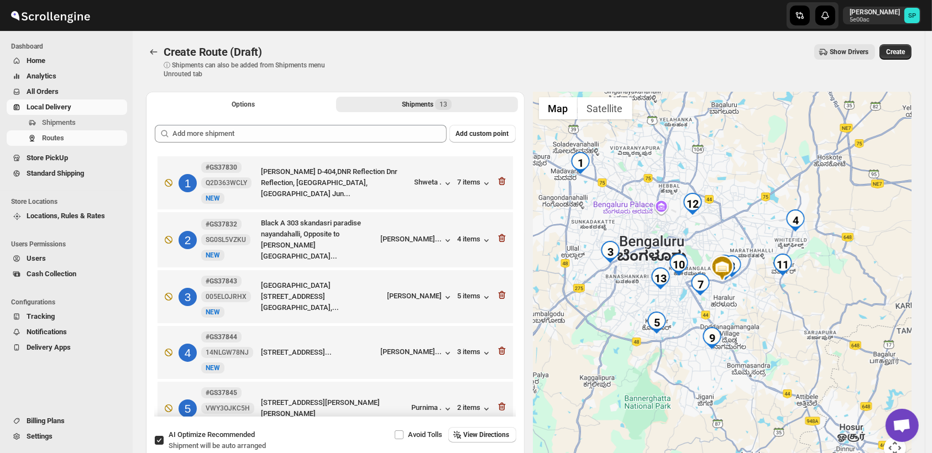
click at [497, 183] on icon "button" at bounding box center [501, 181] width 11 height 11
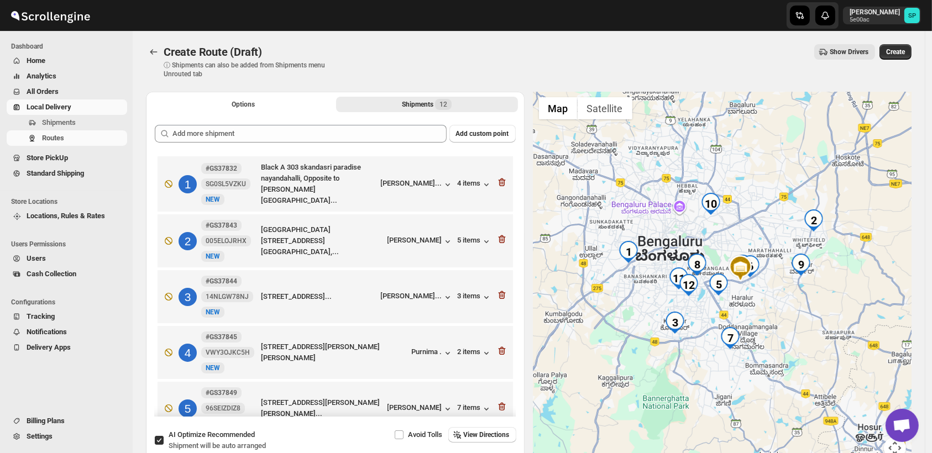
click at [497, 183] on icon "button" at bounding box center [501, 182] width 11 height 11
click at [497, 234] on icon "button" at bounding box center [501, 239] width 11 height 11
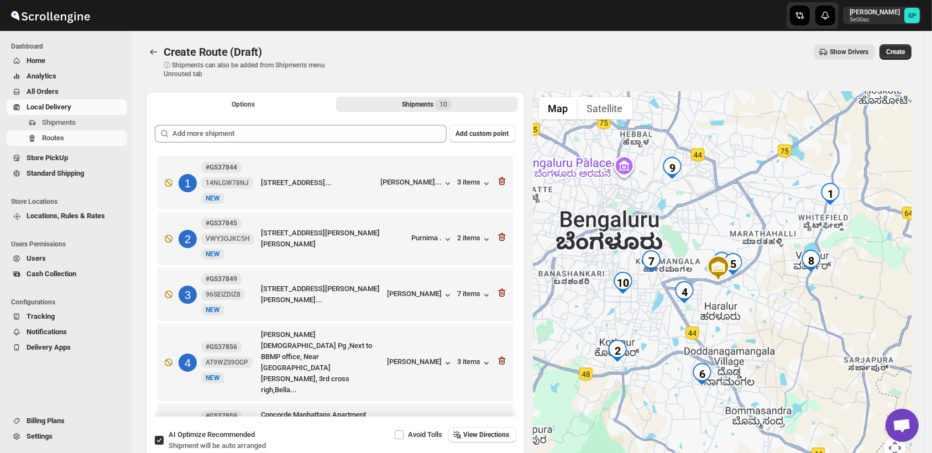
click at [497, 183] on icon "button" at bounding box center [501, 181] width 11 height 11
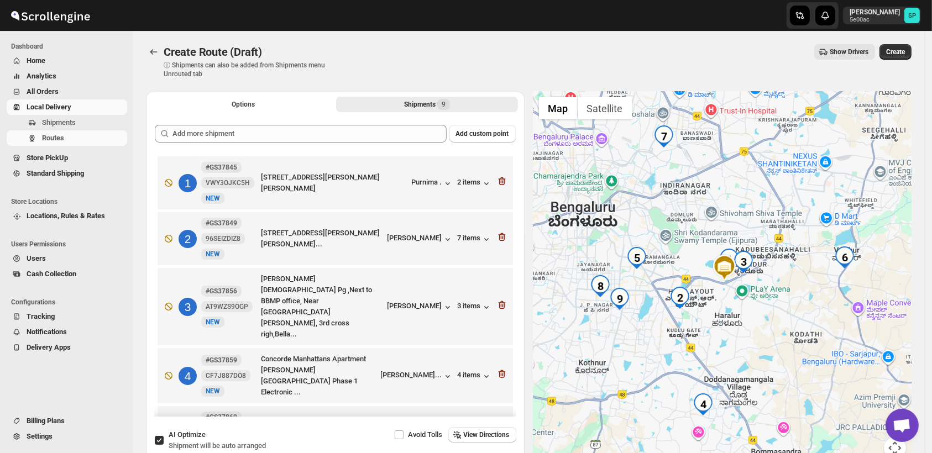
click at [497, 183] on icon "button" at bounding box center [501, 181] width 11 height 11
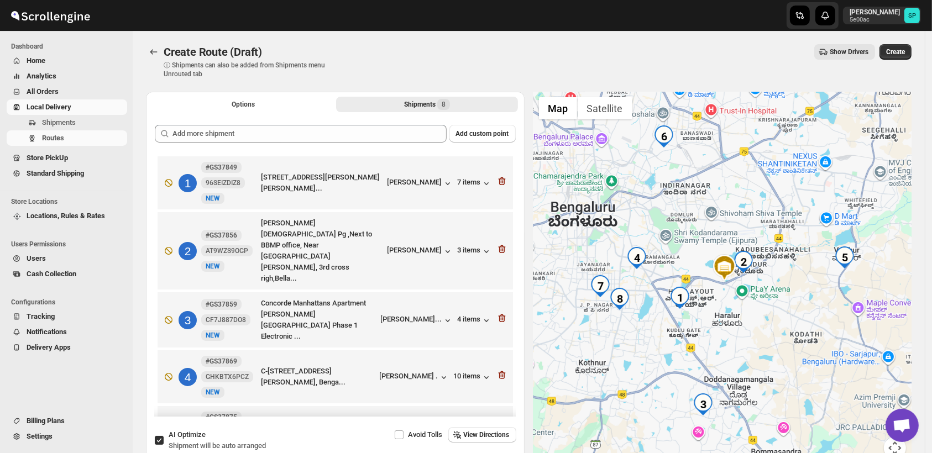
click at [497, 183] on icon "button" at bounding box center [501, 181] width 11 height 11
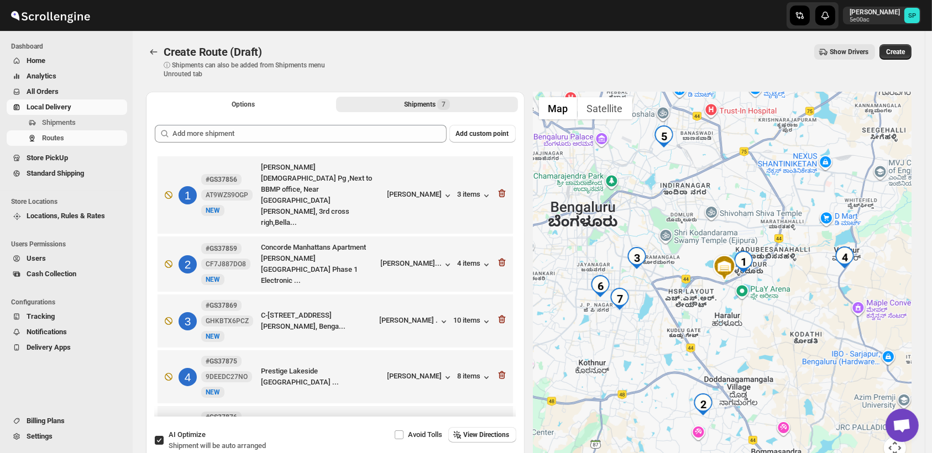
click at [497, 188] on icon "button" at bounding box center [501, 193] width 11 height 11
click at [497, 257] on icon "button" at bounding box center [501, 262] width 11 height 11
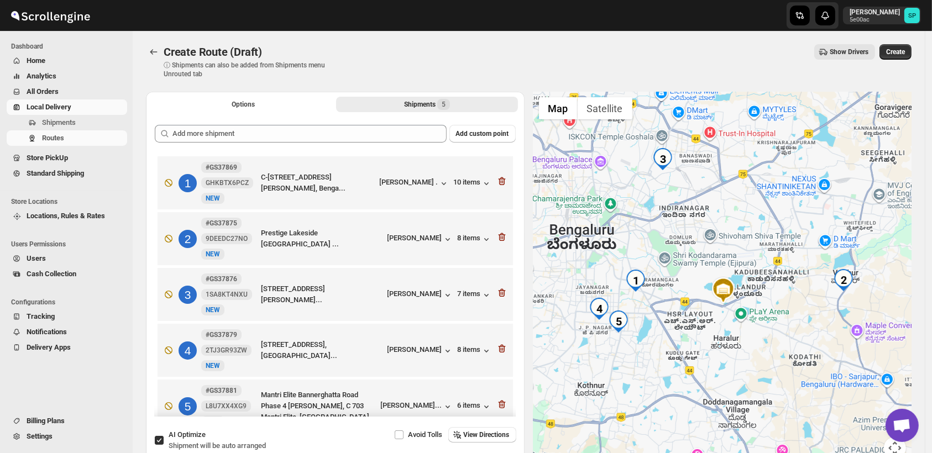
click at [497, 183] on icon "button" at bounding box center [501, 181] width 11 height 11
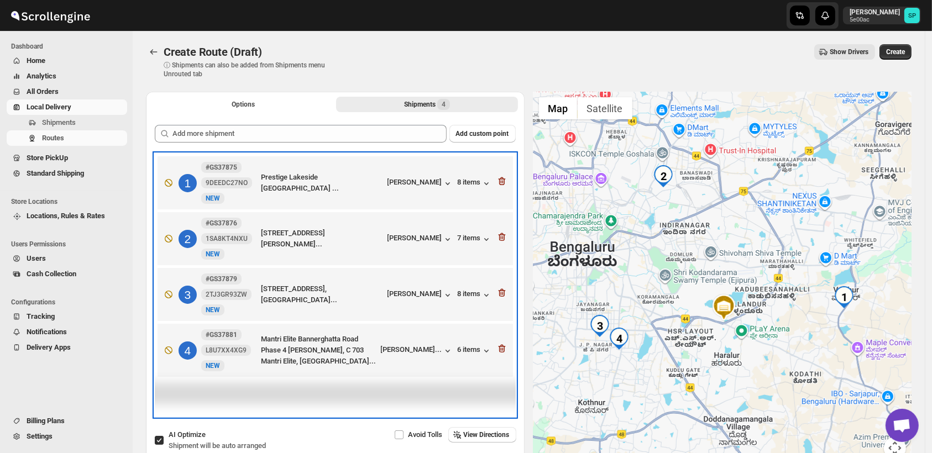
click at [497, 183] on div "1 #GS37875 9DEEDC27NO New NEW Prestige Lakeside [GEOGRAPHIC_DATA] ... [PERSON_N…" at bounding box center [333, 180] width 349 height 46
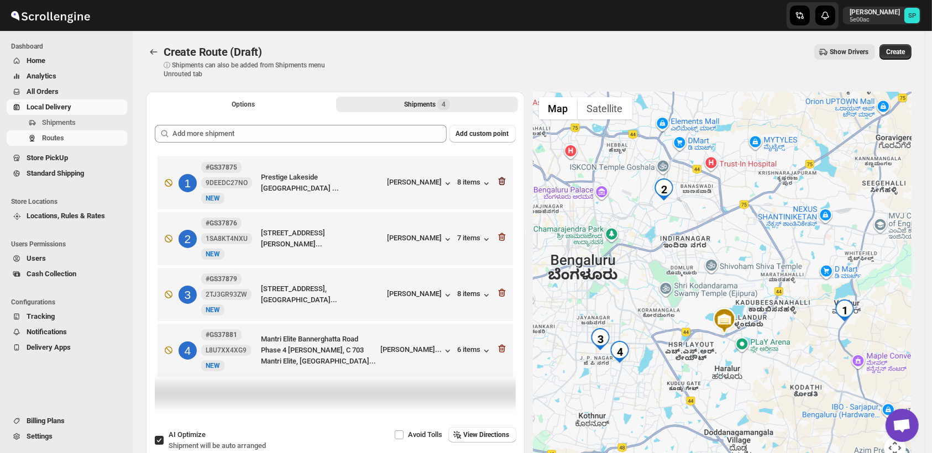
click at [507, 179] on icon "button" at bounding box center [501, 181] width 11 height 11
click at [507, 232] on icon "button" at bounding box center [501, 237] width 11 height 11
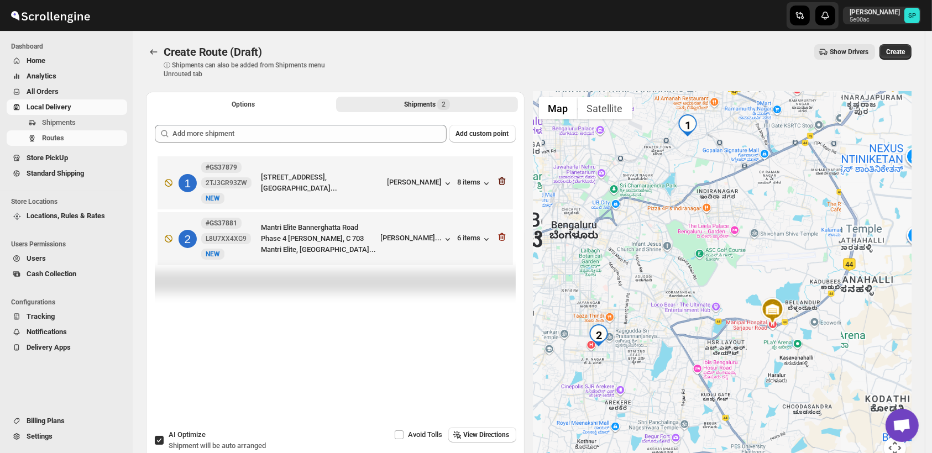
click at [506, 179] on icon "button" at bounding box center [501, 181] width 11 height 11
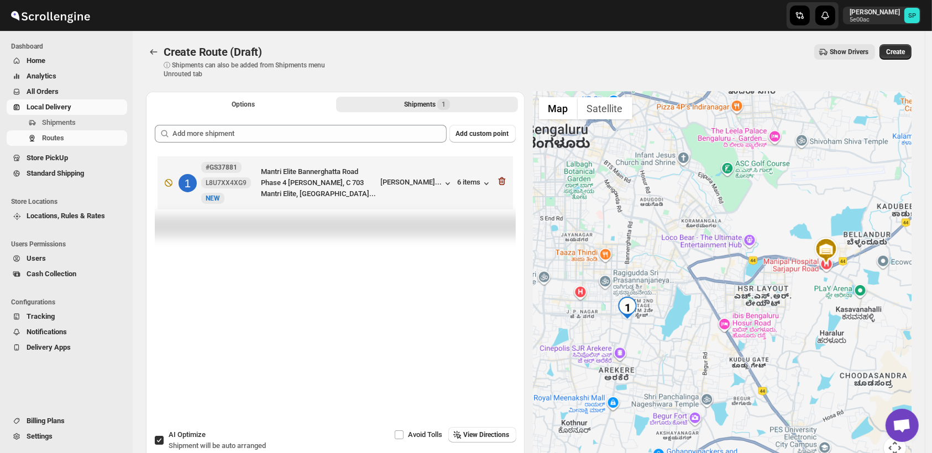
click at [505, 179] on icon "button" at bounding box center [501, 181] width 7 height 8
